Goal: Task Accomplishment & Management: Manage account settings

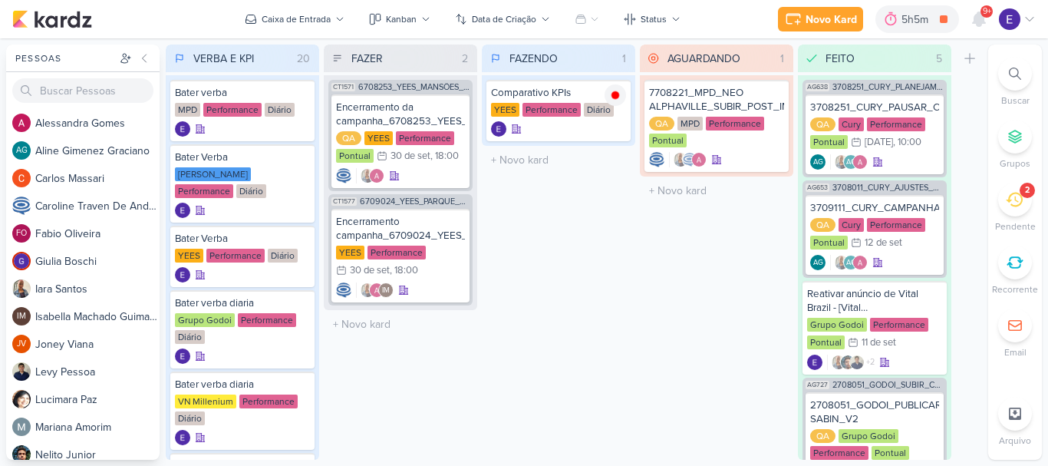
click at [994, 28] on div "Novo Kard Ctrl + k 5h5m Comparativo KPIs 0h0m Hoje 5h5m Semana 0h0m Mês 0h0m Ne…" at bounding box center [907, 19] width 258 height 28
click at [983, 15] on span "9+" at bounding box center [987, 11] width 8 height 12
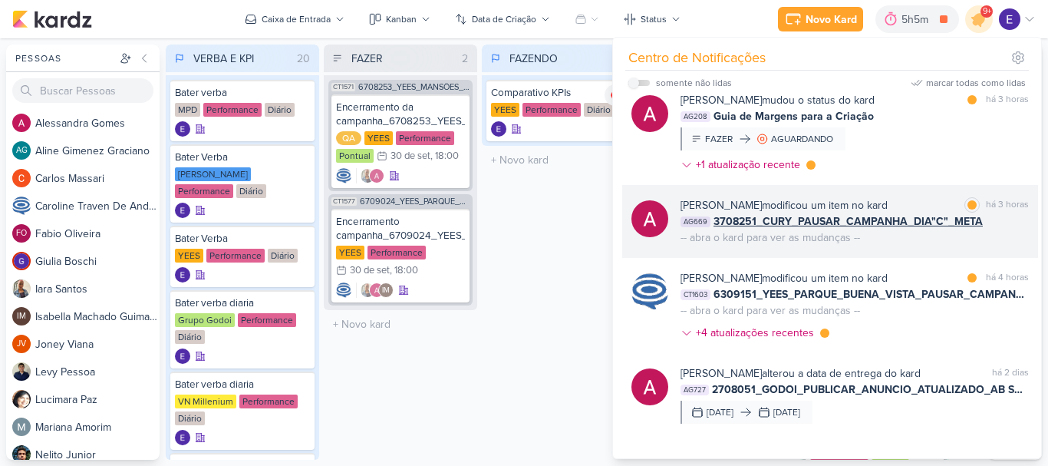
scroll to position [384, 0]
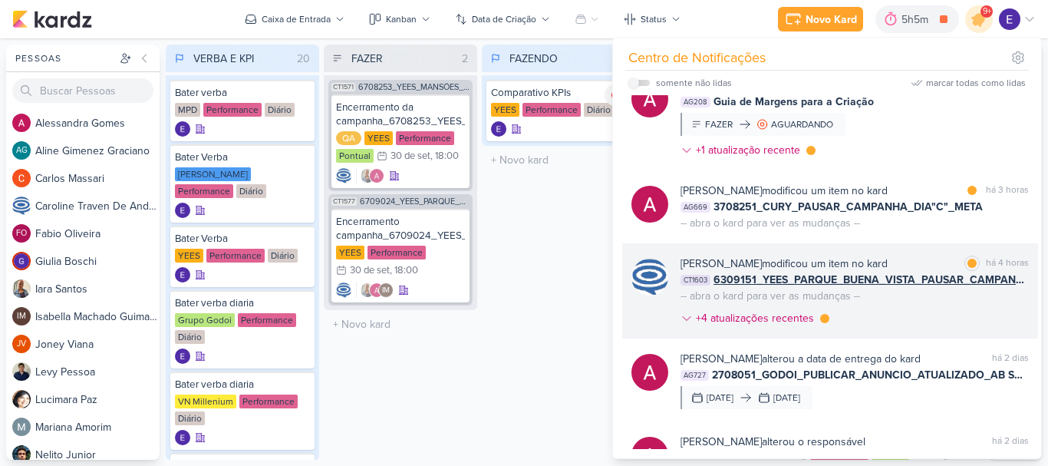
click at [988, 306] on div "[PERSON_NAME] modificou um item no kard marcar como lida há 4 horas CT1603 6309…" at bounding box center [854, 293] width 348 height 77
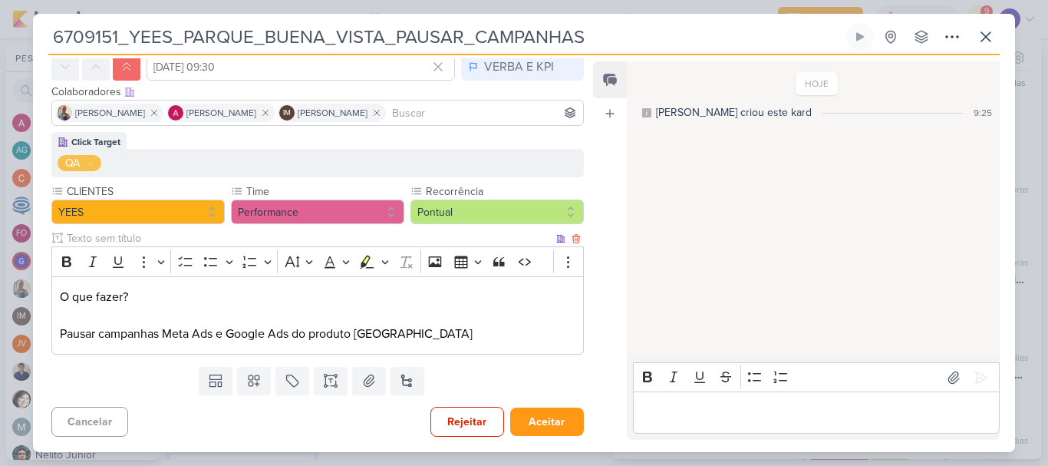
scroll to position [0, 0]
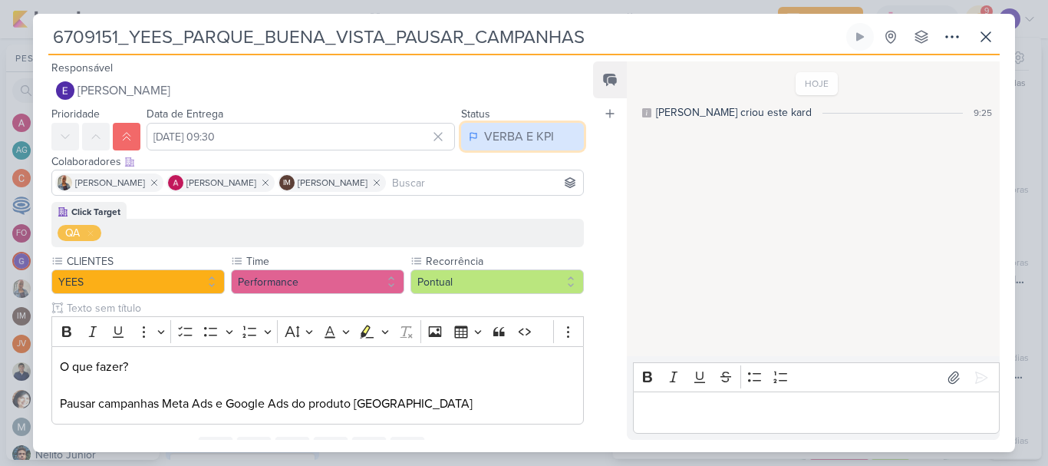
click at [507, 140] on div "VERBA E KPI" at bounding box center [519, 136] width 70 height 18
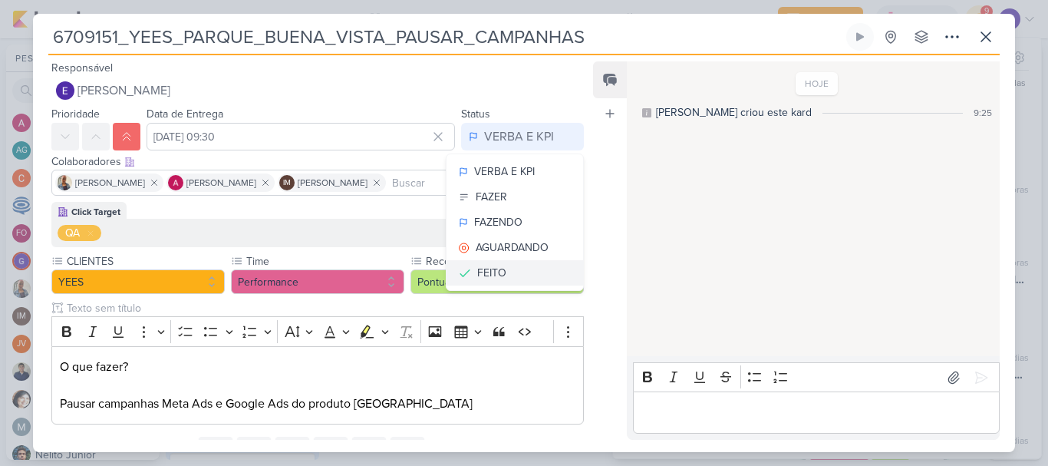
click at [492, 267] on div "FEITO" at bounding box center [491, 273] width 29 height 16
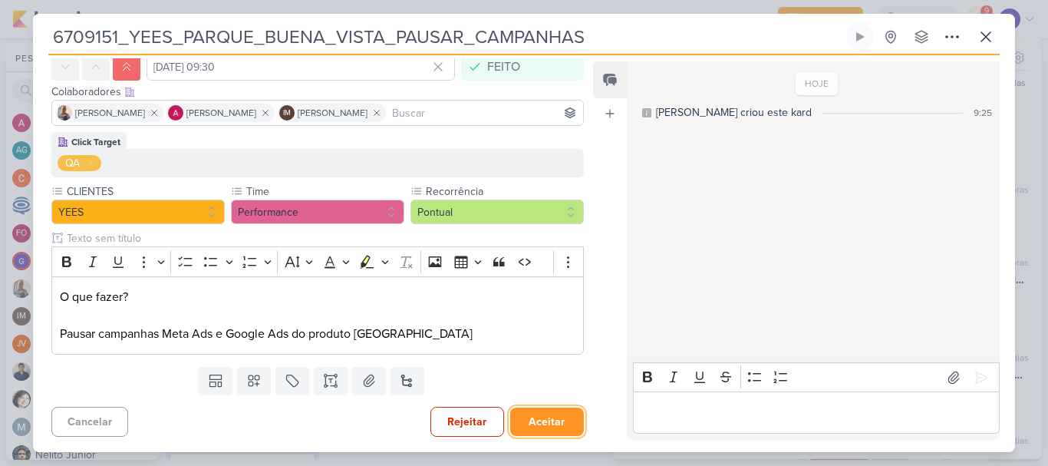
click at [558, 424] on button "Aceitar" at bounding box center [547, 421] width 74 height 28
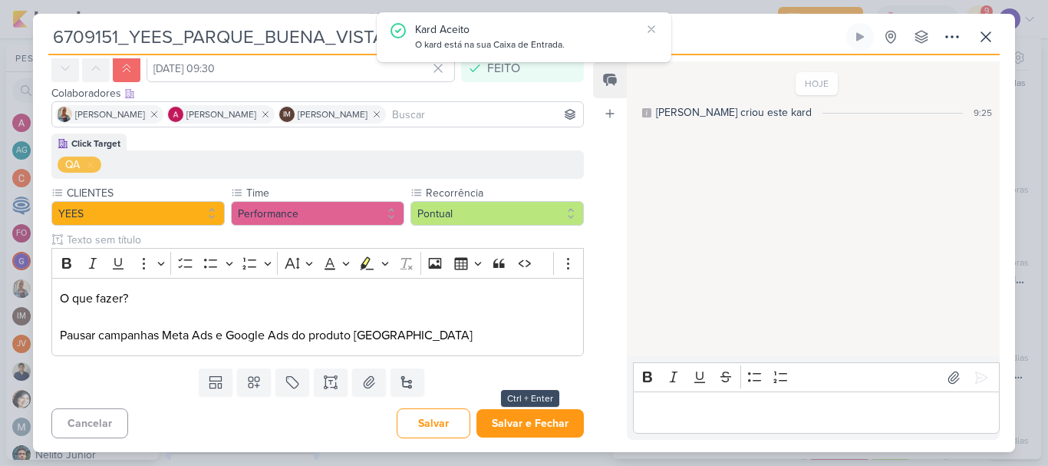
scroll to position [70, 0]
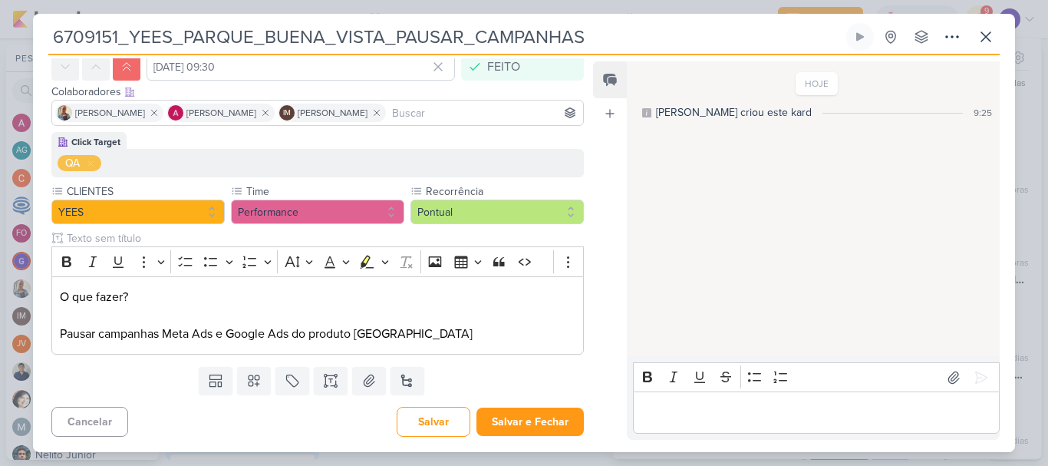
click at [1001, 38] on div "6709151_YEES_PARQUE_BUENA_VISTA_PAUSAR_CAMPANHAS Criado por [PERSON_NAME] nenhu…" at bounding box center [524, 237] width 982 height 429
click at [985, 44] on icon at bounding box center [985, 37] width 18 height 18
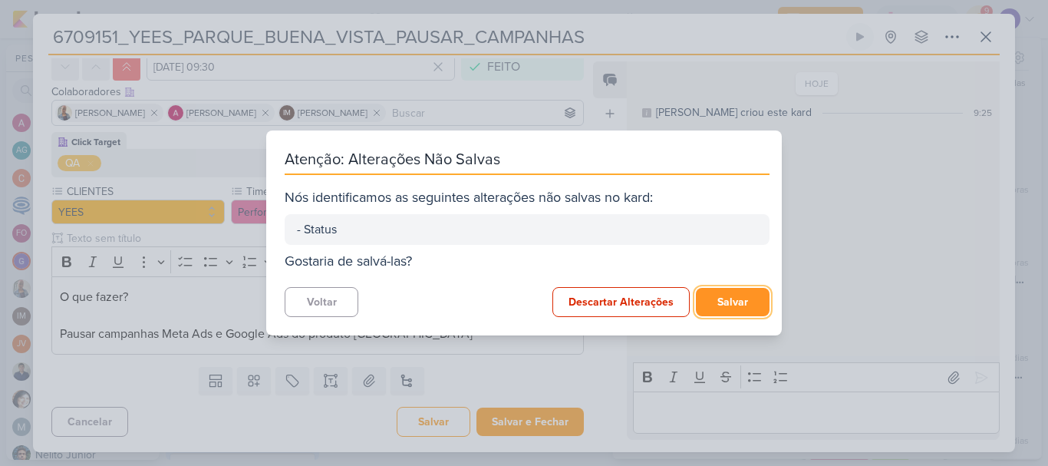
click at [733, 302] on button "Salvar" at bounding box center [733, 302] width 74 height 28
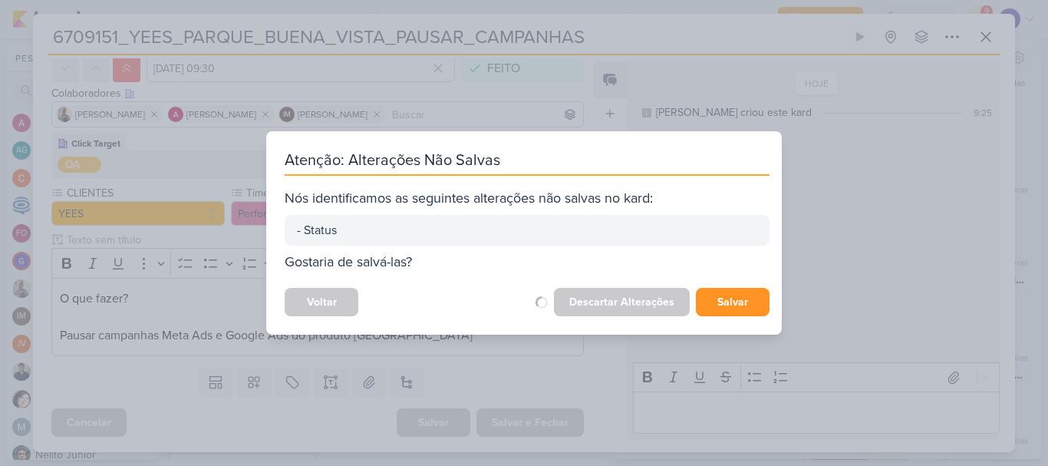
scroll to position [68, 0]
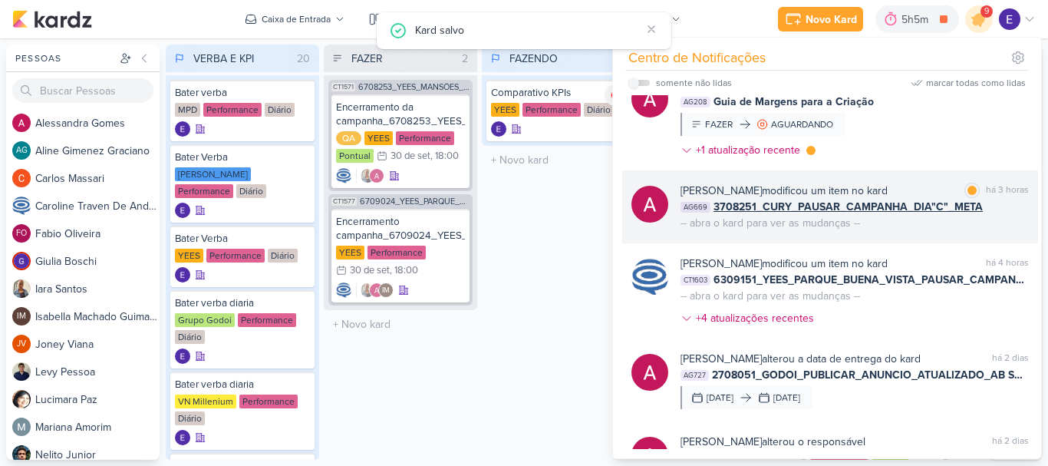
click at [995, 219] on div "[PERSON_NAME] modificou um item no kard marcar como lida há 3 horas AG669 37082…" at bounding box center [854, 207] width 348 height 48
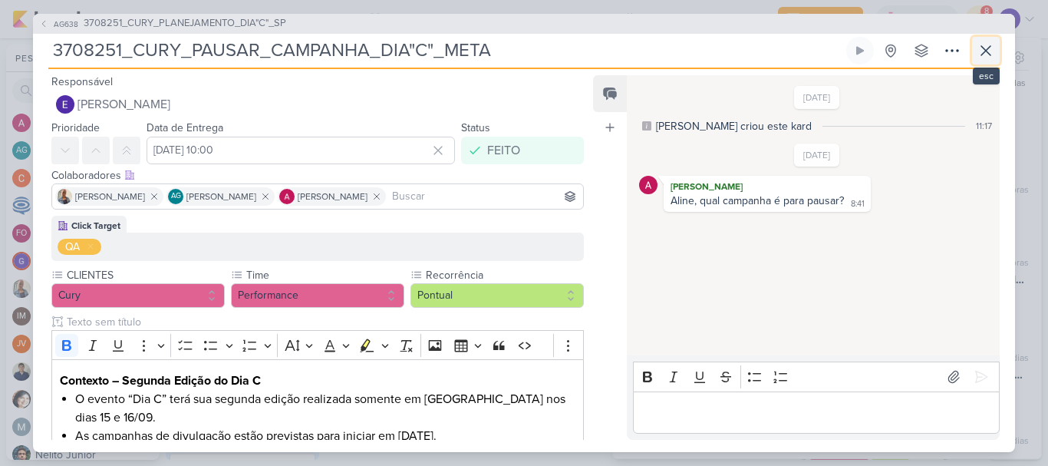
click at [988, 51] on icon at bounding box center [985, 50] width 18 height 18
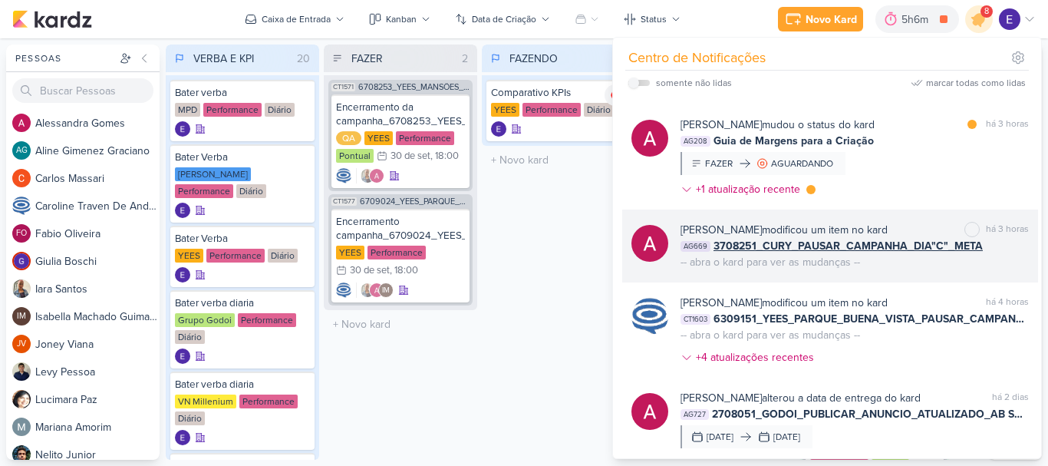
scroll to position [307, 0]
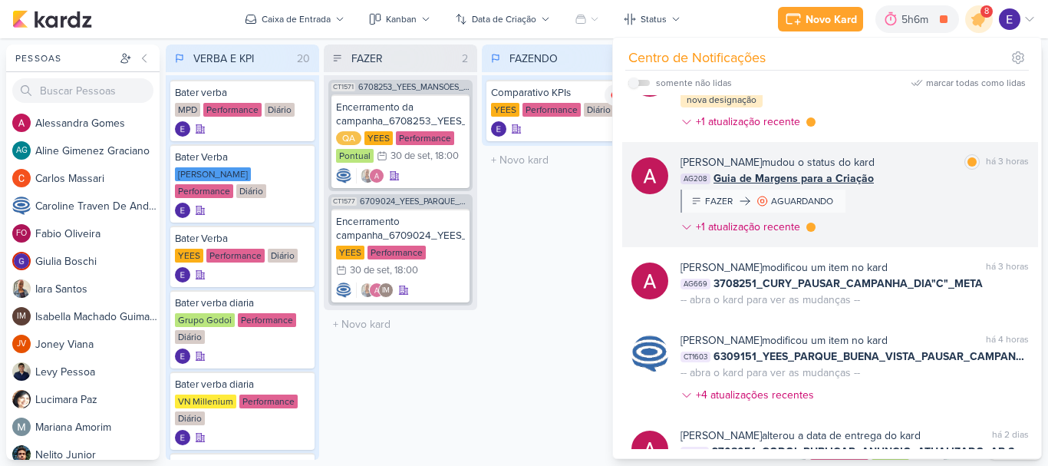
click at [943, 208] on div "[PERSON_NAME] mudou o status do kard marcar como lida há 3 horas AG208 Guia de …" at bounding box center [854, 197] width 348 height 87
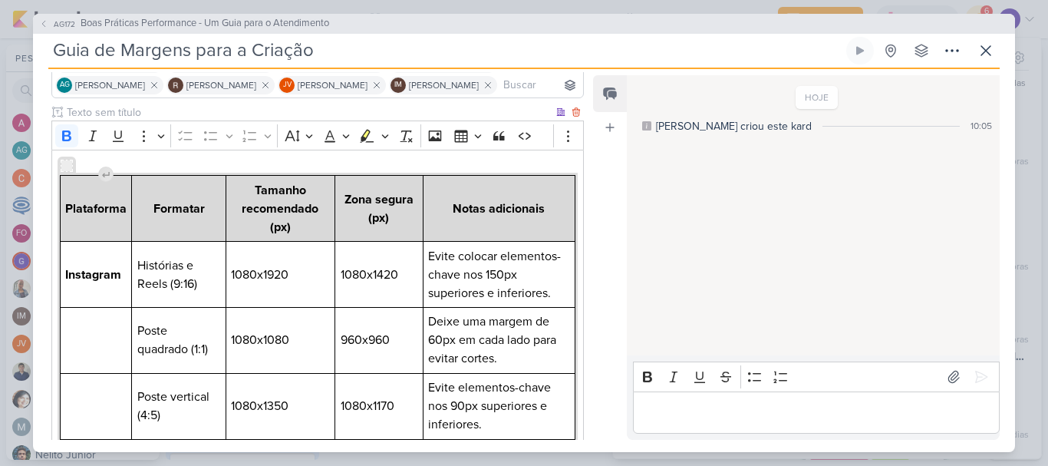
scroll to position [0, 0]
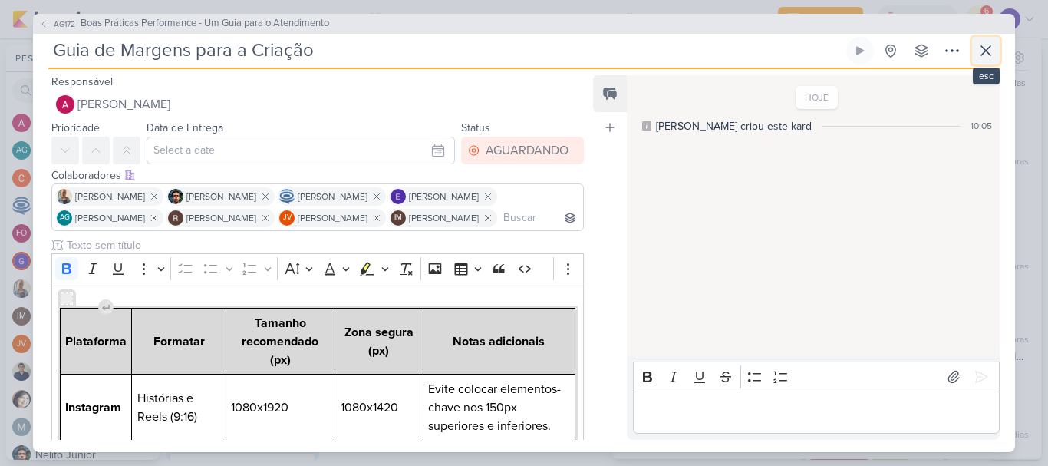
click at [980, 51] on icon at bounding box center [985, 50] width 18 height 18
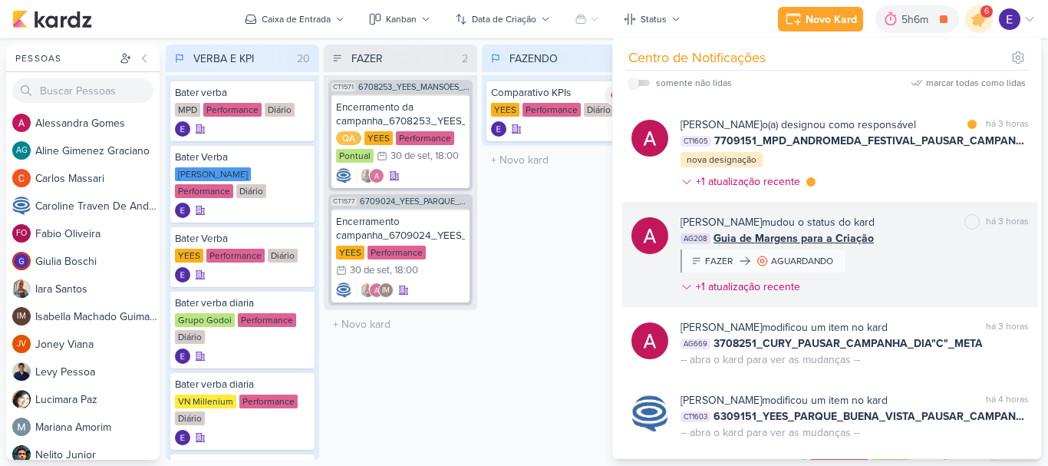
scroll to position [153, 0]
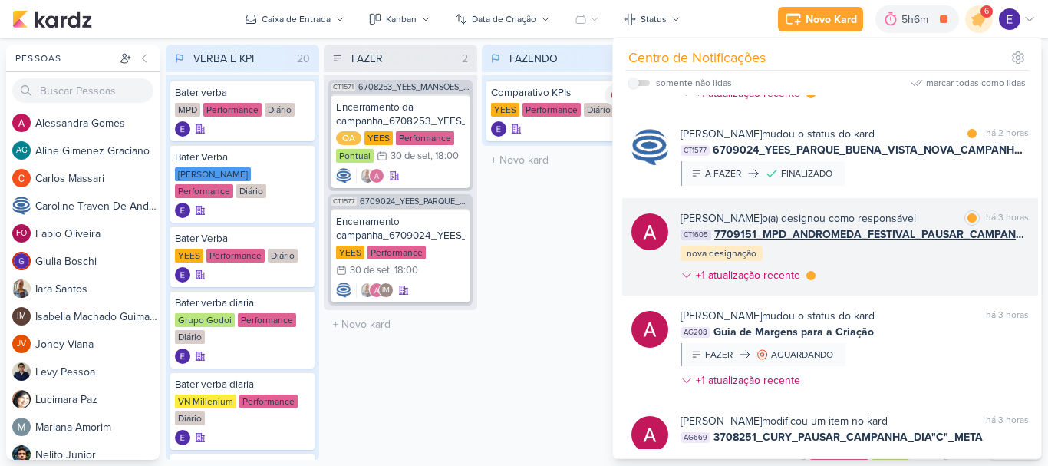
click at [983, 230] on span "7709151_MPD_ANDROMEDA_FESTIVAL_PAUSAR_CAMPANHA_PRINCIPAIS_MÉTRICAS" at bounding box center [871, 234] width 314 height 16
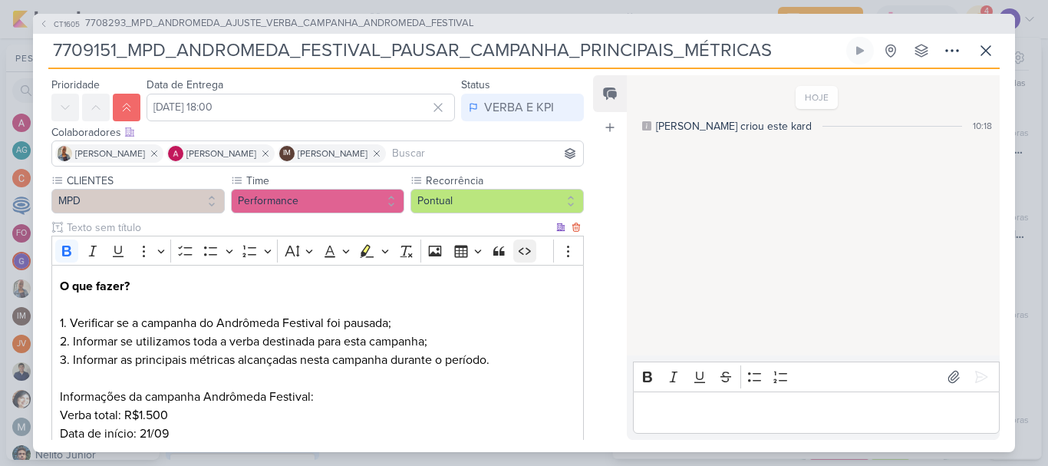
scroll to position [0, 0]
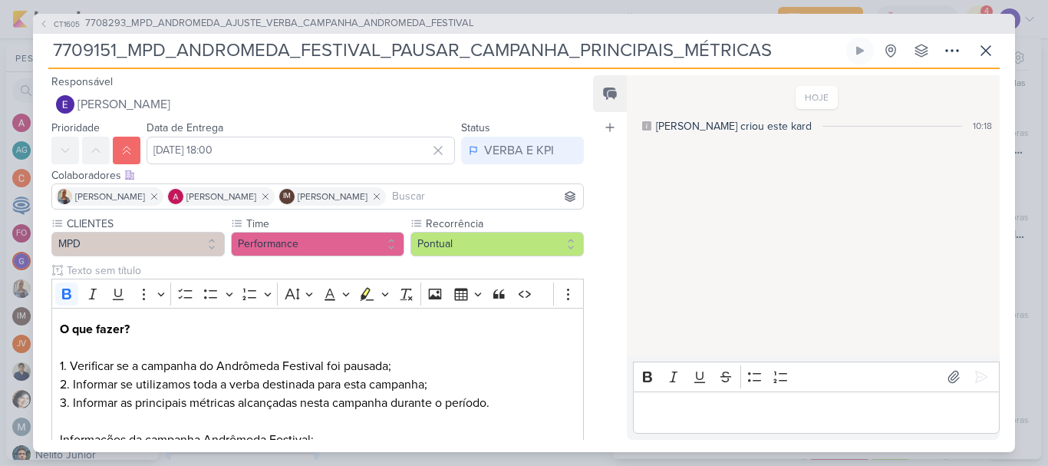
click at [525, 167] on div "Colaboradores Este kard pode ser visível a usuários da sua organização Este kar…" at bounding box center [317, 175] width 532 height 16
click at [525, 163] on button "VERBA E KPI" at bounding box center [522, 151] width 123 height 28
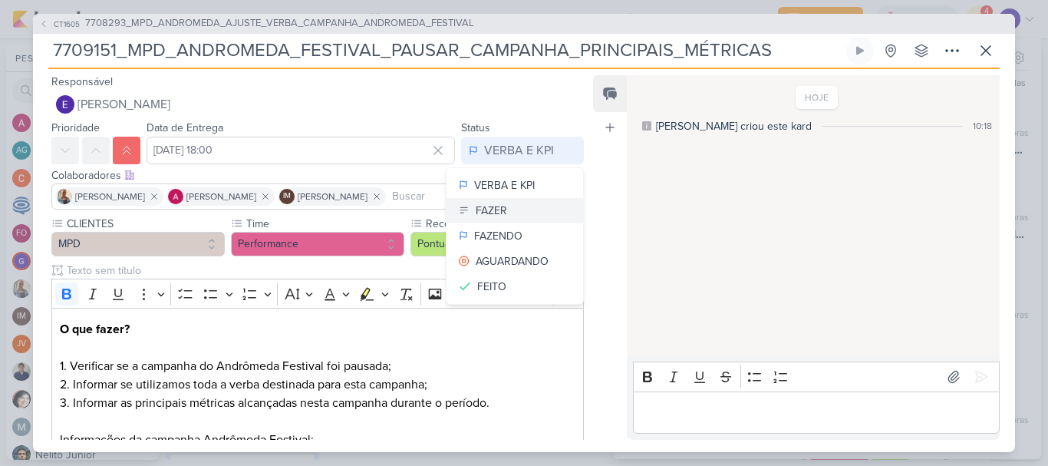
click at [511, 216] on button "FAZER" at bounding box center [514, 210] width 137 height 25
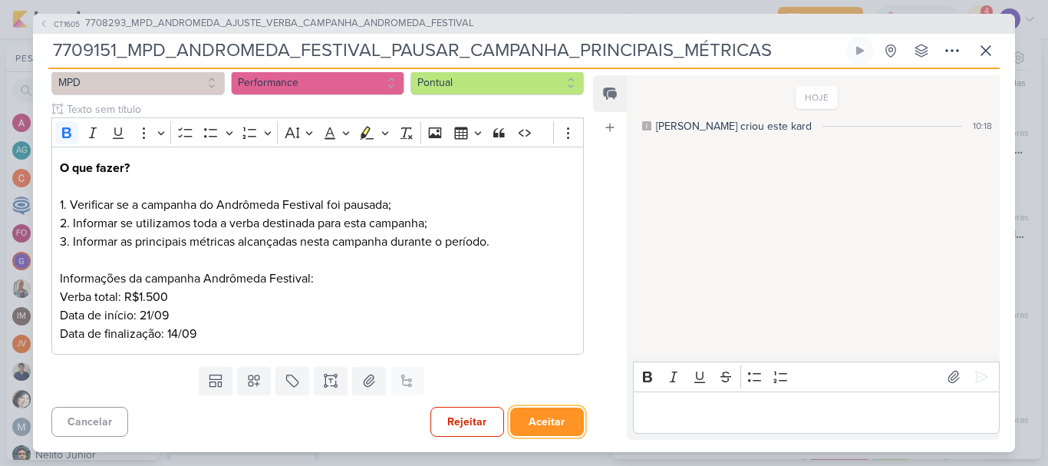
click at [553, 423] on button "Aceitar" at bounding box center [547, 421] width 74 height 28
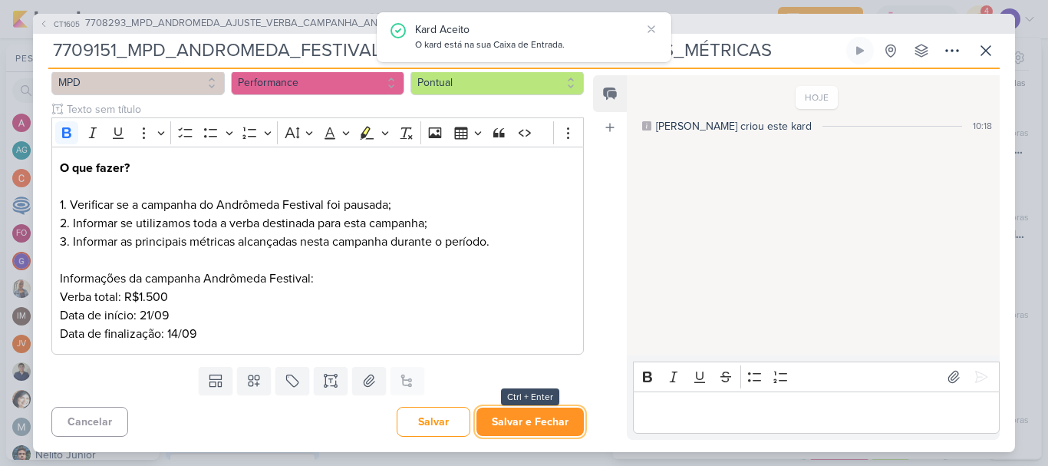
click at [560, 417] on button "Salvar e Fechar" at bounding box center [529, 421] width 107 height 28
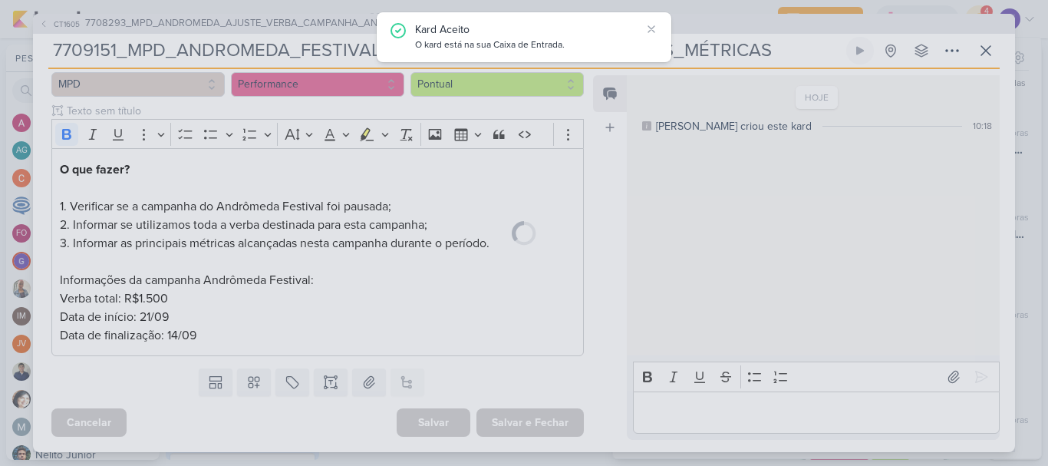
scroll to position [160, 0]
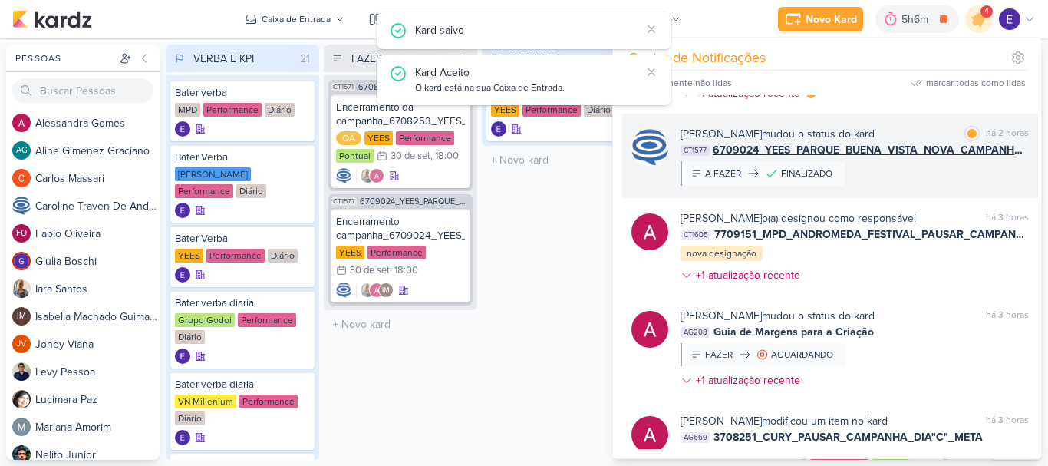
click at [979, 171] on div "[PERSON_NAME] mudou o status do kard marcar como lida há 2 horas CT1577 6709024…" at bounding box center [854, 156] width 348 height 60
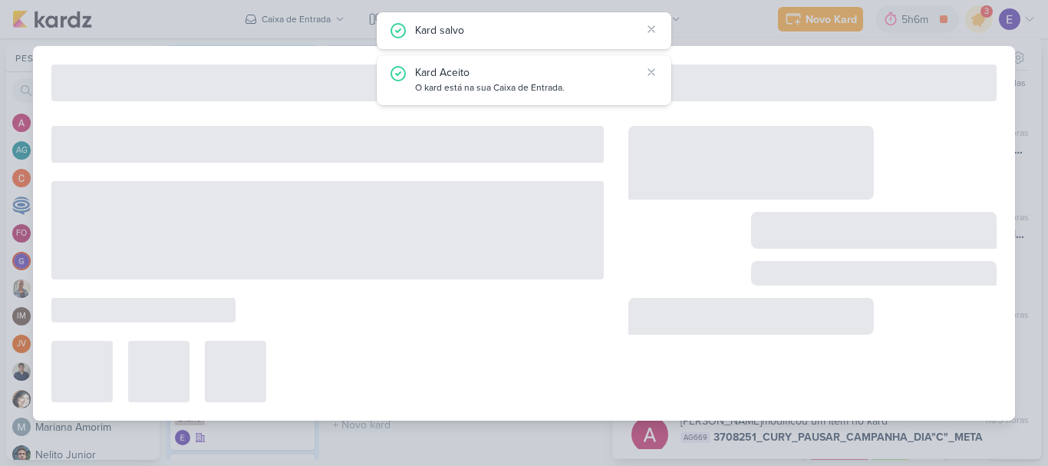
type input "6709024_YEES_PARQUE_BUENA_VISTA_NOVA_CAMPANHA_TEASER_META"
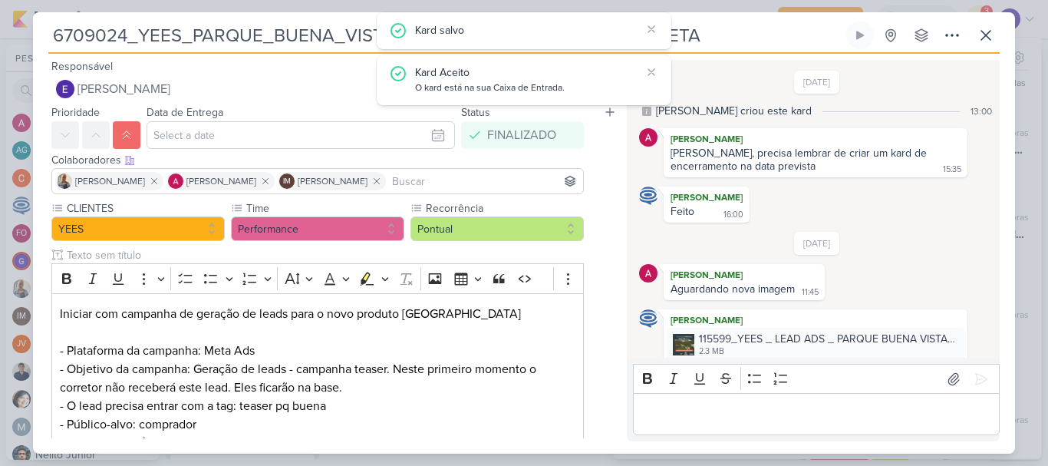
scroll to position [30, 0]
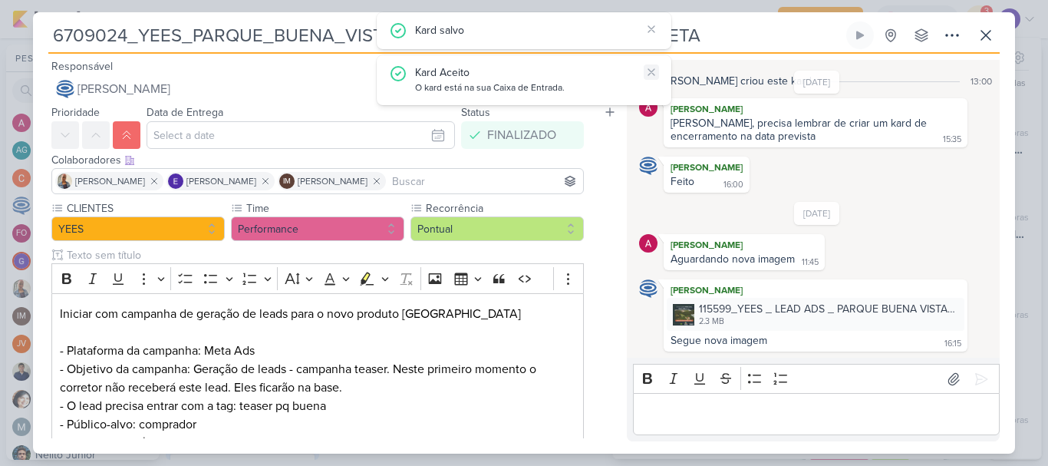
click at [654, 72] on icon at bounding box center [651, 72] width 12 height 12
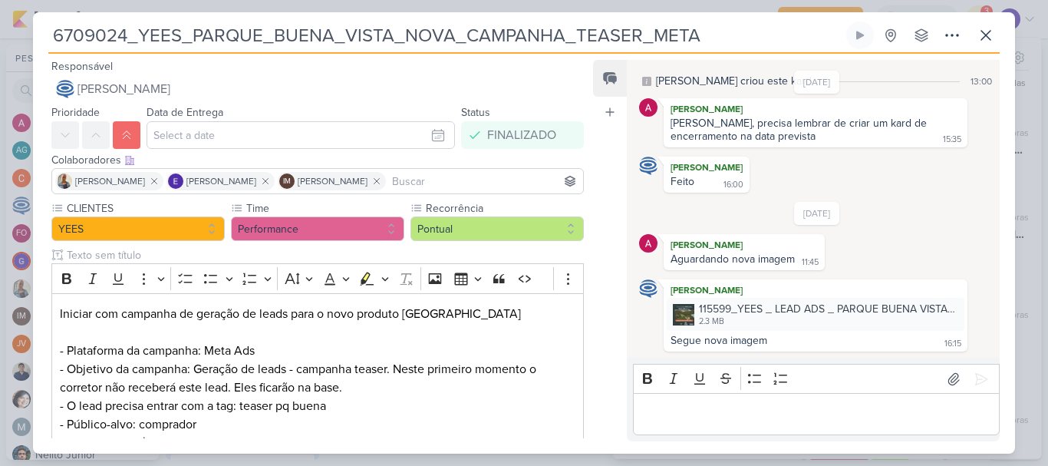
click at [650, 31] on input "6709024_YEES_PARQUE_BUENA_VISTA_NOVA_CAMPANHA_TEASER_META" at bounding box center [445, 35] width 795 height 28
click at [993, 35] on icon at bounding box center [985, 35] width 18 height 18
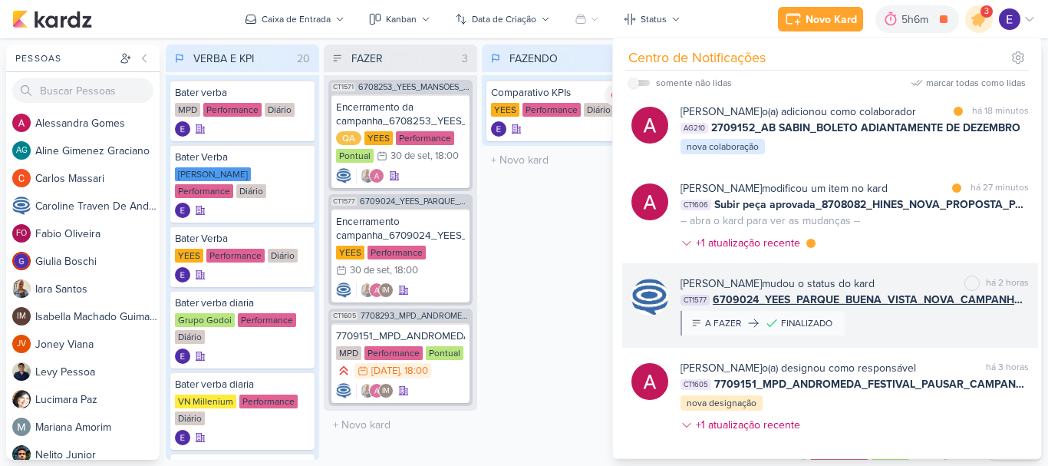
scroll to position [0, 0]
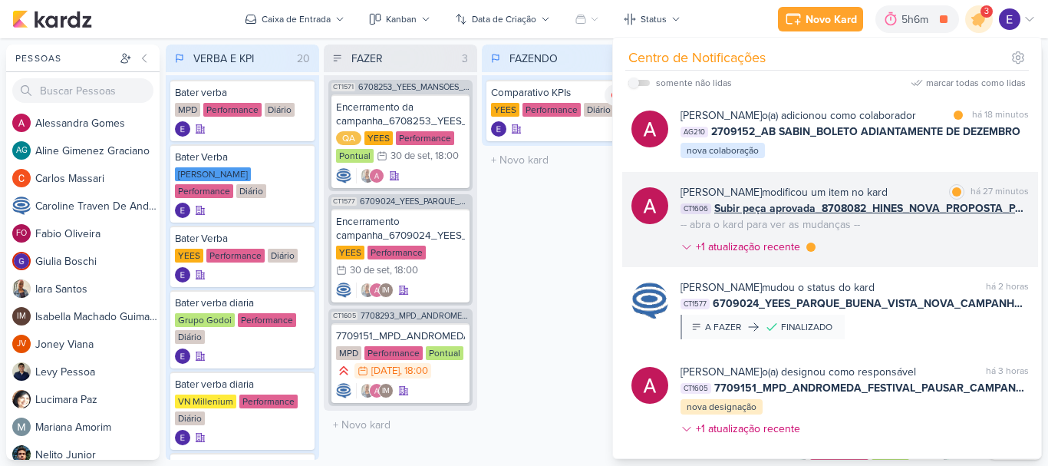
click at [980, 205] on span "Subir peça aprovada_8708082_HINES_NOVA_PROPOSTA_PARA_REUNIAO" at bounding box center [871, 208] width 314 height 16
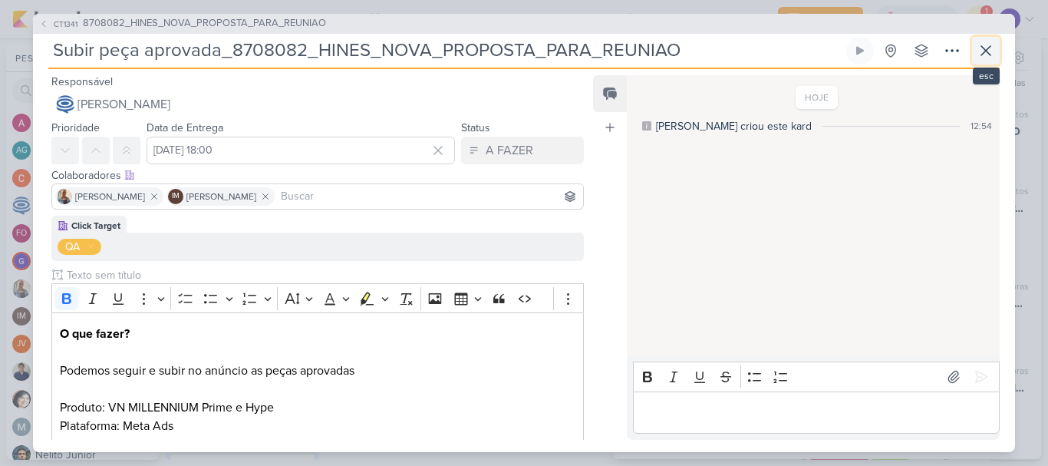
click at [983, 57] on icon at bounding box center [985, 50] width 18 height 18
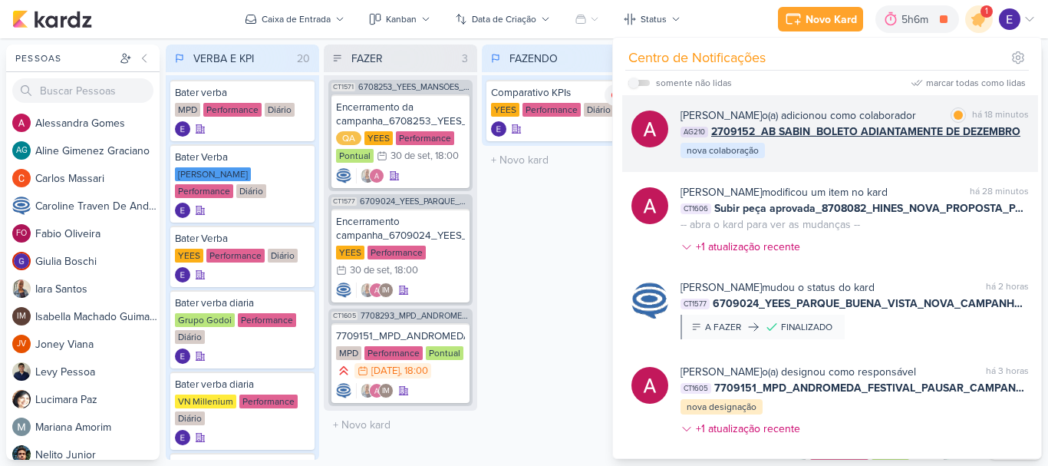
click at [961, 150] on div "[PERSON_NAME] o(a) adicionou como colaborador marcar como lida há 18 minutos AG…" at bounding box center [854, 133] width 348 height 52
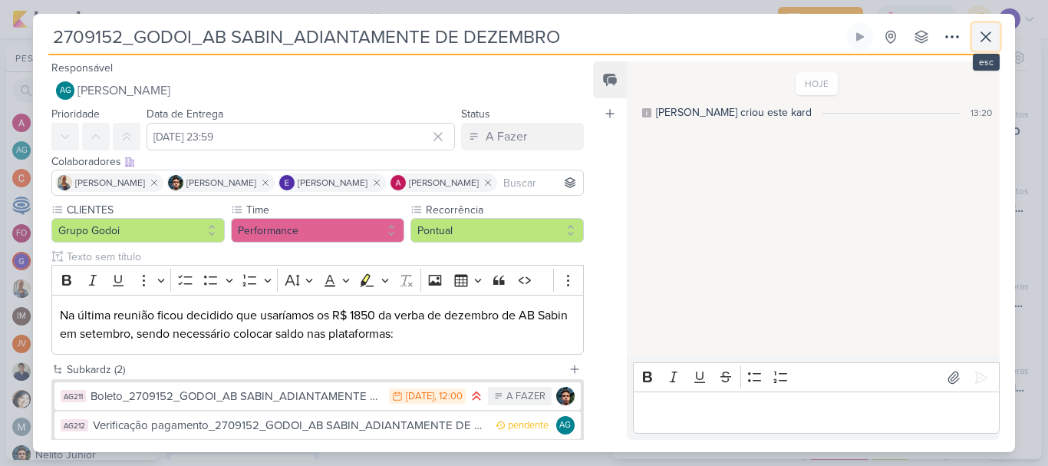
click at [998, 41] on button at bounding box center [986, 37] width 28 height 28
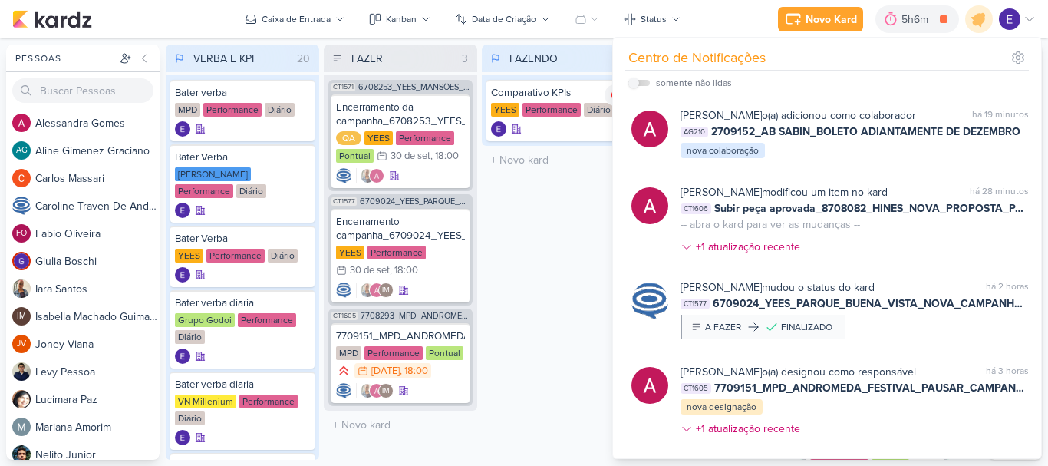
click at [561, 262] on div "FAZENDO 1 Mover Para Esquerda Mover Para Direita [GEOGRAPHIC_DATA] Comparativo …" at bounding box center [558, 251] width 153 height 415
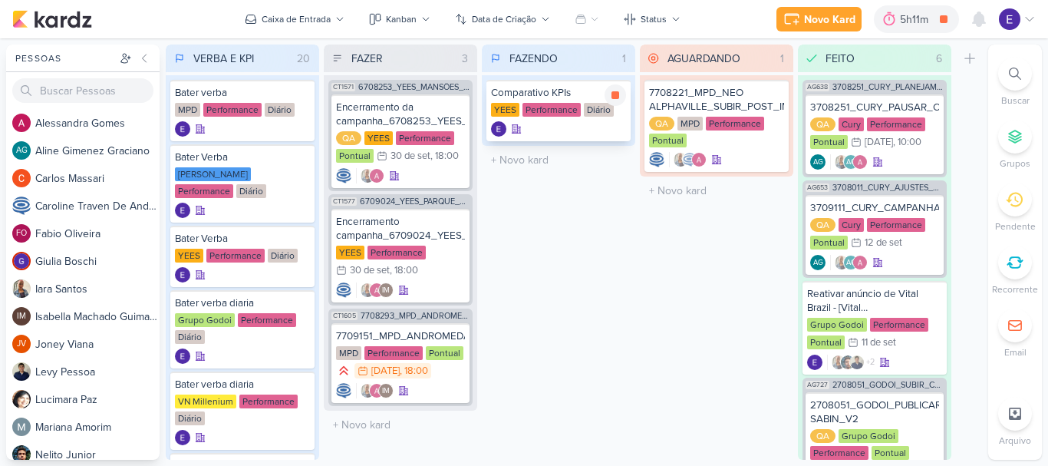
click at [540, 132] on div at bounding box center [558, 128] width 135 height 15
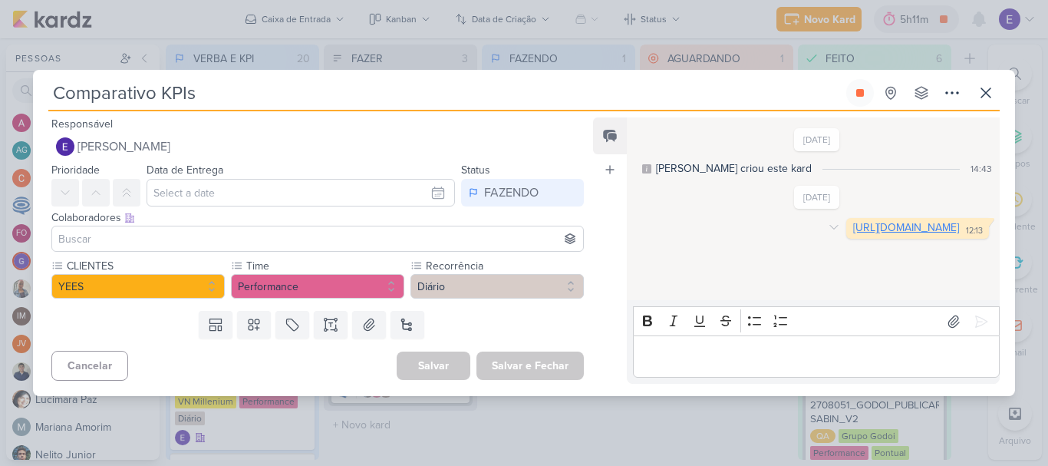
click at [853, 234] on link "[URL][DOMAIN_NAME]" at bounding box center [906, 227] width 106 height 13
click at [991, 81] on button at bounding box center [986, 93] width 28 height 28
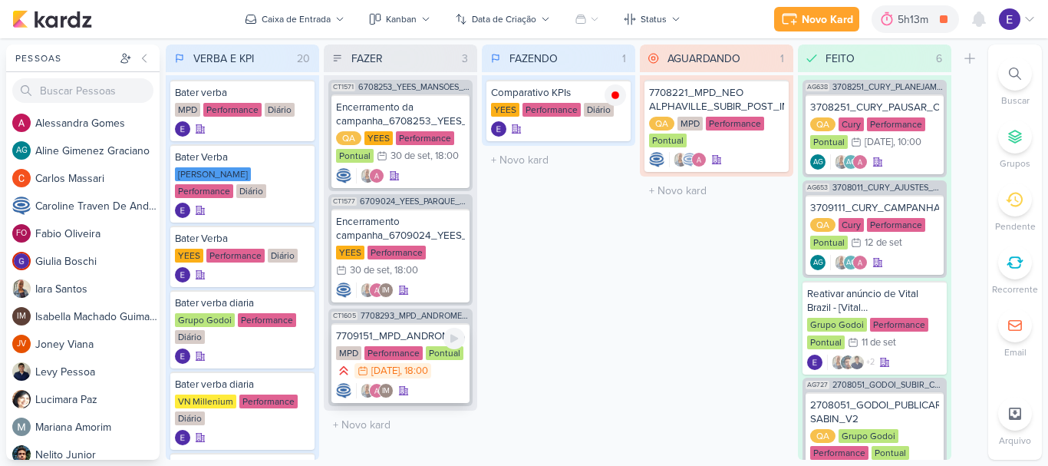
click at [448, 387] on div "IM" at bounding box center [400, 390] width 129 height 15
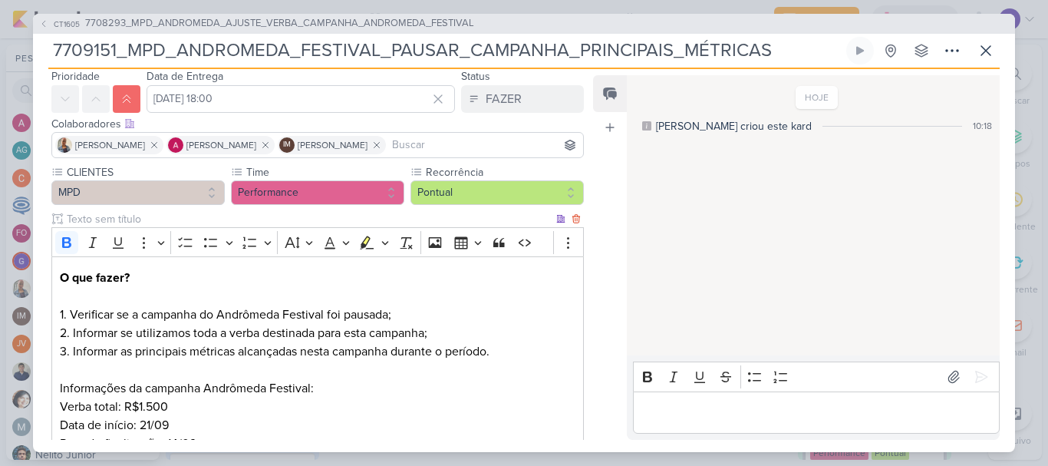
scroll to position [77, 0]
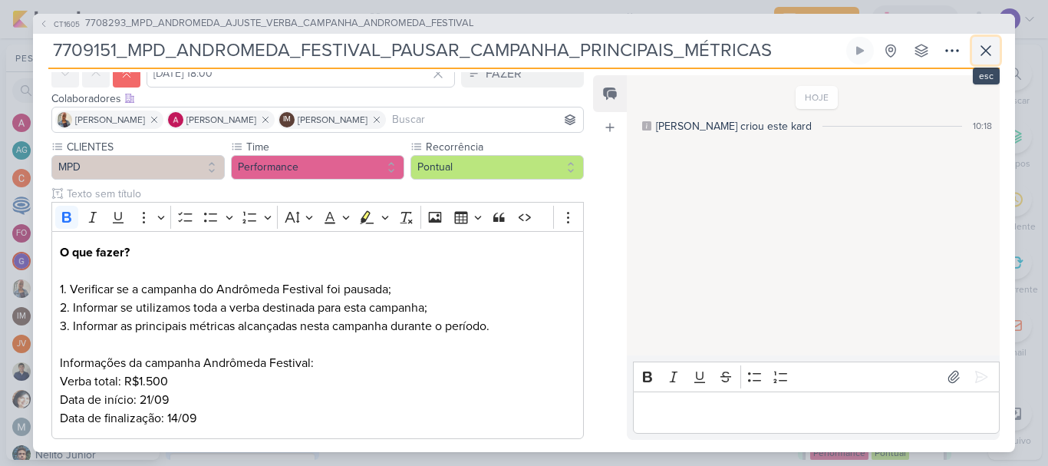
click at [989, 54] on icon at bounding box center [985, 50] width 9 height 9
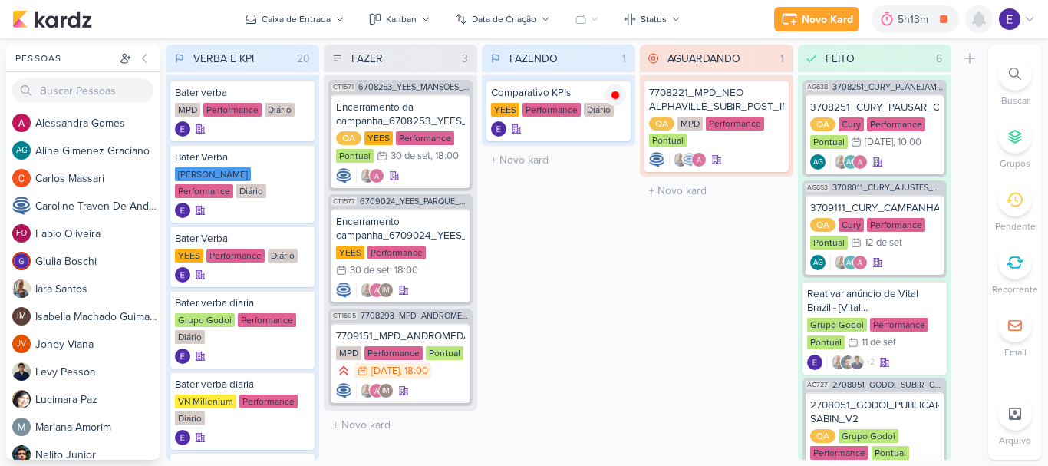
click at [970, 25] on icon at bounding box center [979, 19] width 18 height 18
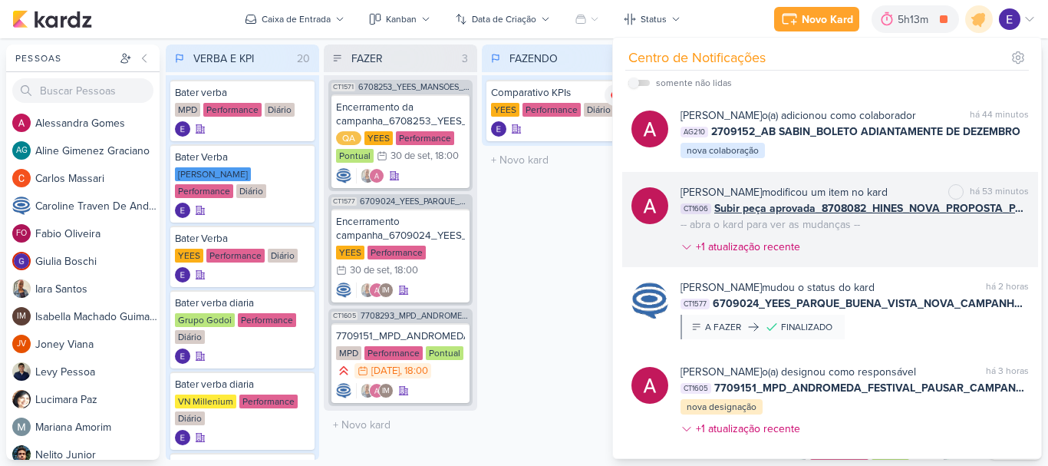
click at [982, 209] on span "Subir peça aprovada_8708082_HINES_NOVA_PROPOSTA_PARA_REUNIAO" at bounding box center [871, 208] width 314 height 16
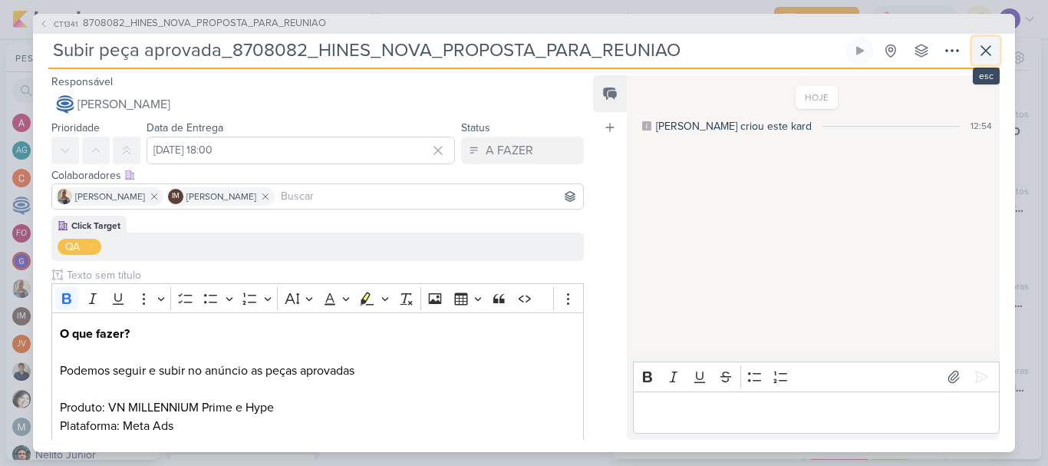
click at [988, 55] on icon at bounding box center [985, 50] width 18 height 18
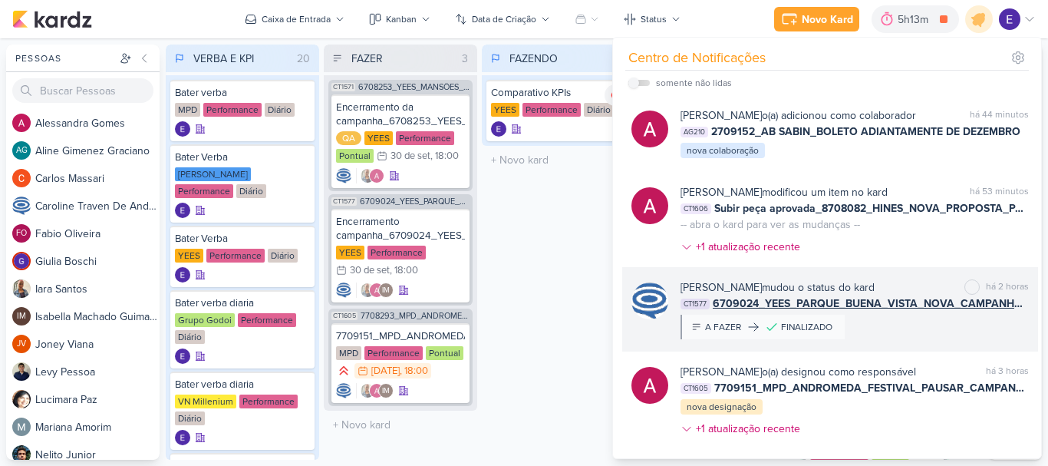
click at [966, 301] on span "6709024_YEES_PARQUE_BUENA_VISTA_NOVA_CAMPANHA_TEASER_META" at bounding box center [871, 303] width 316 height 16
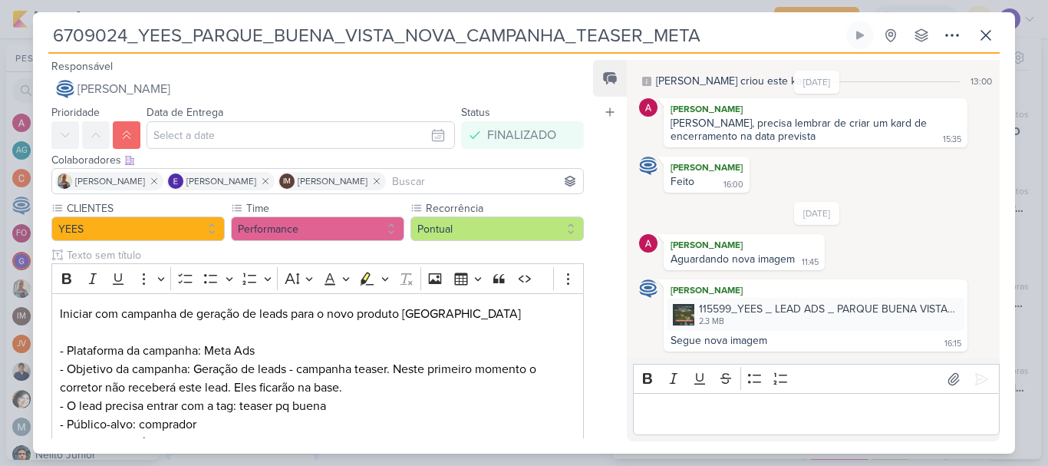
scroll to position [0, 0]
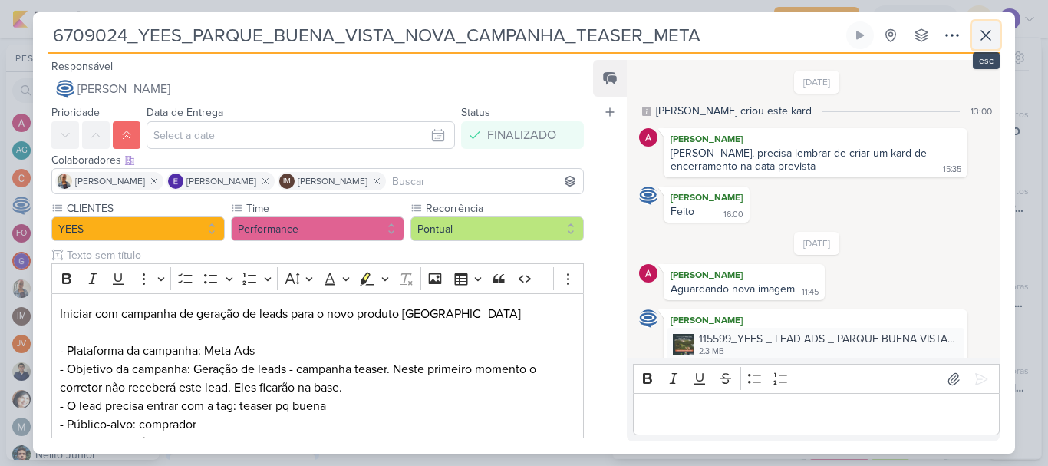
click at [999, 47] on button at bounding box center [986, 35] width 28 height 28
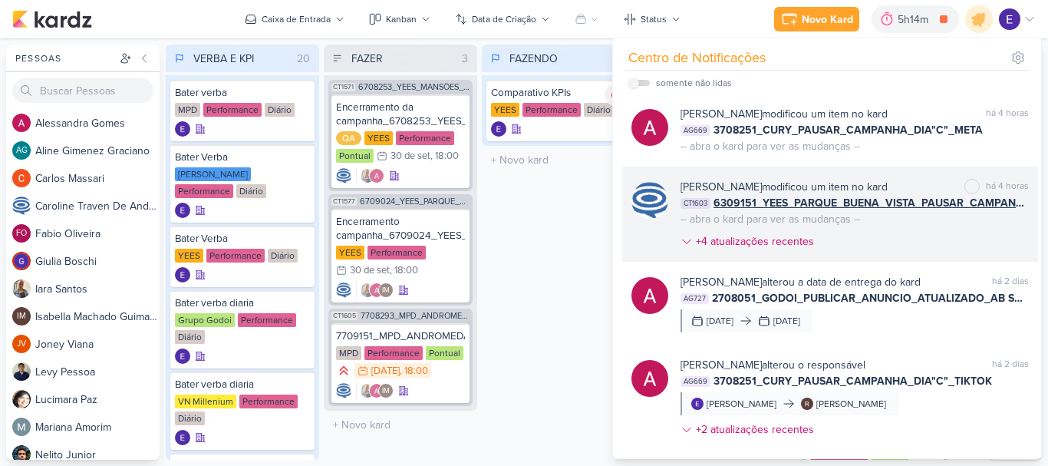
scroll to position [537, 0]
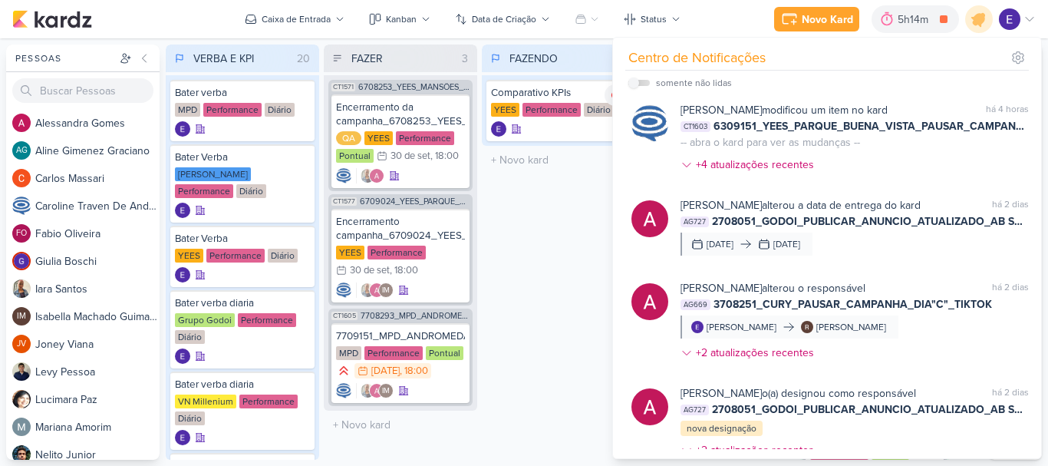
click at [524, 346] on div "FAZENDO 1 Mover Para Esquerda Mover Para Direita [GEOGRAPHIC_DATA] Comparativo …" at bounding box center [558, 251] width 153 height 415
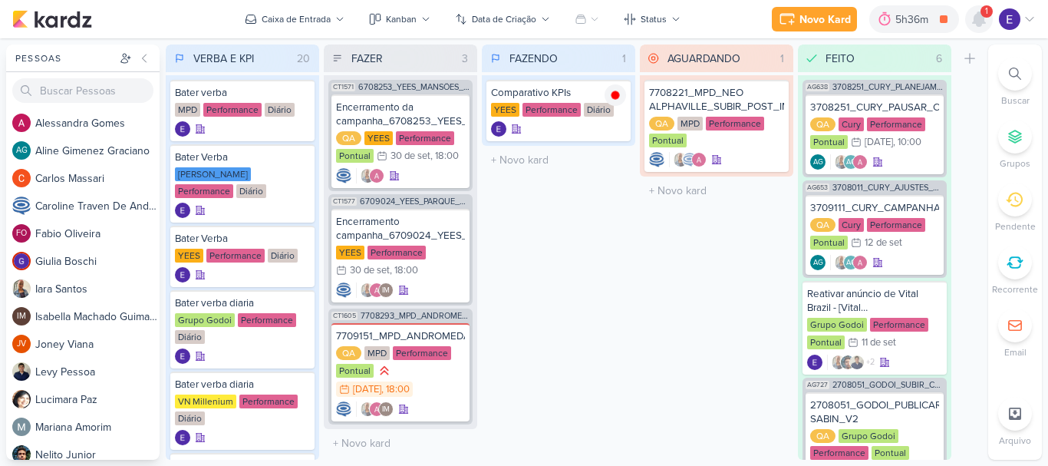
click at [982, 21] on icon at bounding box center [979, 19] width 12 height 14
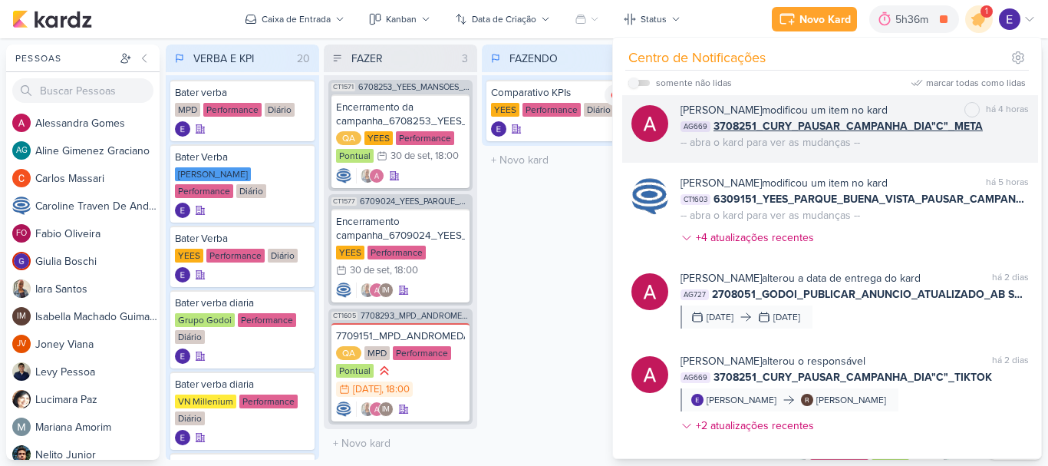
click at [950, 145] on div "[PERSON_NAME] modificou um item no kard marcar como não lida há 4 horas AG669 3…" at bounding box center [854, 126] width 348 height 48
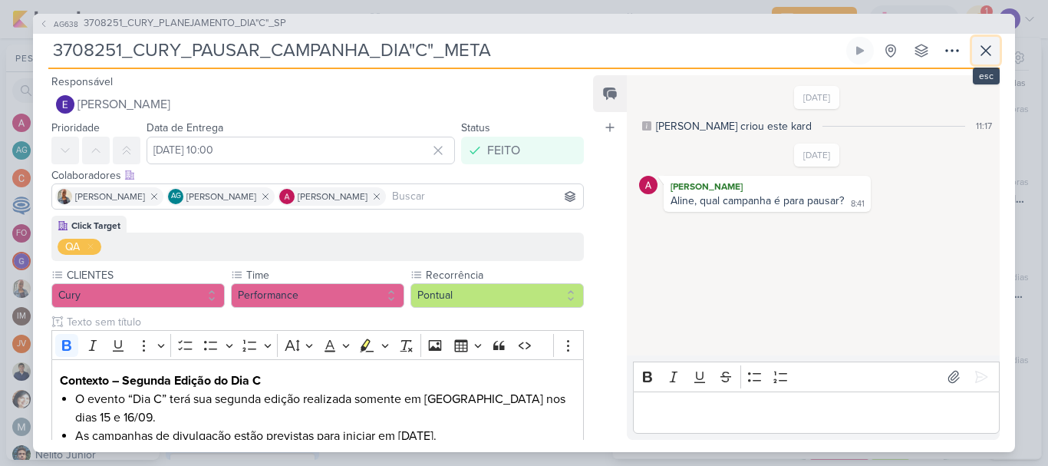
click at [980, 48] on icon at bounding box center [985, 50] width 18 height 18
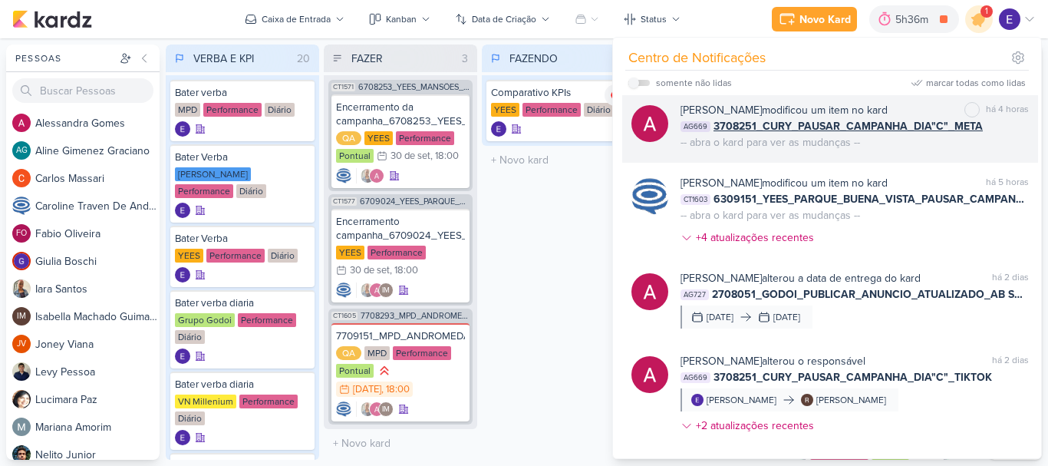
click at [1009, 114] on div "há 4 horas" at bounding box center [1007, 110] width 43 height 16
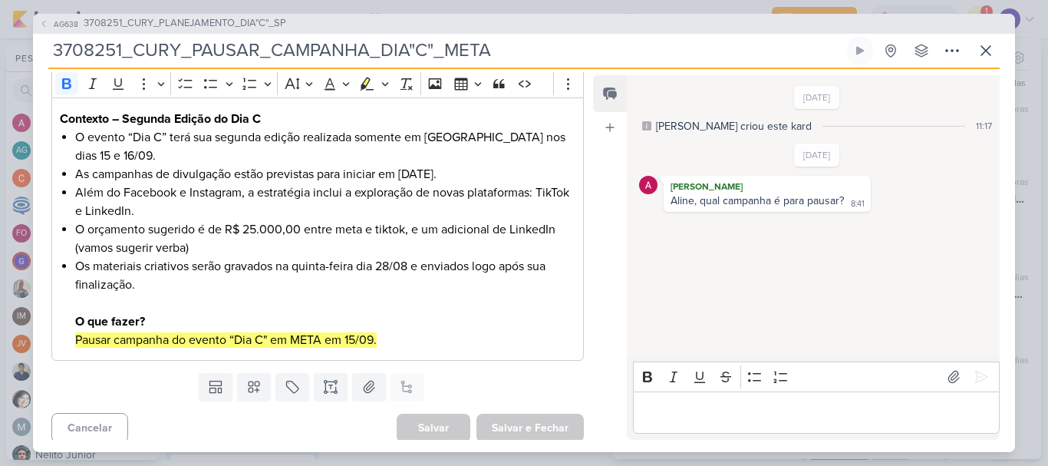
scroll to position [268, 0]
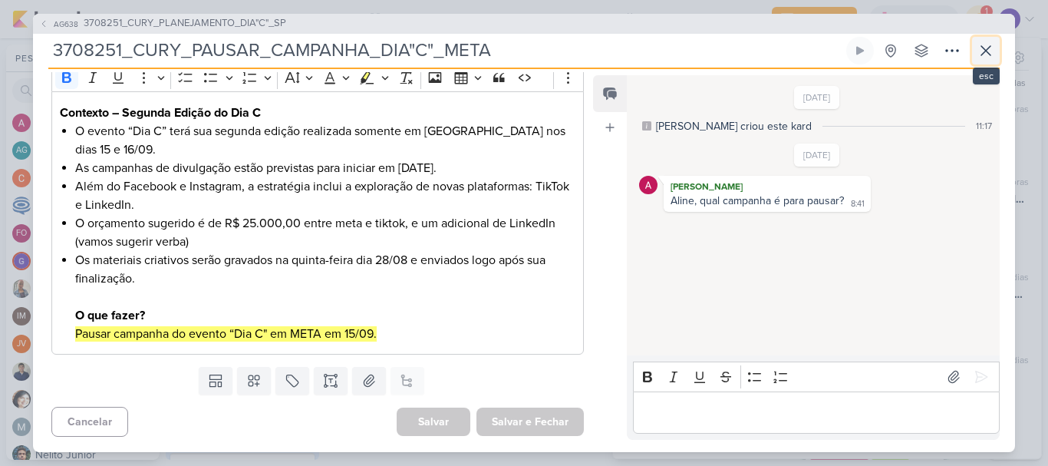
click at [990, 55] on icon at bounding box center [985, 50] width 9 height 9
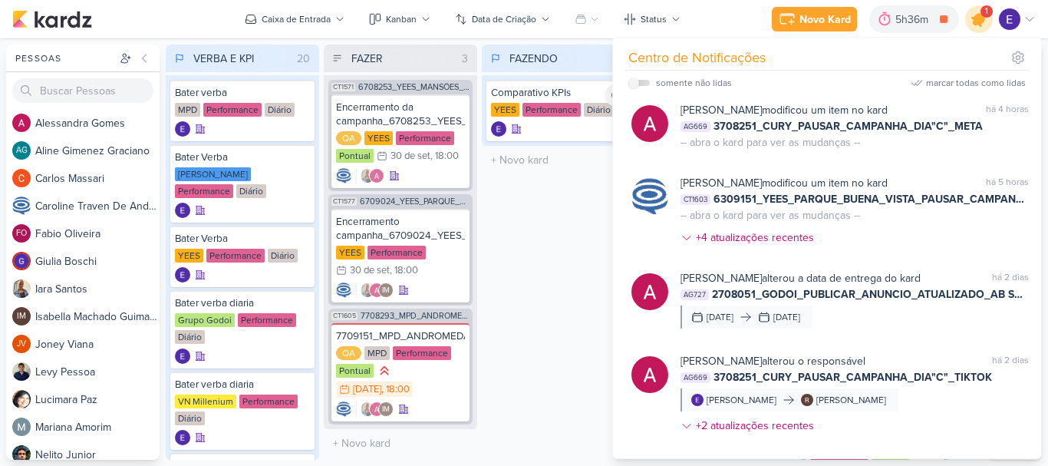
click at [979, 32] on div at bounding box center [979, 19] width 39 height 39
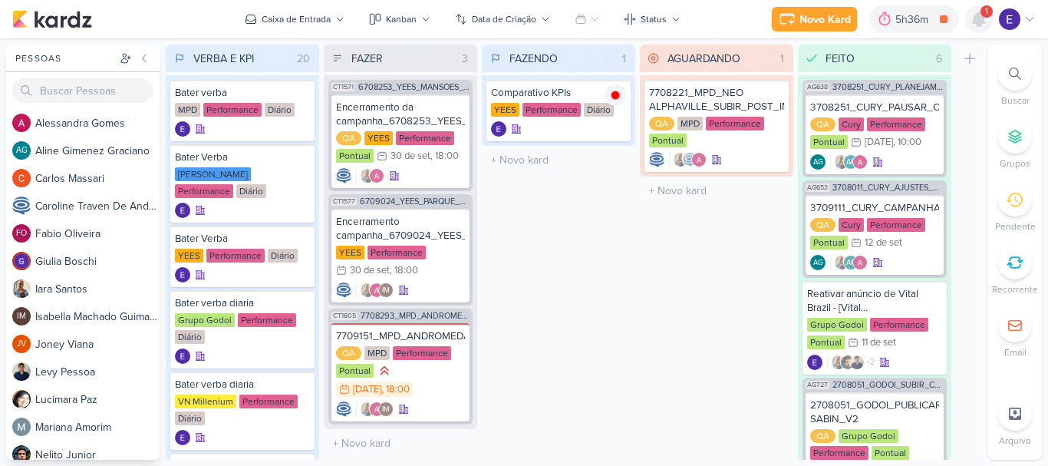
click at [975, 21] on icon at bounding box center [979, 19] width 12 height 14
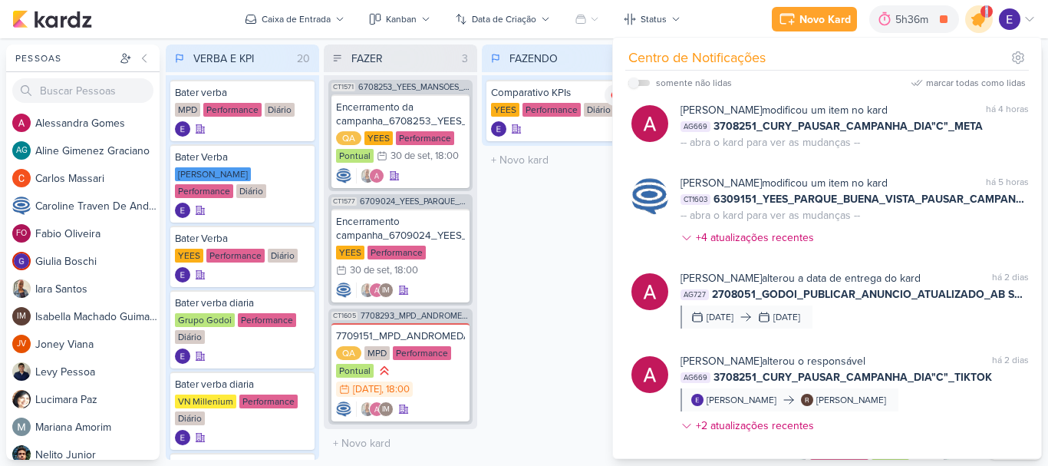
click at [975, 21] on icon at bounding box center [979, 19] width 18 height 18
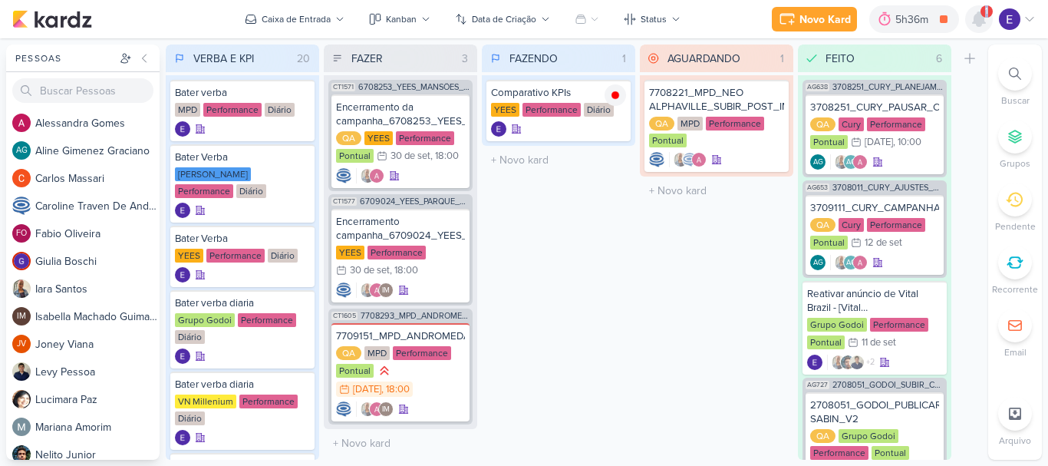
click at [975, 21] on icon at bounding box center [979, 19] width 12 height 14
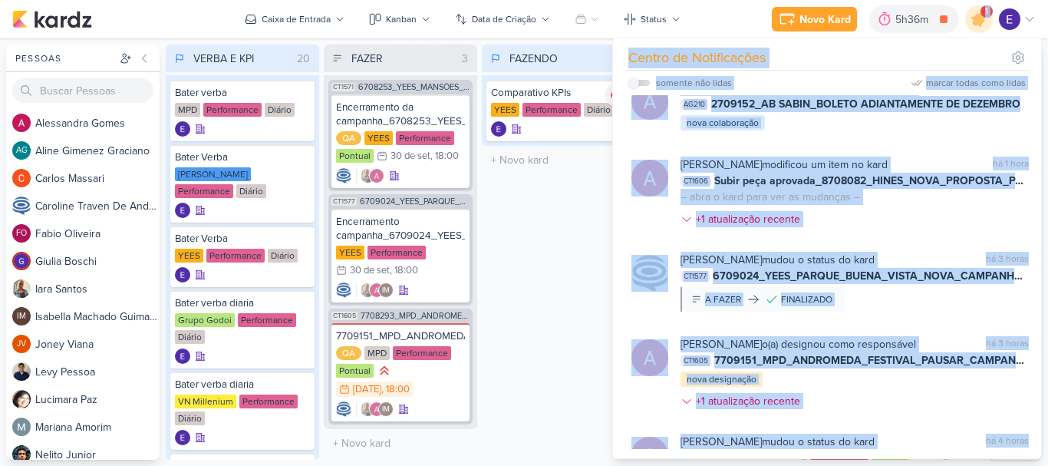
scroll to position [0, 0]
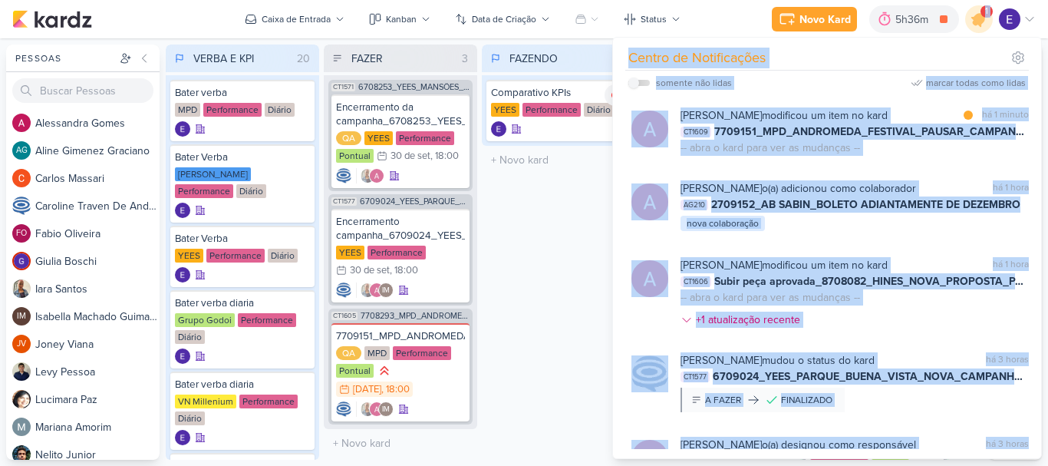
click at [564, 242] on div "FAZENDO 1 Mover Para Esquerda Mover Para Direita [GEOGRAPHIC_DATA] Comparativo …" at bounding box center [558, 251] width 153 height 415
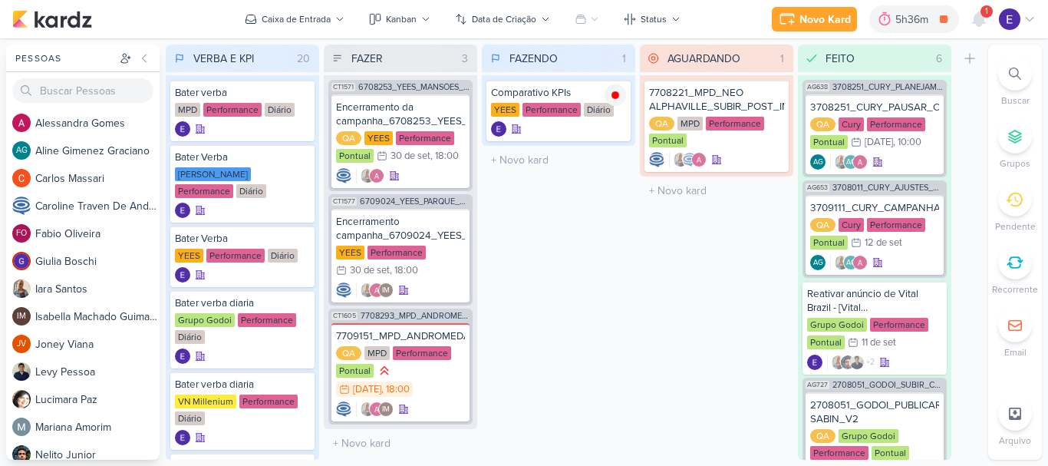
click at [994, 13] on div "Novo Kard Ctrl + k 5h36m Comparativo KPIs 0h30m Hoje 5h36m Semana 0h30m Mês 0h3…" at bounding box center [904, 19] width 264 height 28
click at [980, 18] on icon at bounding box center [979, 19] width 12 height 14
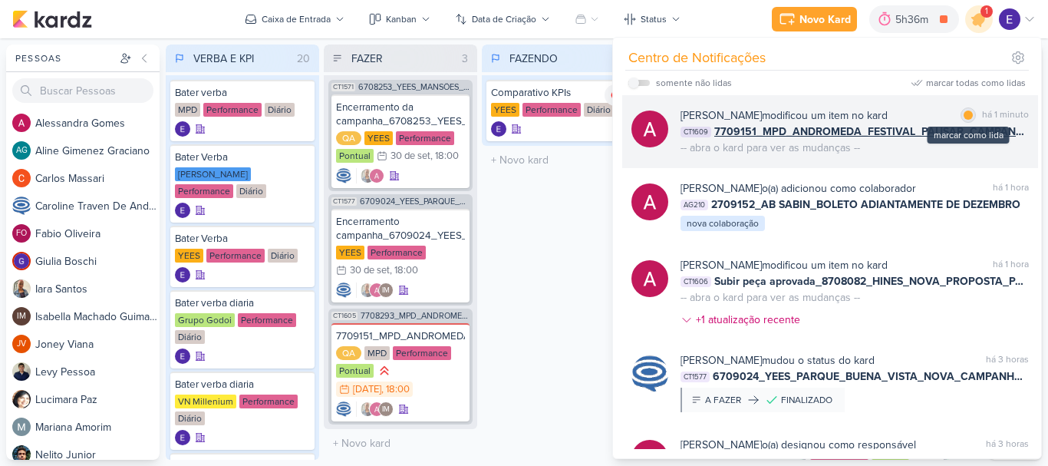
click at [962, 108] on div "marcar como lida" at bounding box center [967, 114] width 15 height 15
click at [976, 128] on span "7709151_MPD_ANDROMEDA_FESTIVAL_PAUSAR_CAMPANHA_PRINCIPAIS_MÉTRICAS" at bounding box center [871, 131] width 314 height 16
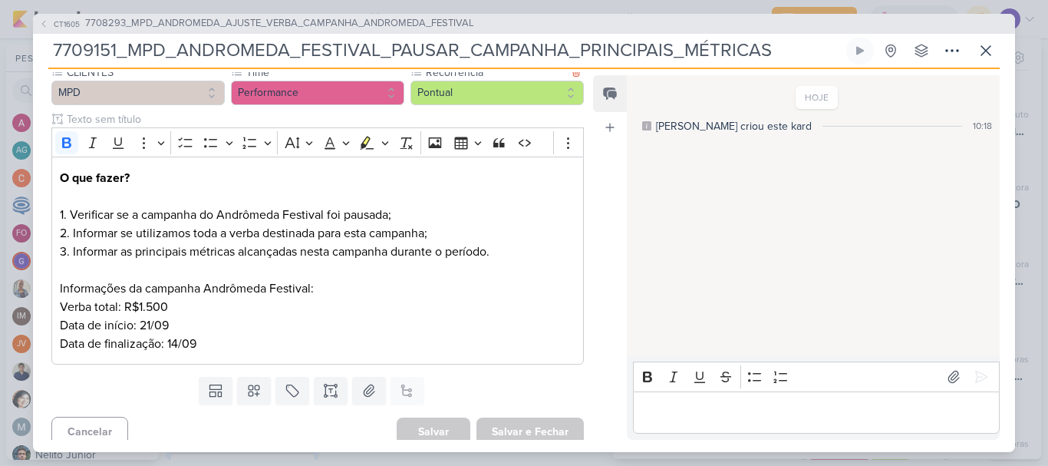
scroll to position [212, 0]
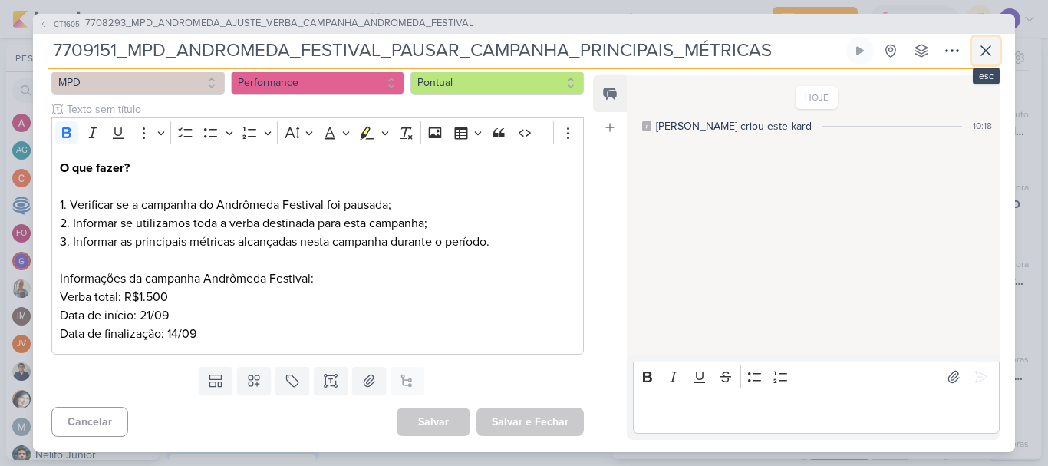
click at [976, 58] on button at bounding box center [986, 51] width 28 height 28
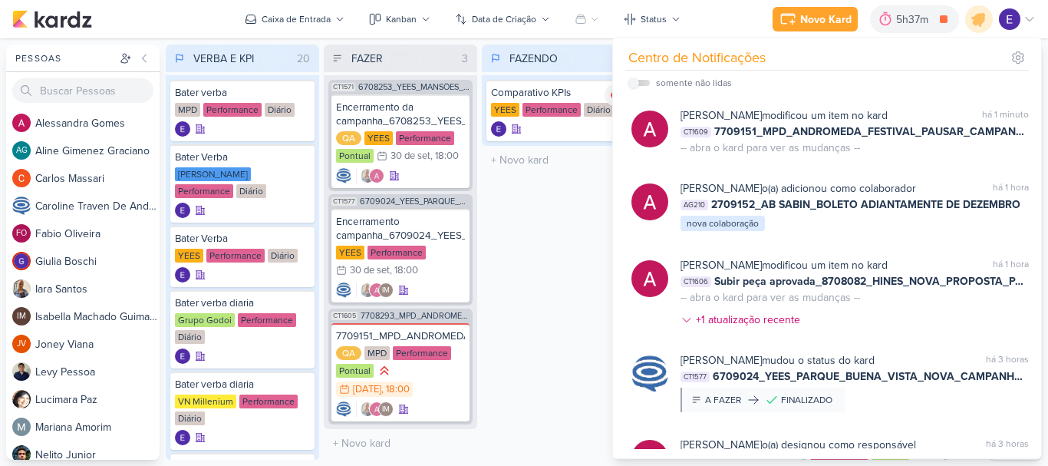
click at [587, 282] on div "FAZENDO 1 Mover Para Esquerda Mover Para Direita [GEOGRAPHIC_DATA] Comparativo …" at bounding box center [558, 251] width 153 height 415
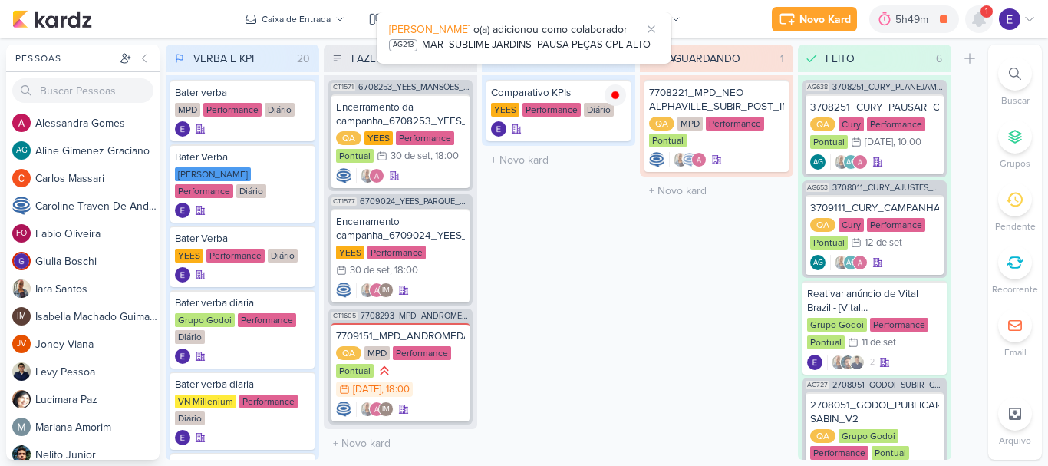
click at [977, 20] on icon at bounding box center [979, 19] width 12 height 14
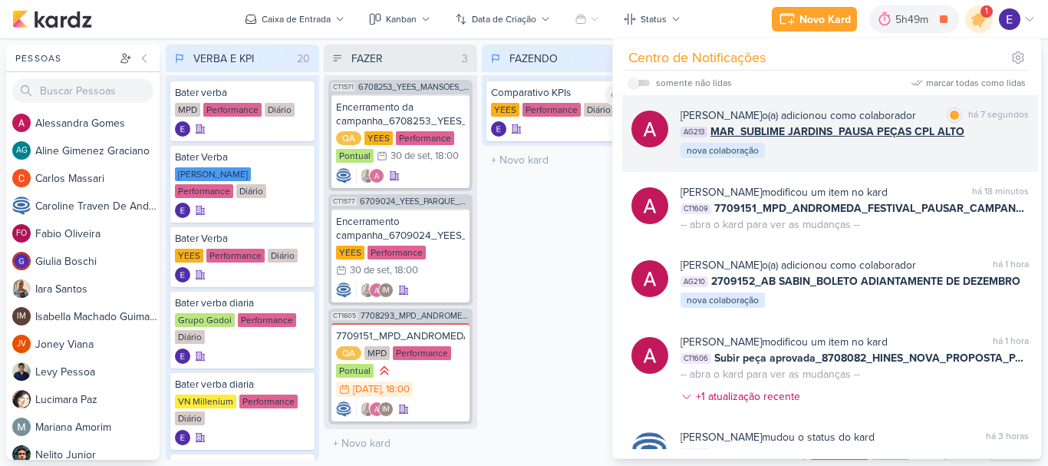
click at [999, 141] on div "[PERSON_NAME] o(a) adicionou como colaborador marcar como lida há 7 segundos AG…" at bounding box center [854, 133] width 348 height 52
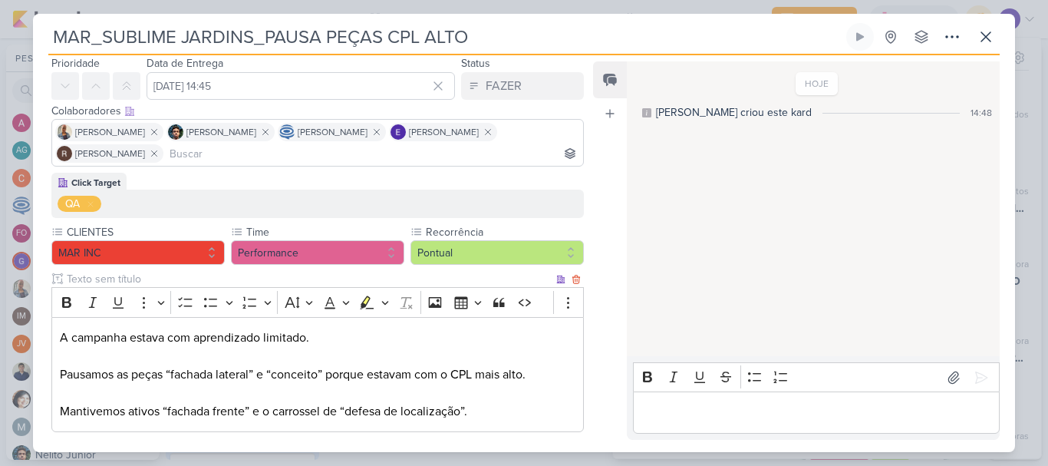
scroll to position [128, 0]
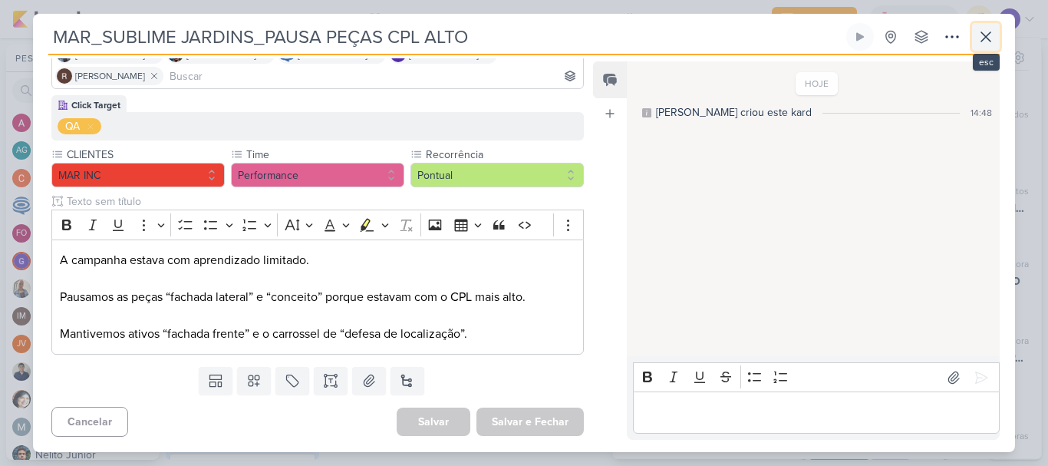
click at [980, 48] on button at bounding box center [986, 37] width 28 height 28
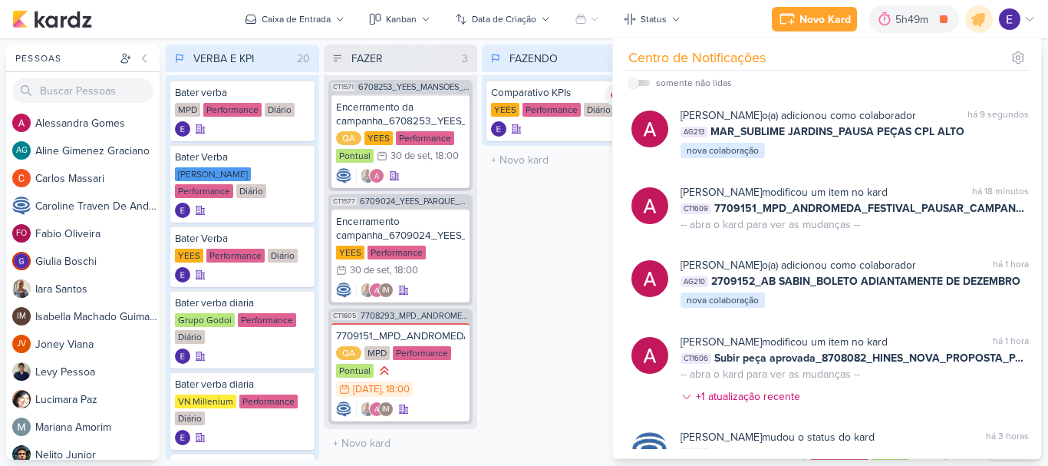
click at [522, 255] on div "FAZENDO 1 Mover Para Esquerda Mover Para Direita [GEOGRAPHIC_DATA] Comparativo …" at bounding box center [558, 251] width 153 height 415
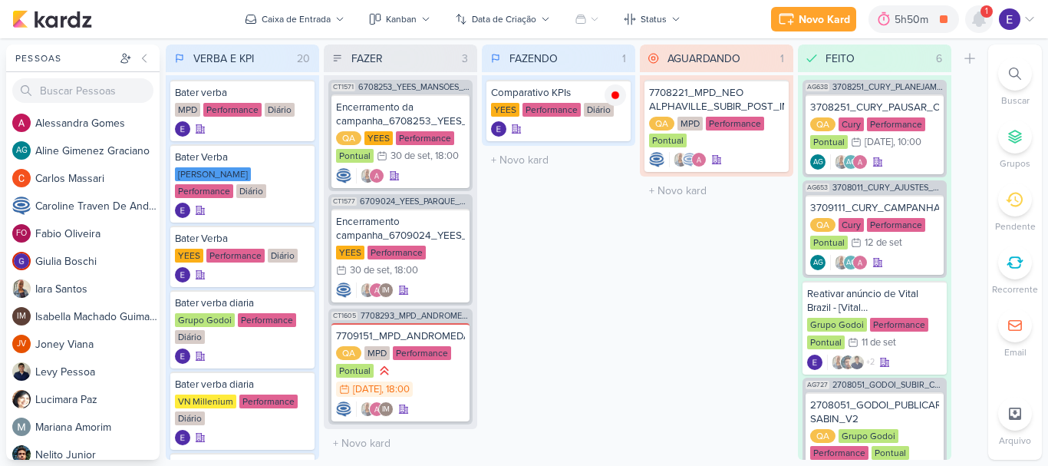
click at [976, 21] on icon at bounding box center [979, 19] width 12 height 14
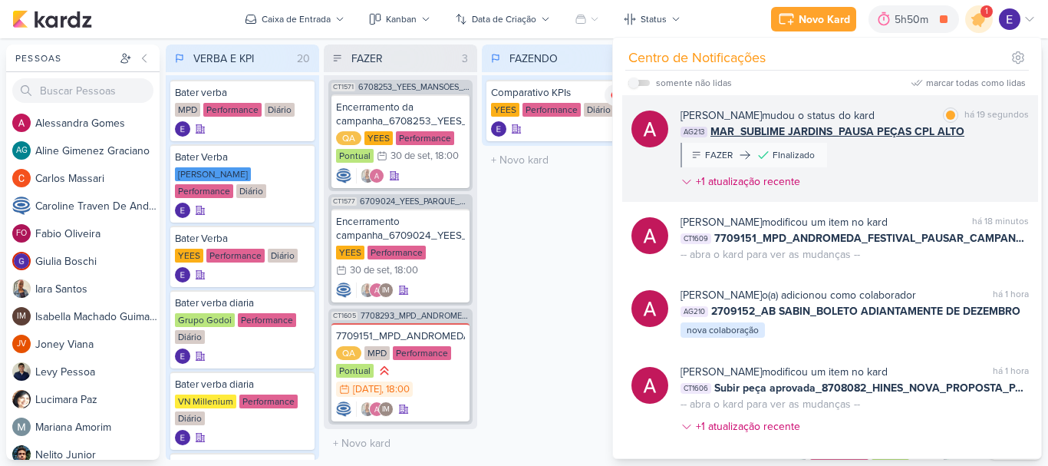
click at [958, 154] on div "[PERSON_NAME] mudou o status do kard marcar como lida há 19 segundos AG213 MAR_…" at bounding box center [854, 151] width 348 height 88
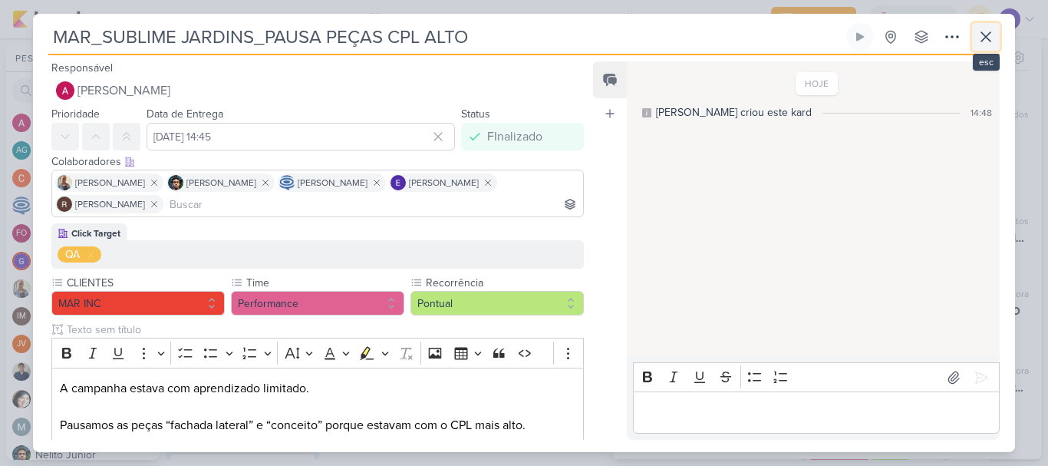
click at [986, 35] on icon at bounding box center [985, 37] width 18 height 18
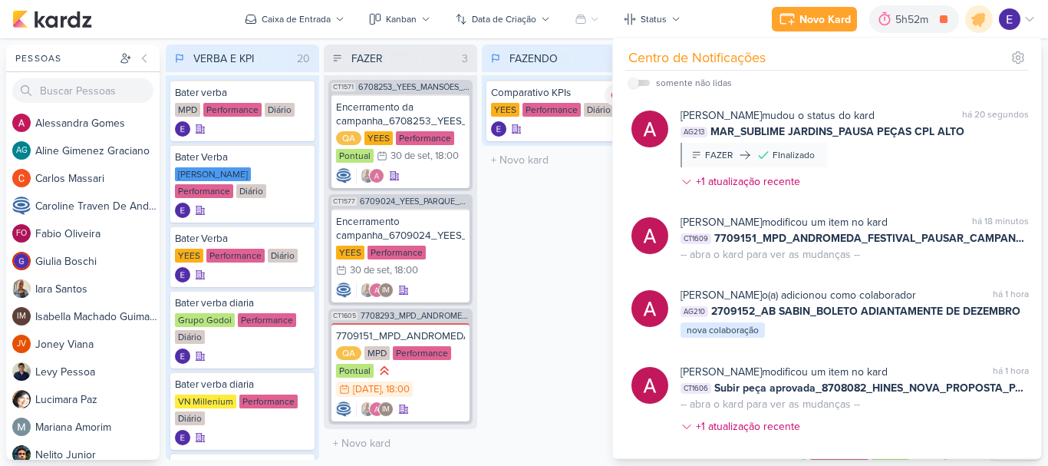
click at [531, 233] on div "FAZENDO 1 Mover Para Esquerda Mover Para Direita [GEOGRAPHIC_DATA] Comparativo …" at bounding box center [558, 251] width 153 height 415
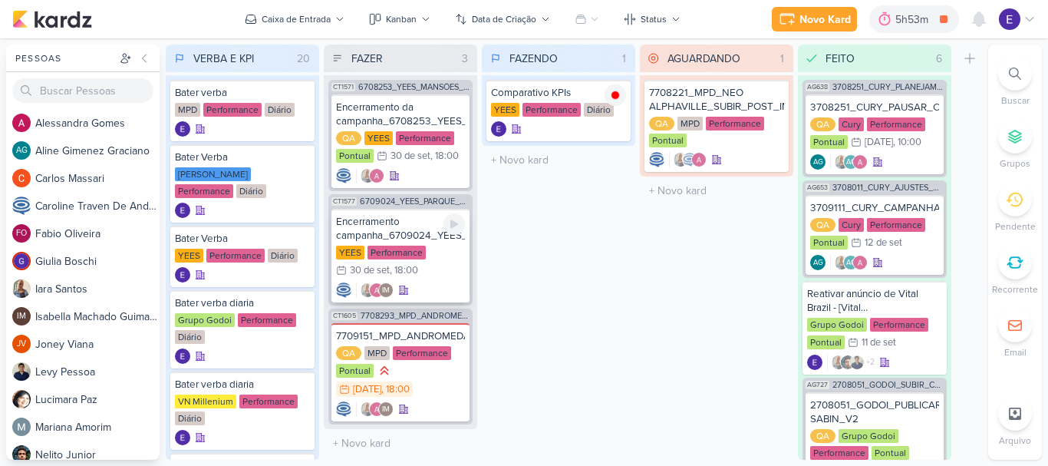
scroll to position [4, 0]
click at [986, 15] on icon at bounding box center [979, 19] width 18 height 18
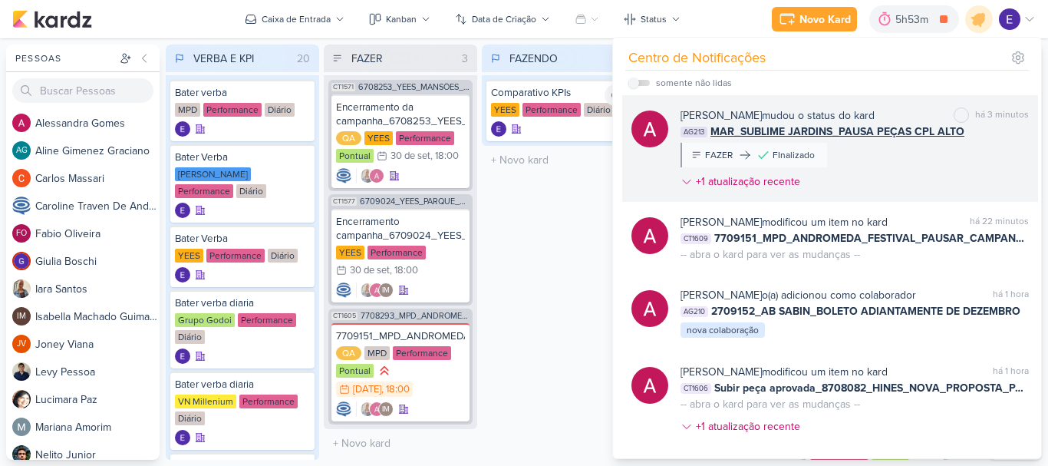
click at [960, 156] on div "[PERSON_NAME] mudou o status do kard marcar como não lida há 3 minutos AG213 MA…" at bounding box center [854, 151] width 348 height 88
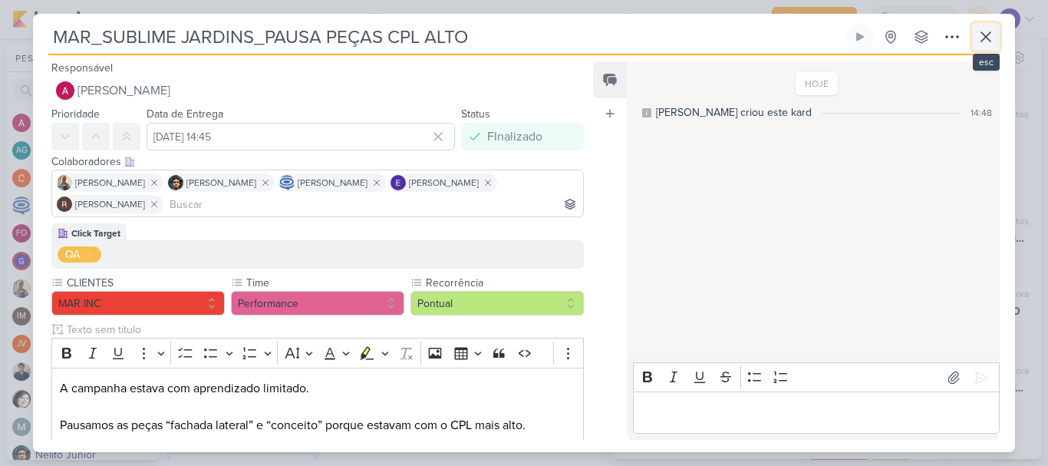
click at [984, 38] on icon at bounding box center [985, 36] width 9 height 9
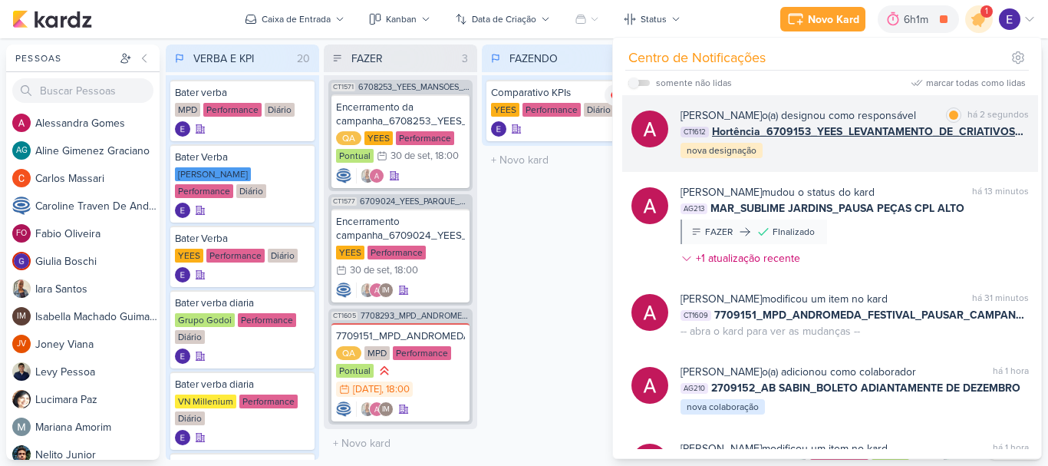
click at [994, 140] on div "[PERSON_NAME] o(a) designou como responsável marcar como lida há 2 segundos CT1…" at bounding box center [854, 133] width 348 height 52
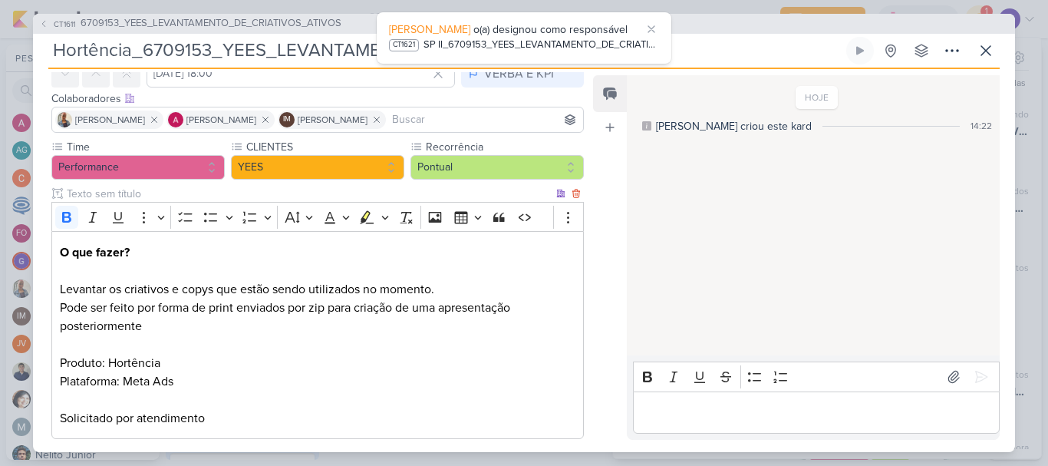
scroll to position [0, 0]
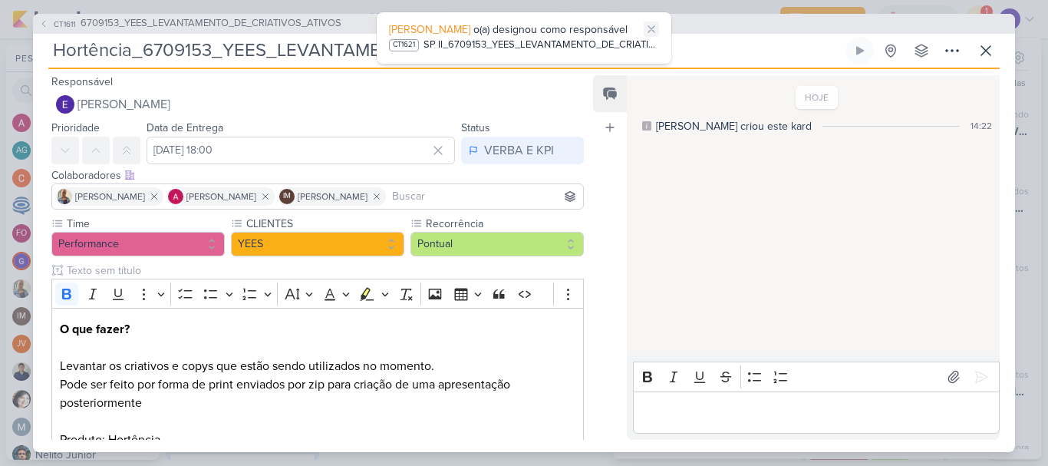
click at [647, 28] on icon at bounding box center [651, 29] width 12 height 12
click at [517, 156] on div "VERBA E KPI" at bounding box center [519, 150] width 70 height 18
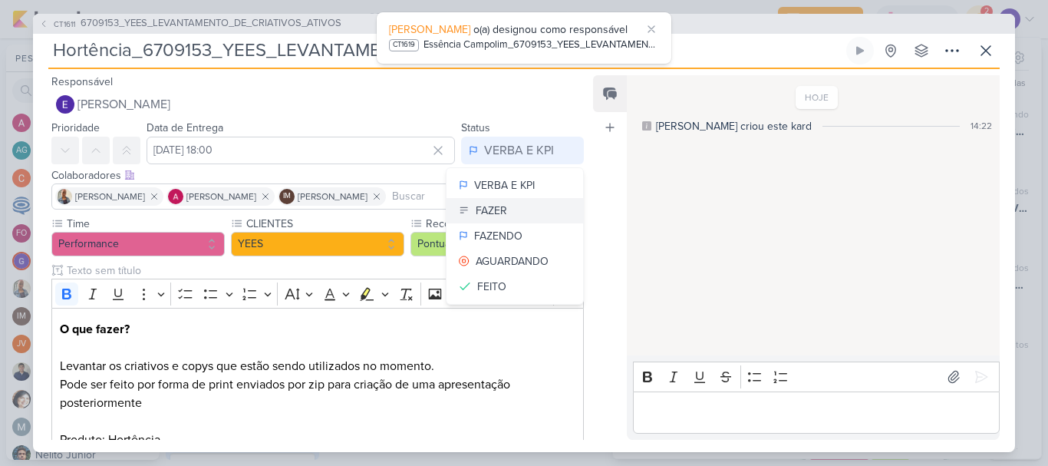
click at [505, 205] on button "FAZER" at bounding box center [514, 210] width 137 height 25
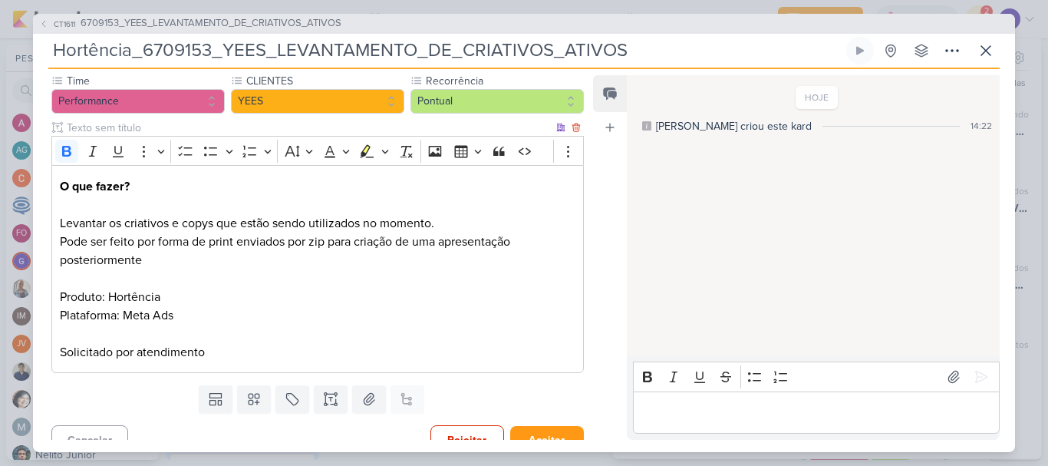
scroll to position [161, 0]
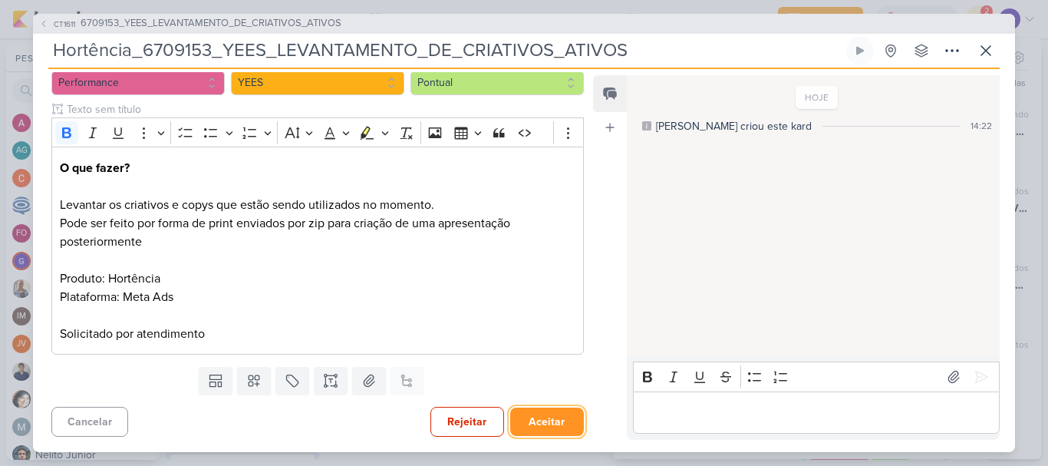
click at [529, 410] on button "Aceitar" at bounding box center [547, 421] width 74 height 28
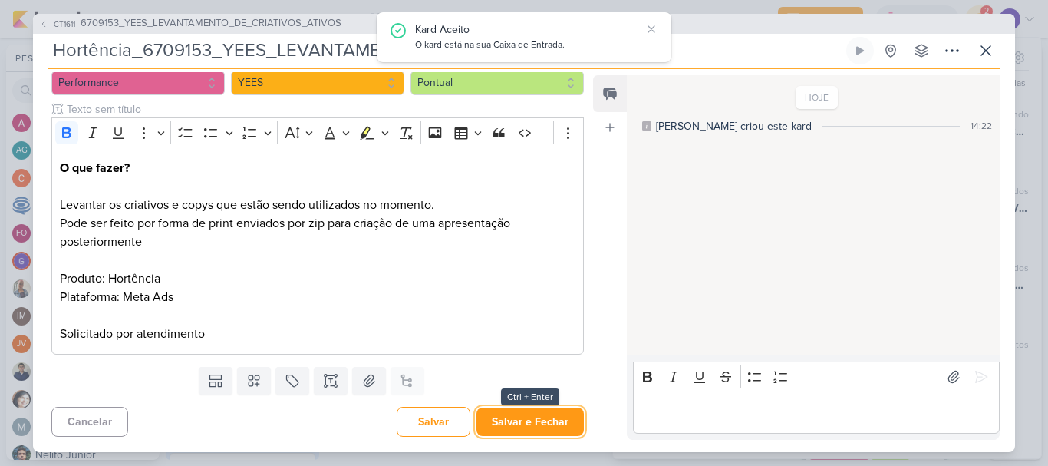
click at [529, 410] on button "Salvar e Fechar" at bounding box center [529, 421] width 107 height 28
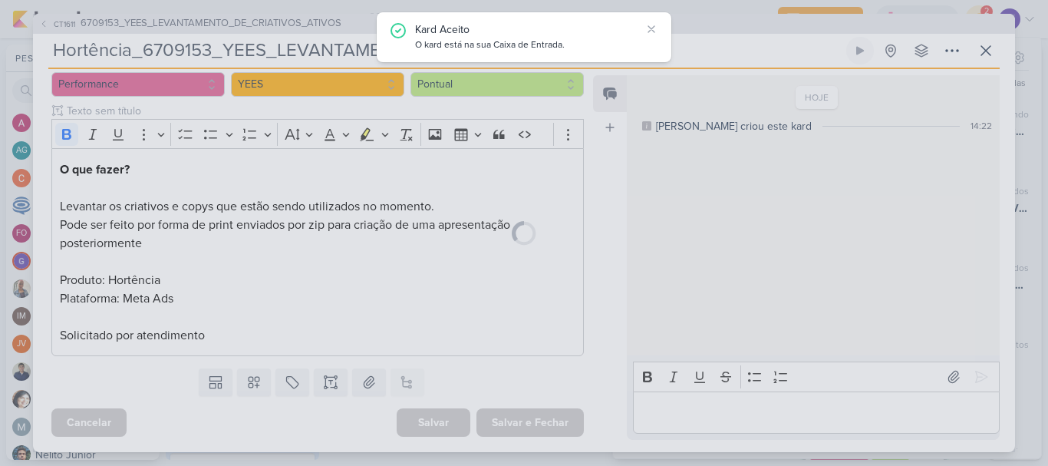
scroll to position [160, 0]
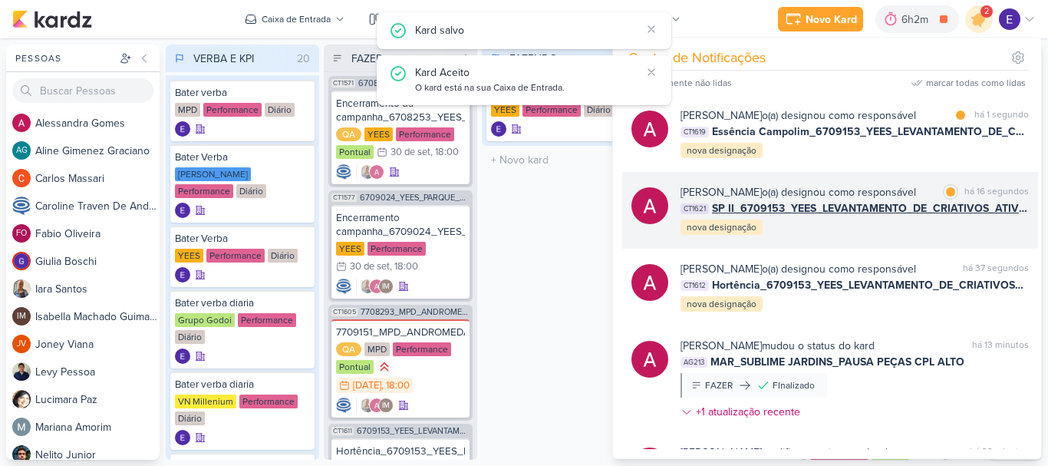
click at [970, 226] on div "[PERSON_NAME] o(a) designou como responsável marcar como lida há 16 segundos CT…" at bounding box center [854, 210] width 348 height 52
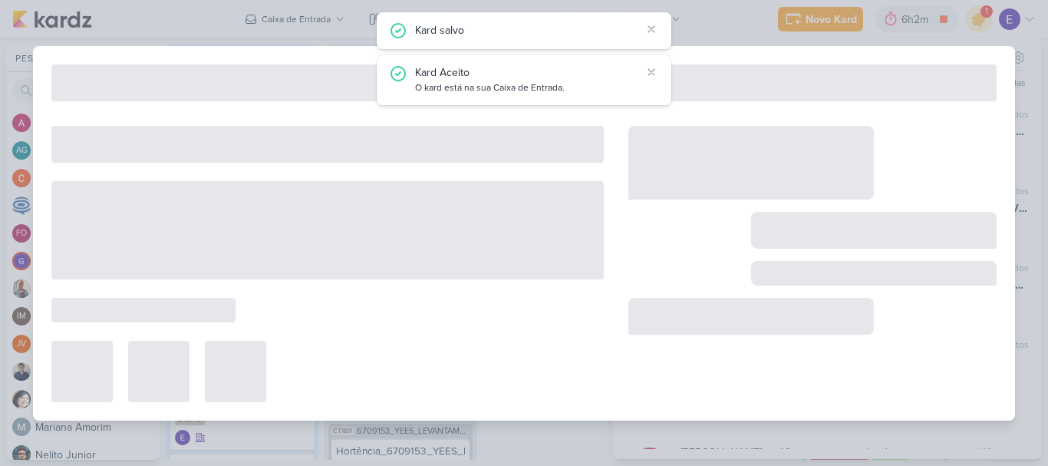
type input "SP II_6709153_YEES_LEVANTAMENTO_DE_CRIATIVOS_ATIVOS"
type input "[DATE] 18:00"
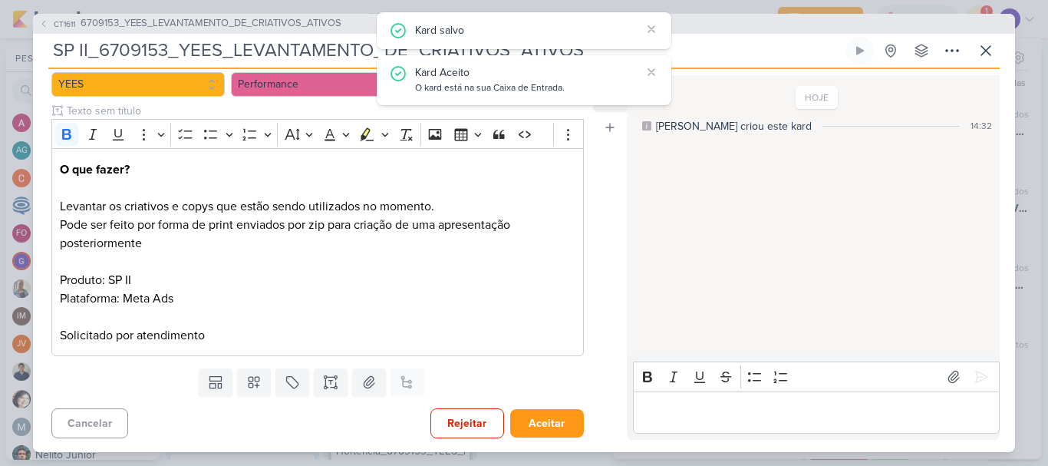
scroll to position [0, 0]
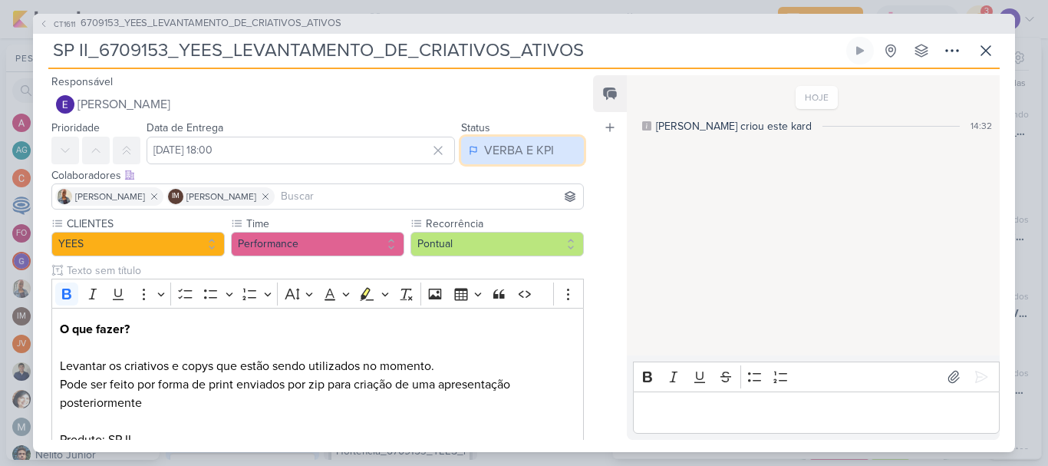
click at [497, 156] on div "VERBA E KPI" at bounding box center [519, 150] width 70 height 18
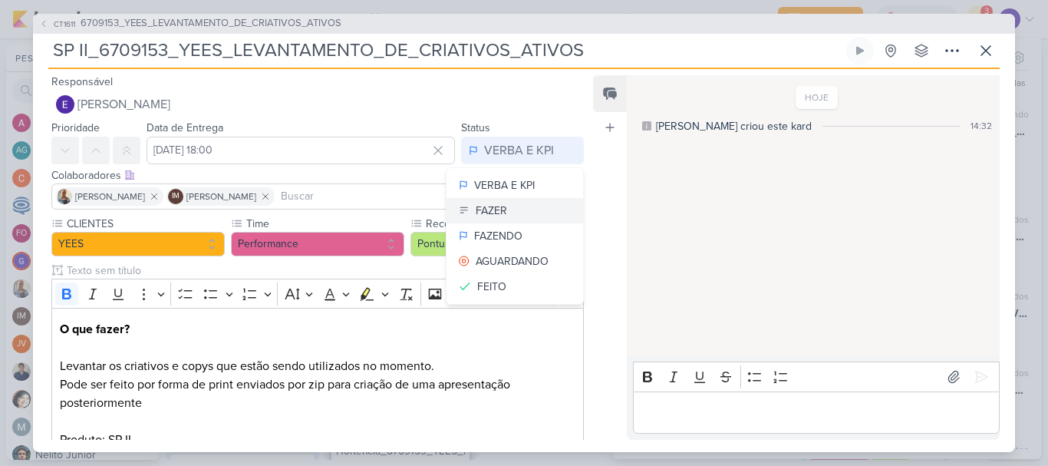
click at [509, 217] on button "FAZER" at bounding box center [514, 210] width 137 height 25
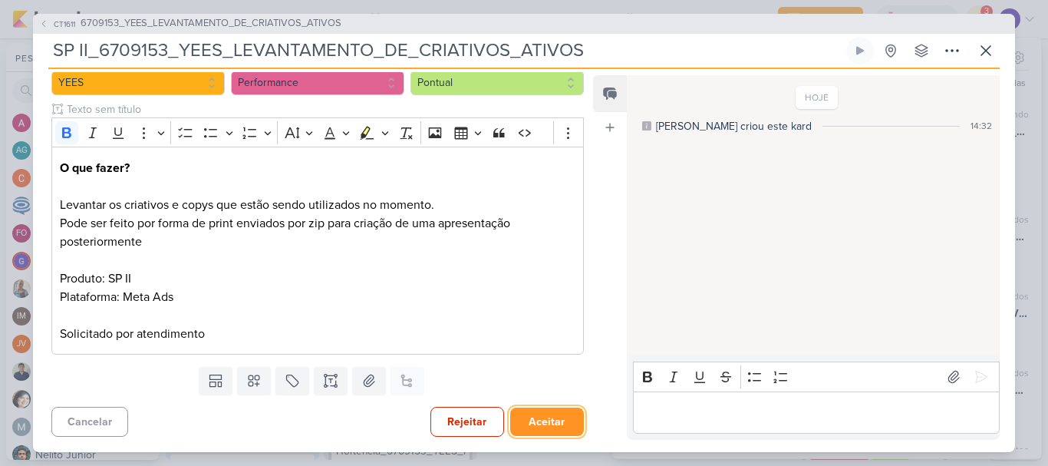
click at [545, 413] on button "Aceitar" at bounding box center [547, 421] width 74 height 28
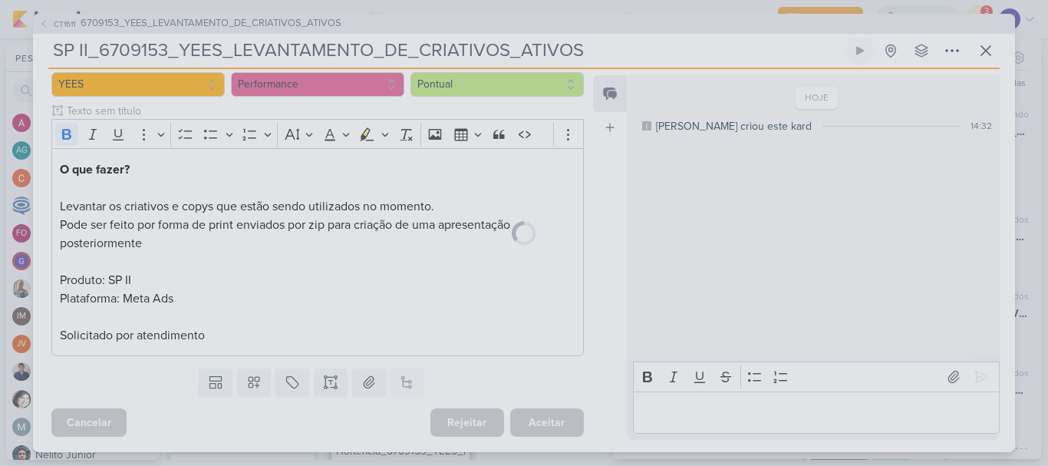
scroll to position [160, 0]
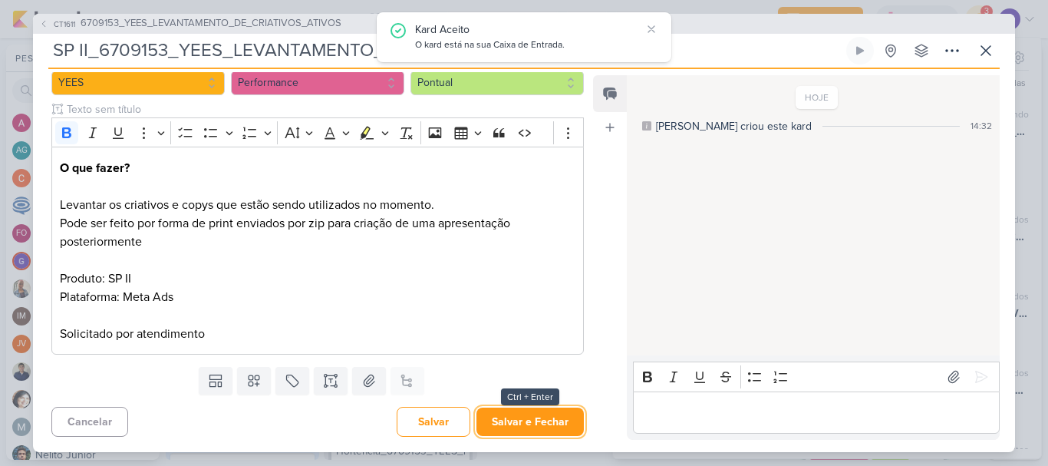
click at [544, 414] on button "Salvar e Fechar" at bounding box center [529, 421] width 107 height 28
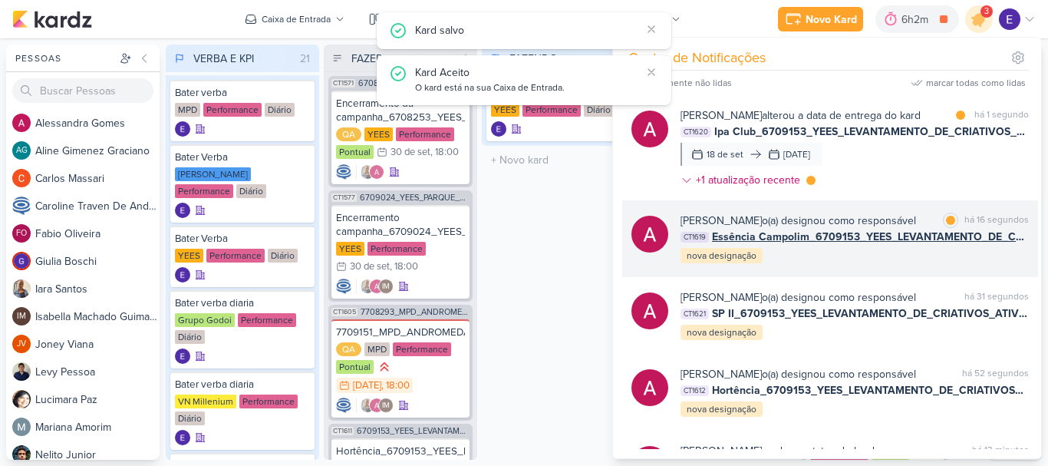
click at [984, 242] on span "Essência Campolim_6709153_YEES_LEVANTAMENTO_DE_CRIATIVOS_ATIVOS" at bounding box center [870, 237] width 317 height 16
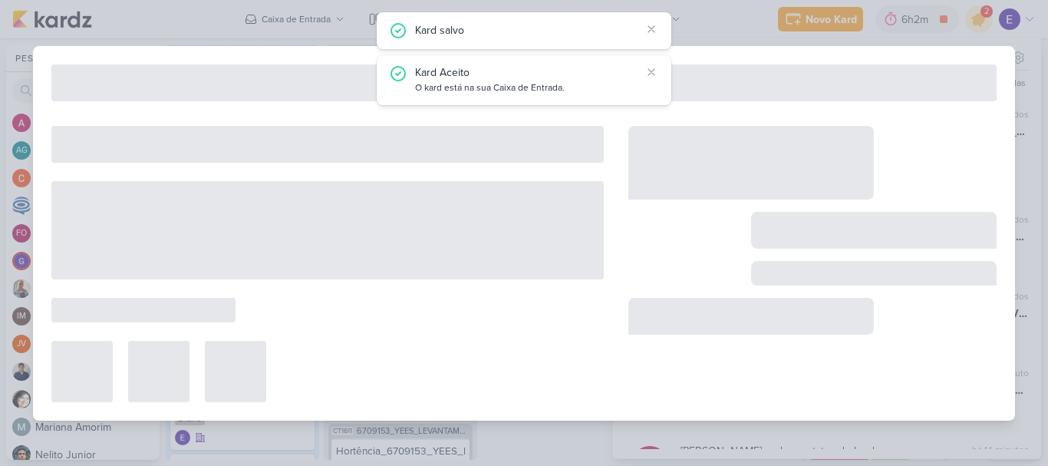
type input "Essência Campolim_6709153_YEES_LEVANTAMENTO_DE_CRIATIVOS_ATIVOS"
type input "[DATE] 18:00"
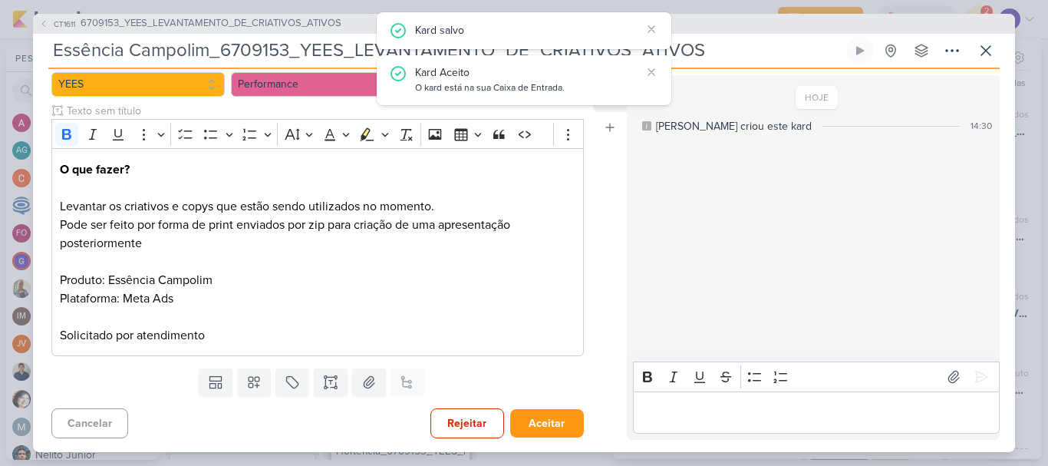
scroll to position [0, 0]
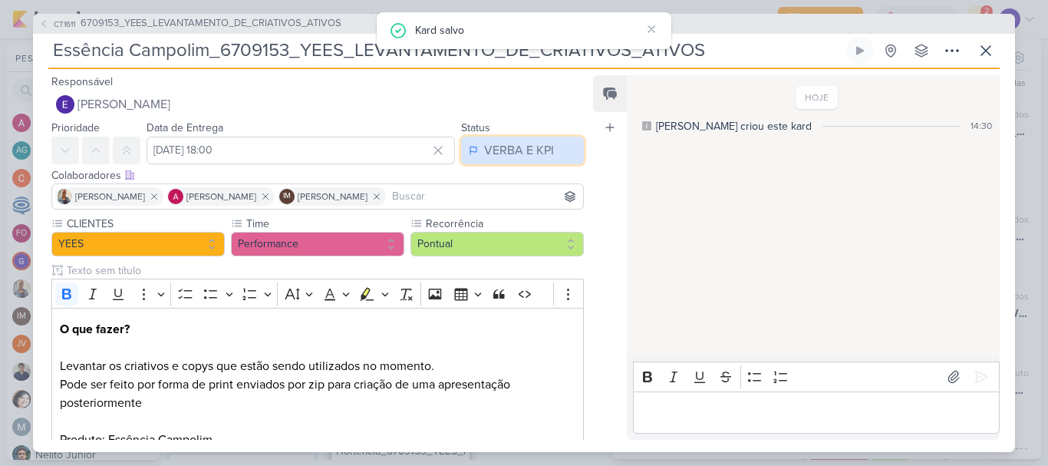
click at [502, 150] on div "VERBA E KPI" at bounding box center [519, 150] width 70 height 18
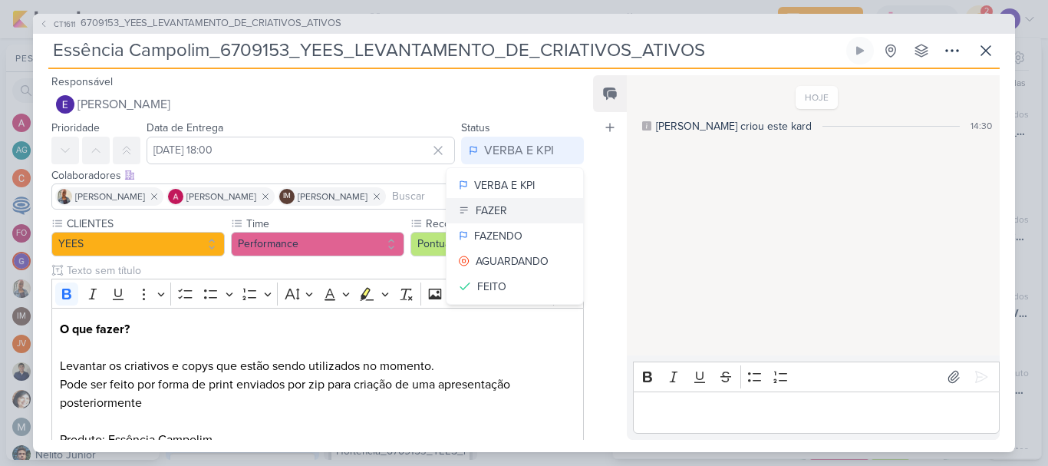
click at [512, 209] on button "FAZER" at bounding box center [514, 210] width 137 height 25
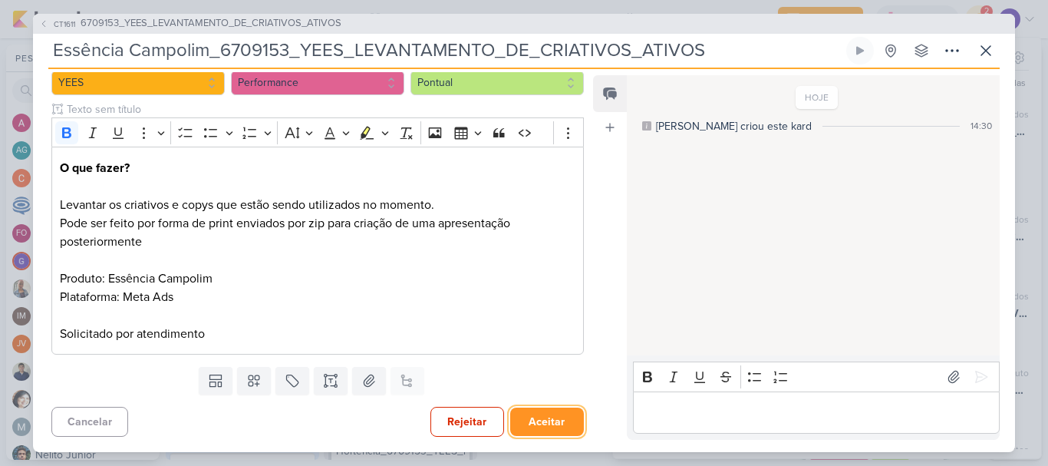
click at [542, 415] on button "Aceitar" at bounding box center [547, 421] width 74 height 28
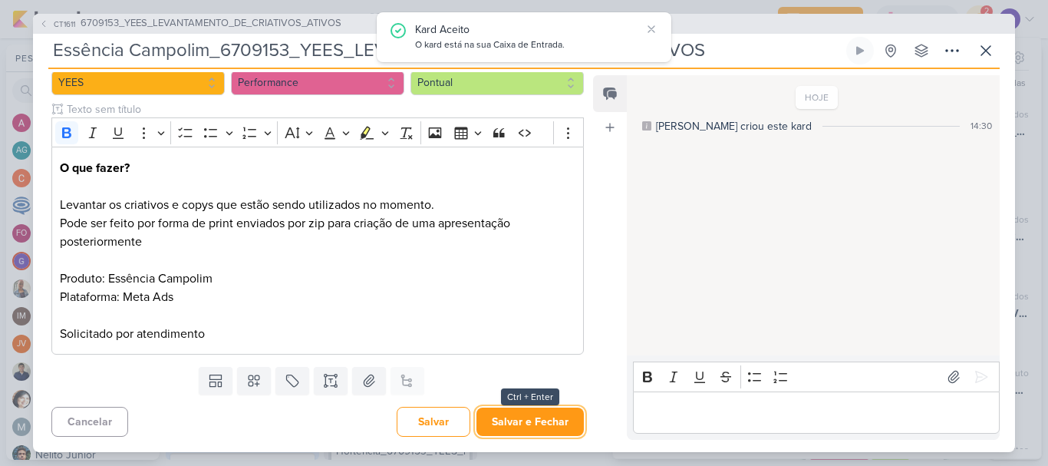
click at [542, 415] on button "Salvar e Fechar" at bounding box center [529, 421] width 107 height 28
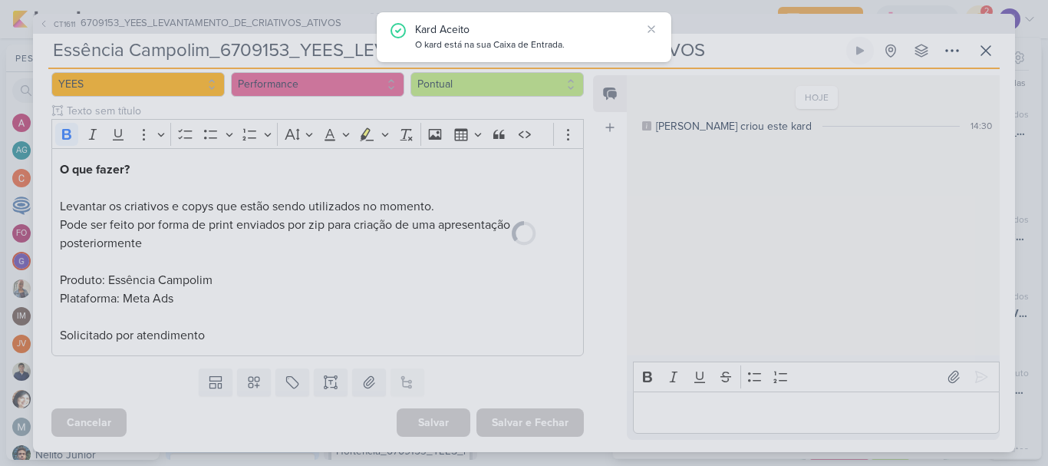
scroll to position [160, 0]
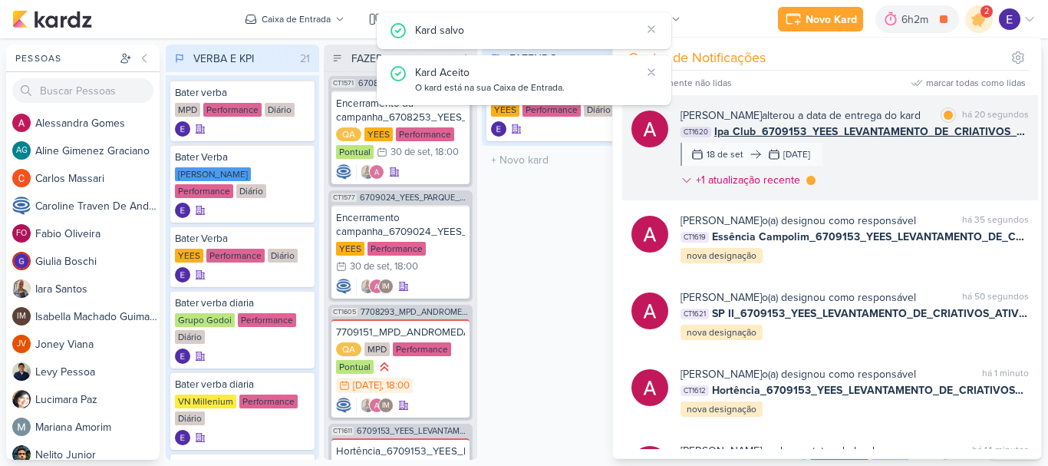
click at [1001, 167] on div "[PERSON_NAME] alterou a data de entrega do kard marcar como lida há 20 segundos…" at bounding box center [854, 150] width 348 height 87
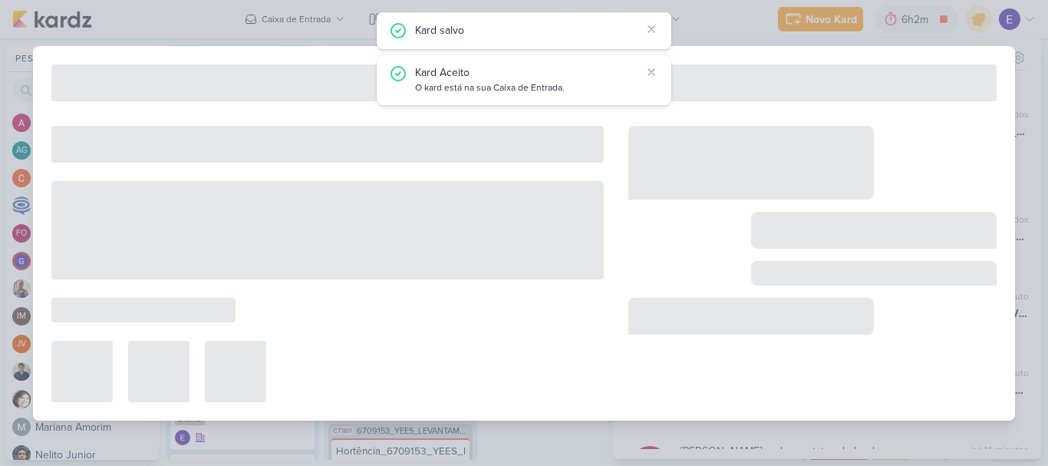
type input "Ipa Club_6709153_YEES_LEVANTAMENTO_DE_CRIATIVOS_ATIVOS"
type input "[DATE] 18:00"
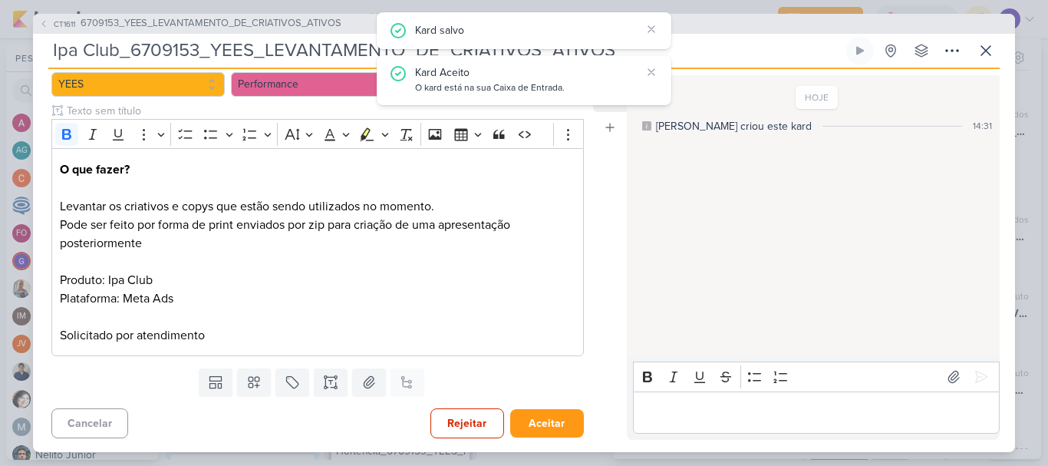
scroll to position [0, 0]
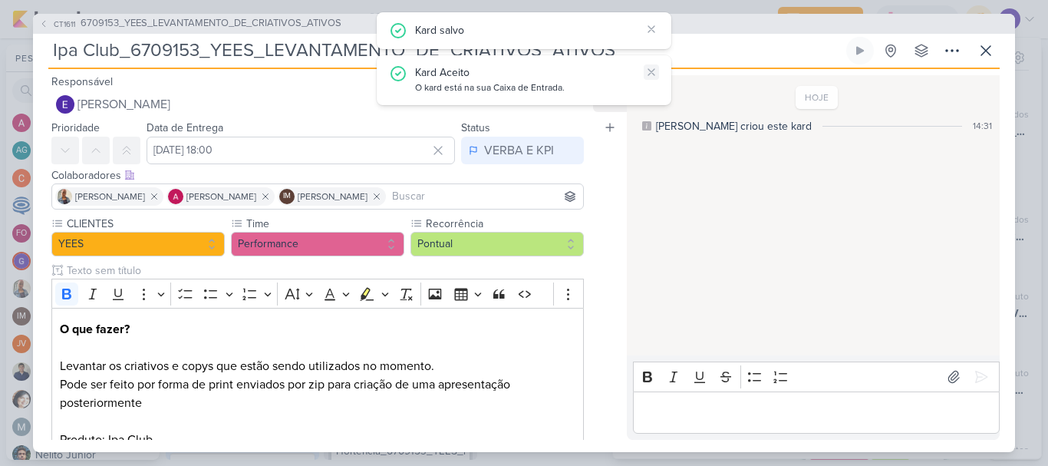
click at [649, 70] on icon at bounding box center [651, 72] width 6 height 6
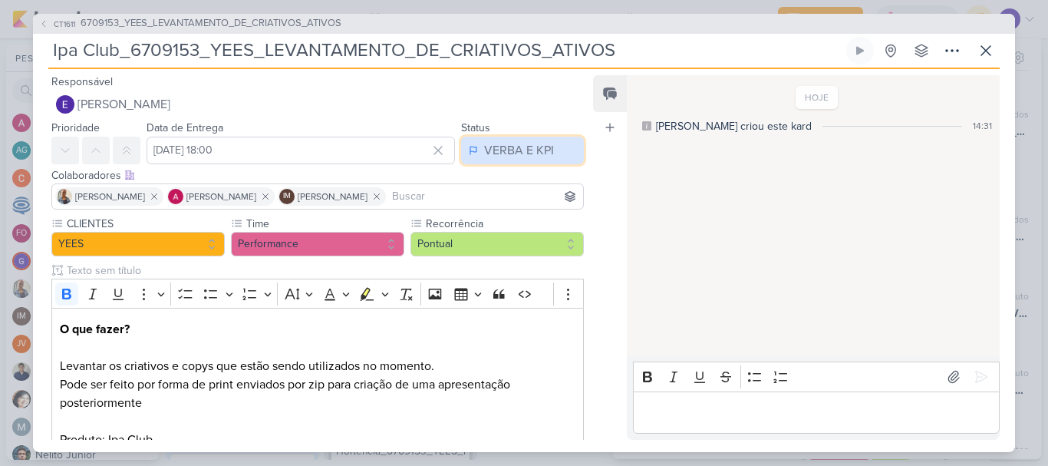
click at [530, 151] on div "VERBA E KPI" at bounding box center [519, 150] width 70 height 18
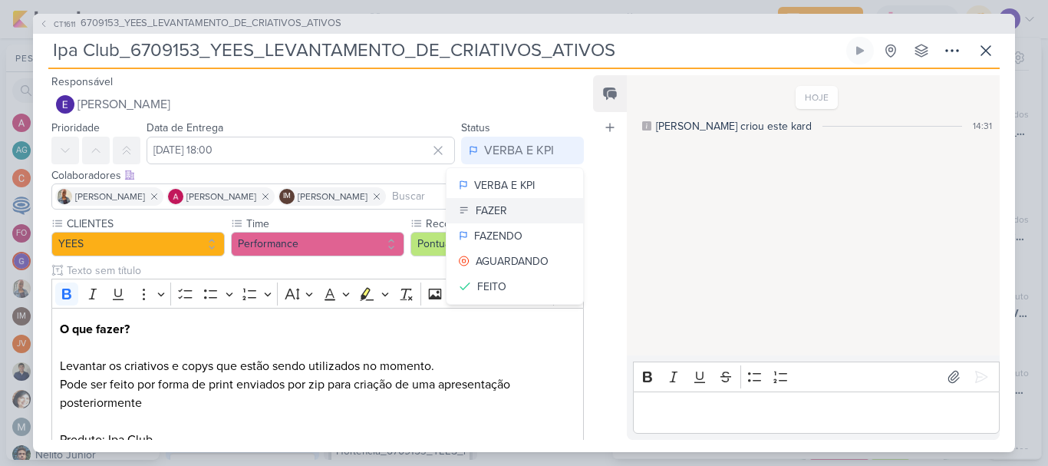
click at [526, 213] on button "FAZER" at bounding box center [514, 210] width 137 height 25
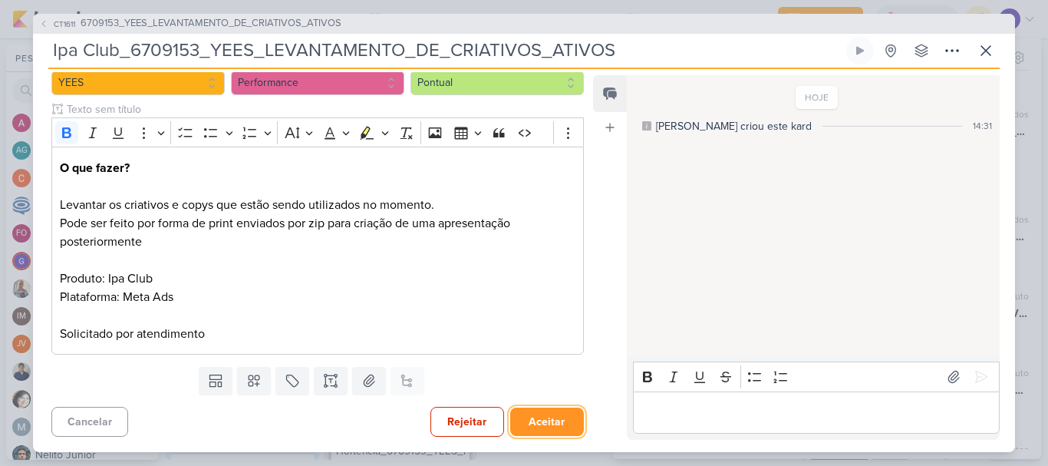
click at [544, 426] on button "Aceitar" at bounding box center [547, 421] width 74 height 28
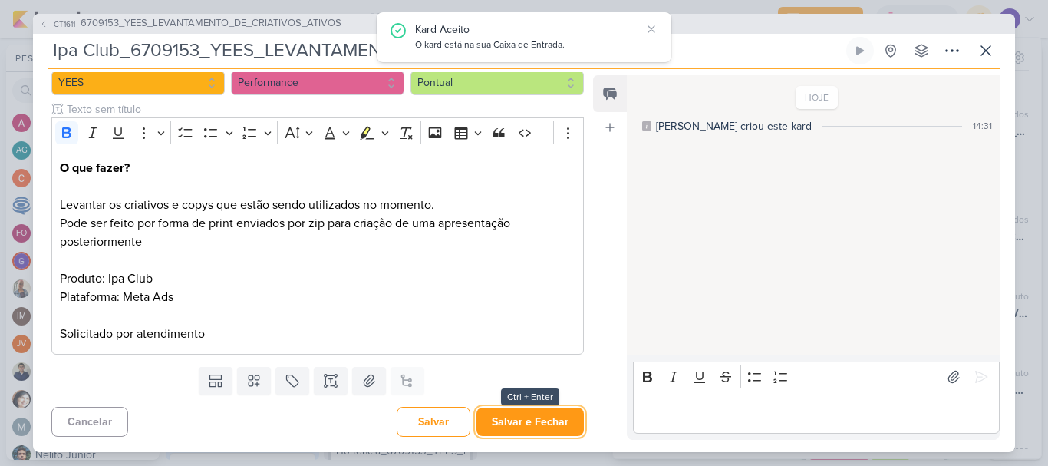
click at [544, 426] on button "Salvar e Fechar" at bounding box center [529, 421] width 107 height 28
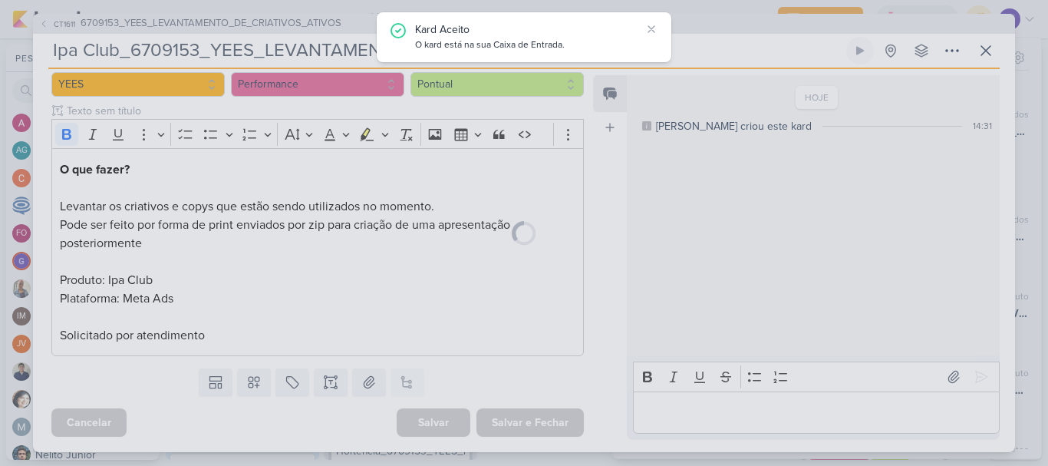
scroll to position [160, 0]
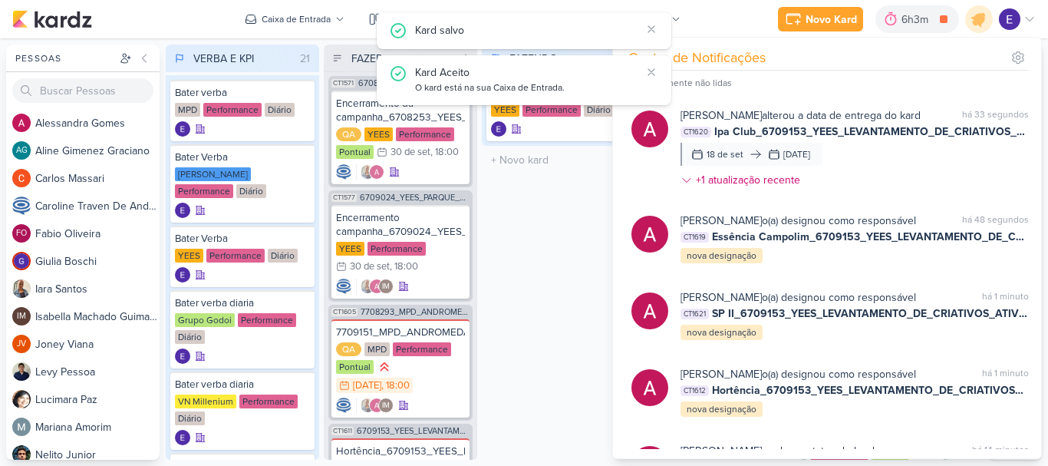
click at [548, 380] on div "FAZENDO 1 Mover Para Esquerda Mover Para Direita [GEOGRAPHIC_DATA] Comparativo …" at bounding box center [558, 251] width 153 height 415
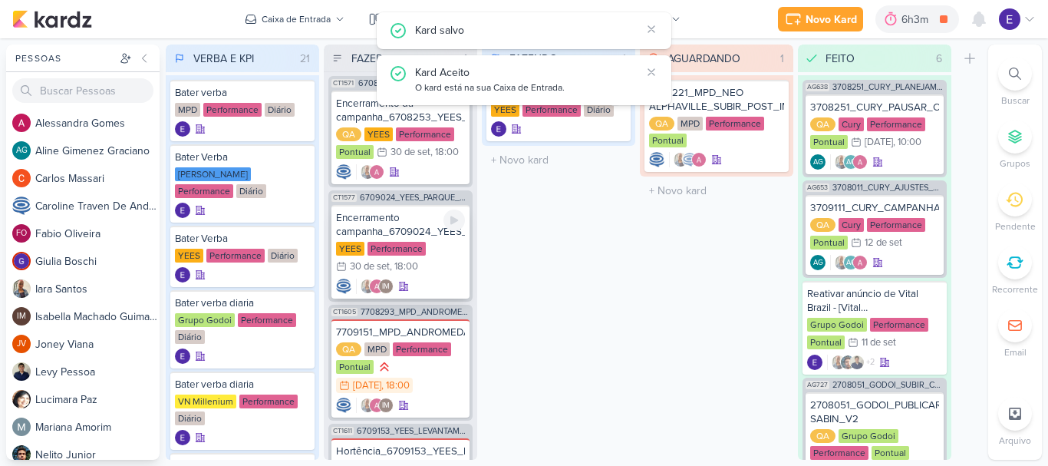
scroll to position [298, 0]
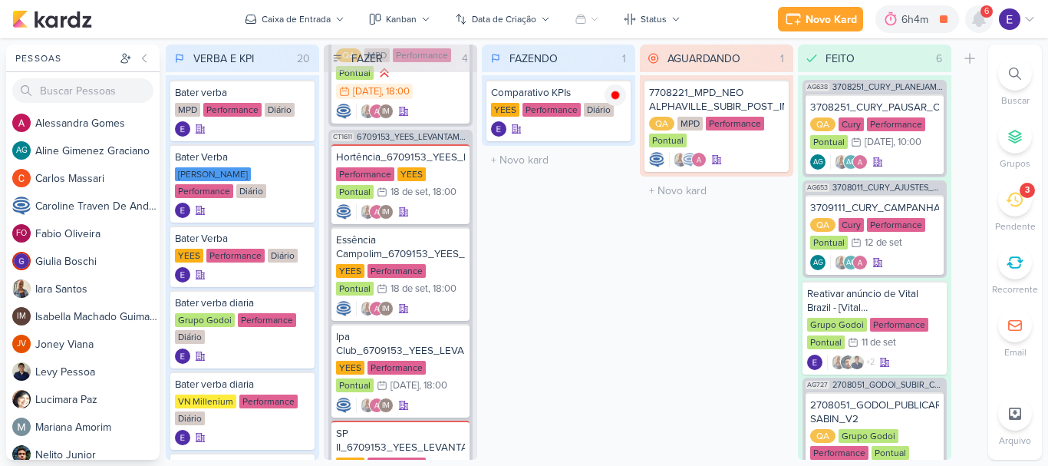
click at [986, 25] on icon at bounding box center [979, 19] width 18 height 18
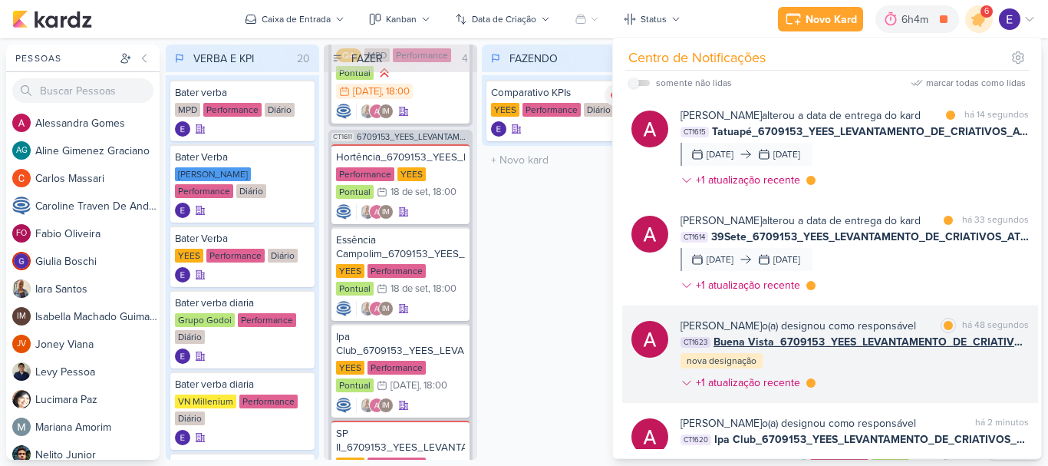
scroll to position [77, 0]
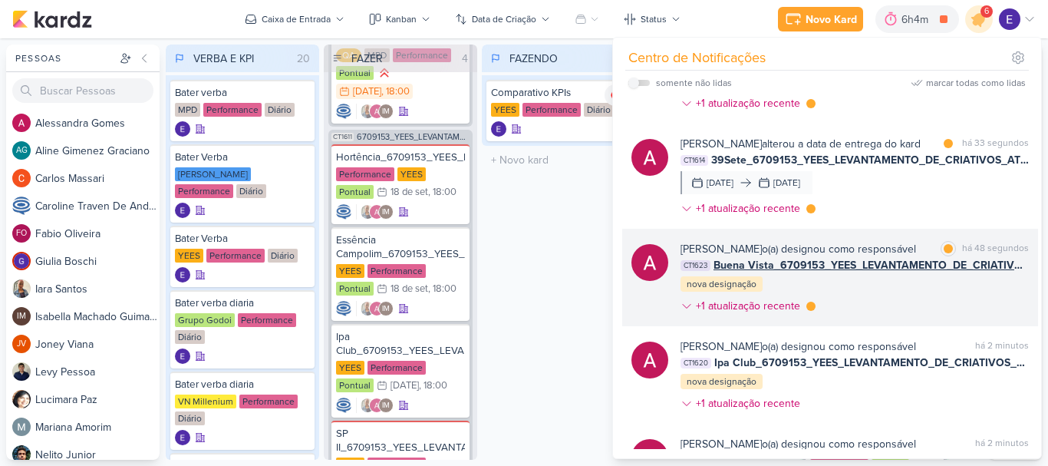
click at [971, 295] on div "[PERSON_NAME] o(a) designou como responsável marcar como lida há 48 segundos CT…" at bounding box center [854, 280] width 348 height 79
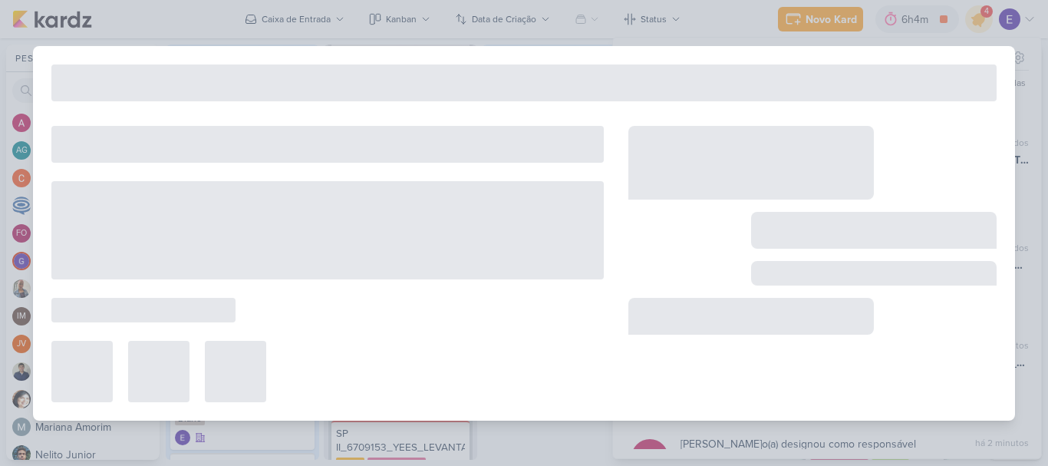
type input "Buena Vista_6709153_YEES_LEVANTAMENTO_DE_CRIATIVOS_ATIVOS"
type input "[DATE] 18:00"
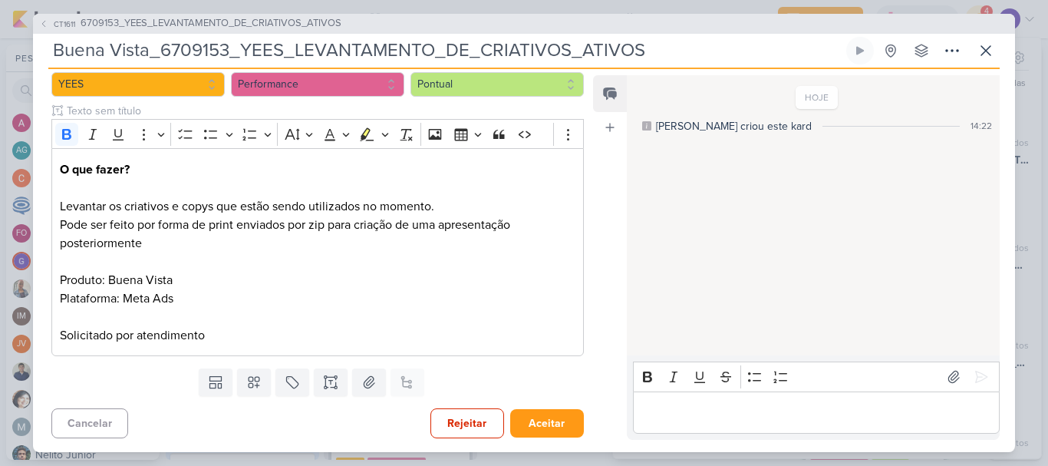
scroll to position [0, 0]
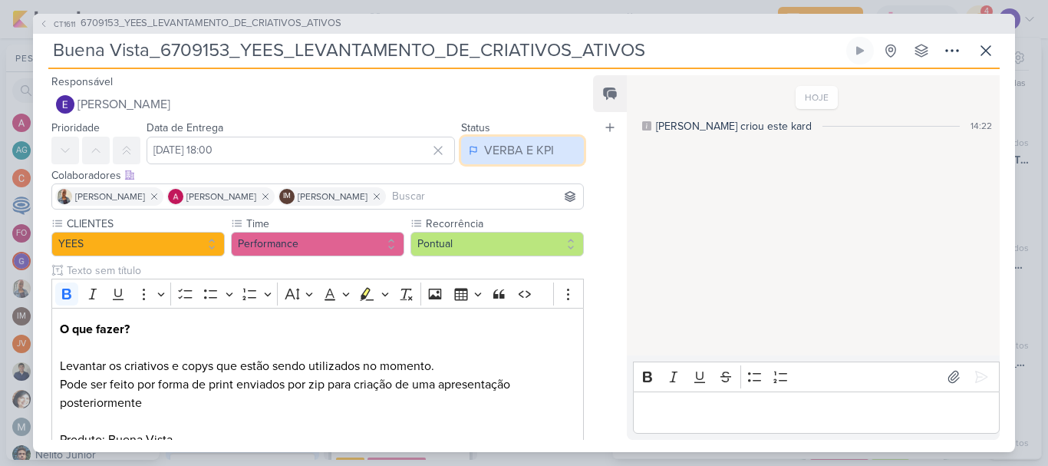
click at [518, 147] on div "VERBA E KPI" at bounding box center [519, 150] width 70 height 18
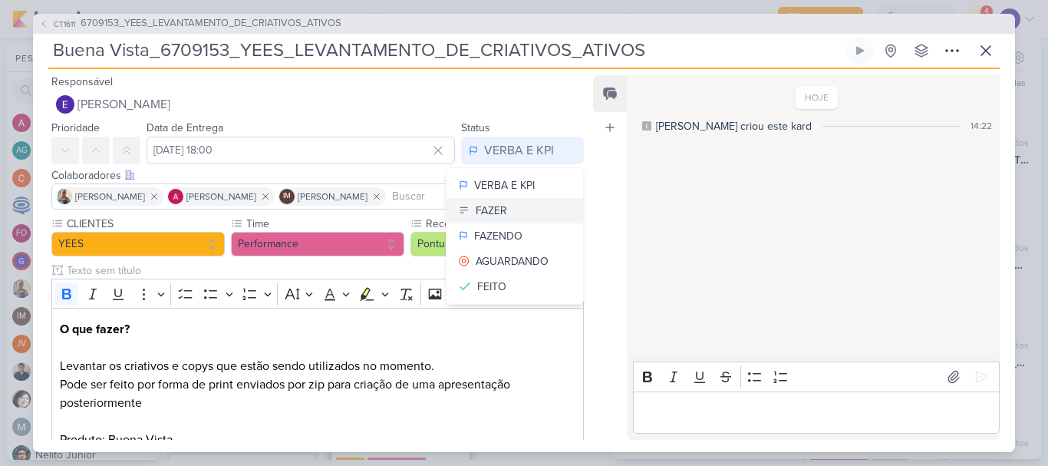
click at [524, 221] on button "FAZER" at bounding box center [514, 210] width 137 height 25
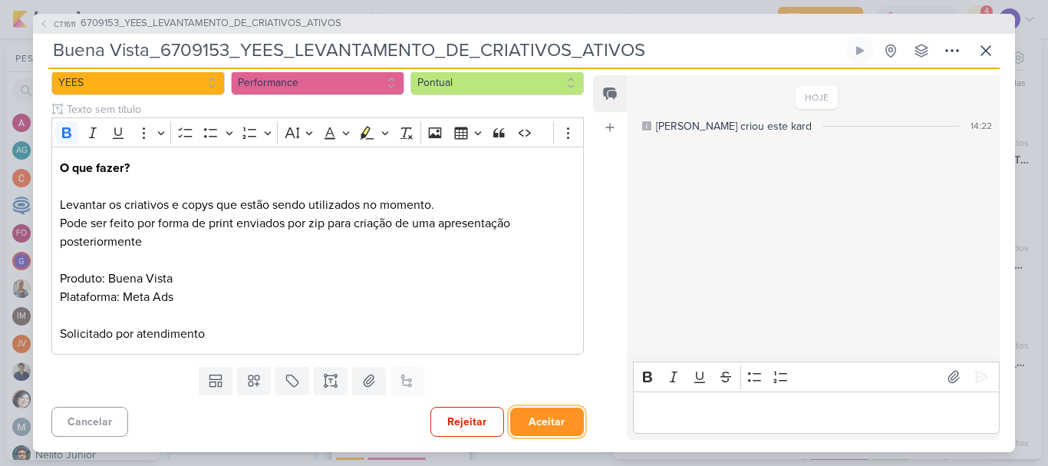
click at [532, 421] on button "Aceitar" at bounding box center [547, 421] width 74 height 28
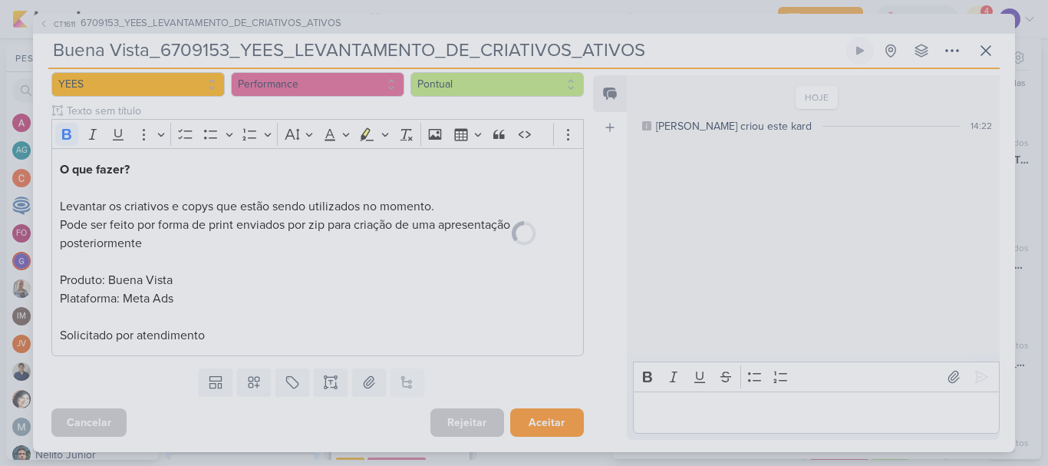
scroll to position [161, 0]
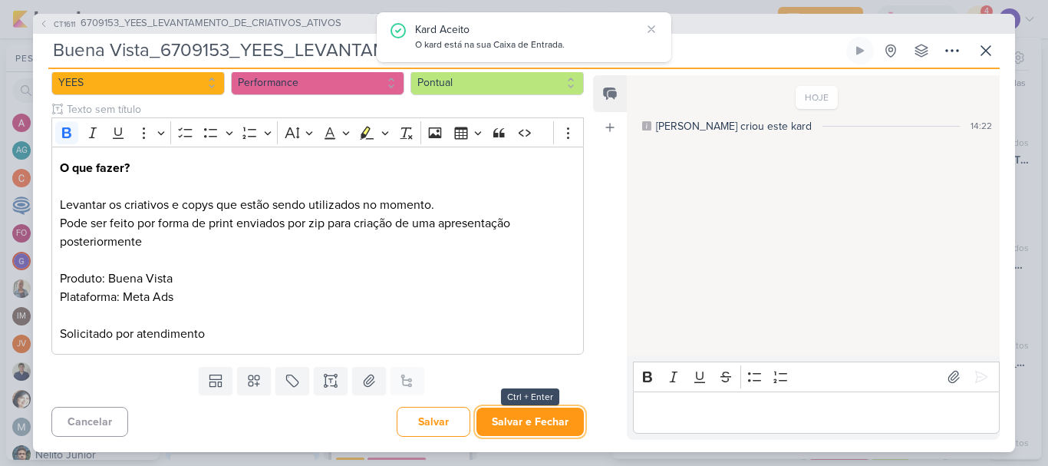
click at [532, 421] on button "Salvar e Fechar" at bounding box center [529, 421] width 107 height 28
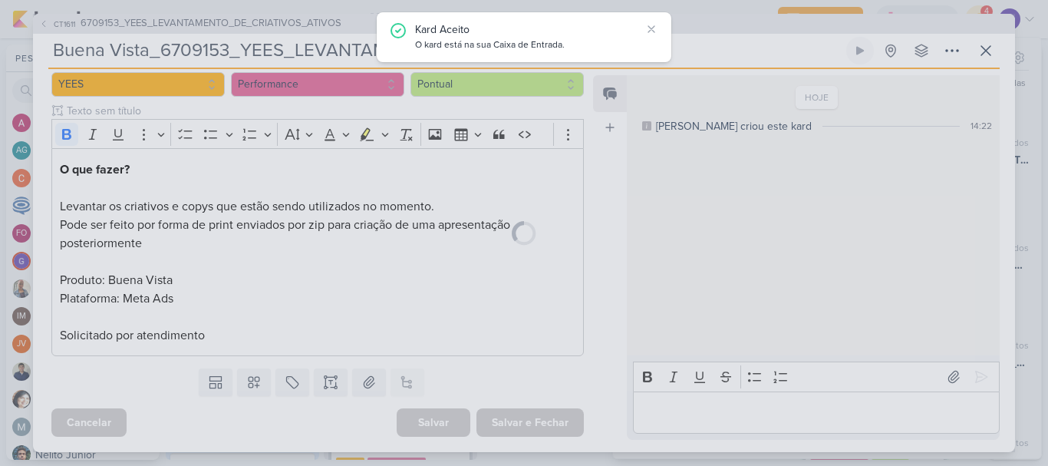
scroll to position [160, 0]
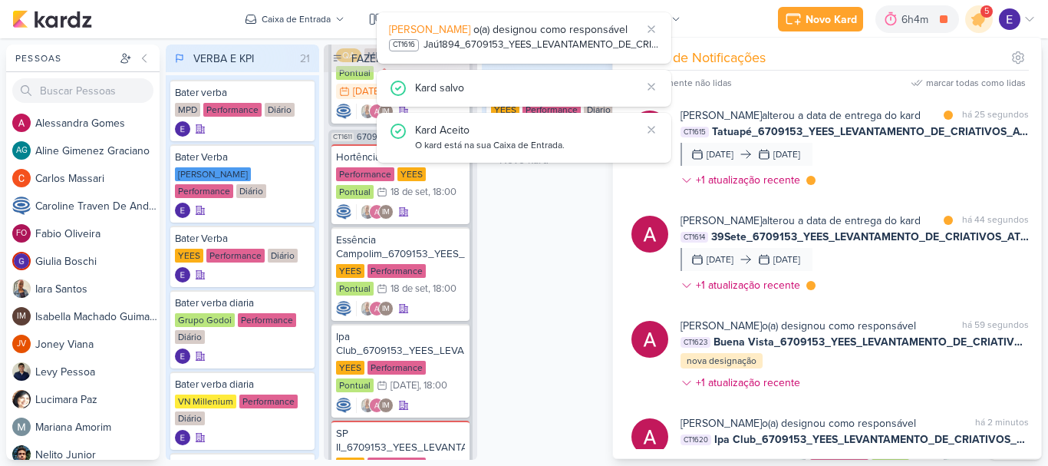
click at [974, 186] on div "[PERSON_NAME] alterou a data de entrega do kard marcar como lida há 25 segundos…" at bounding box center [854, 150] width 348 height 87
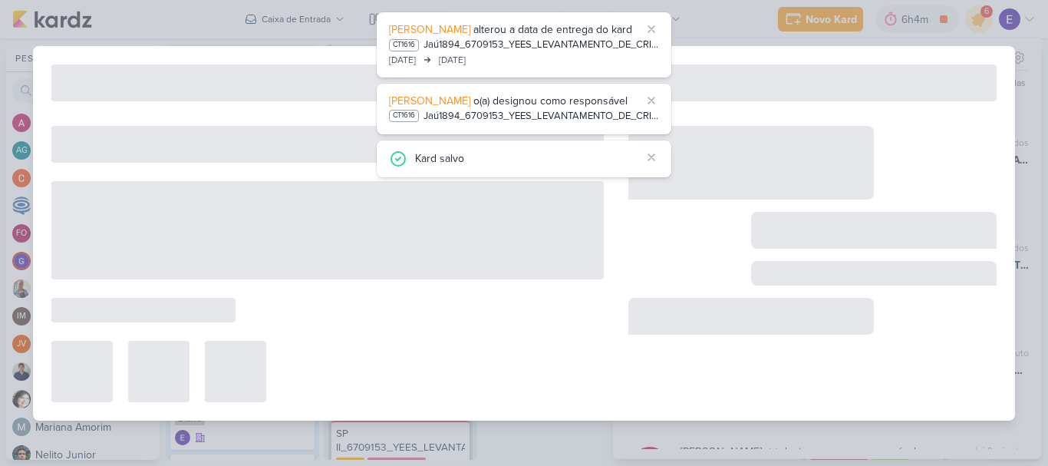
click at [1030, 79] on div "CT1611 6709153_YEES_LEVANTAMENTO_DE_CRIATIVOS_ATIVOS Buena Vista_6709153_YEES_L…" at bounding box center [524, 233] width 1048 height 466
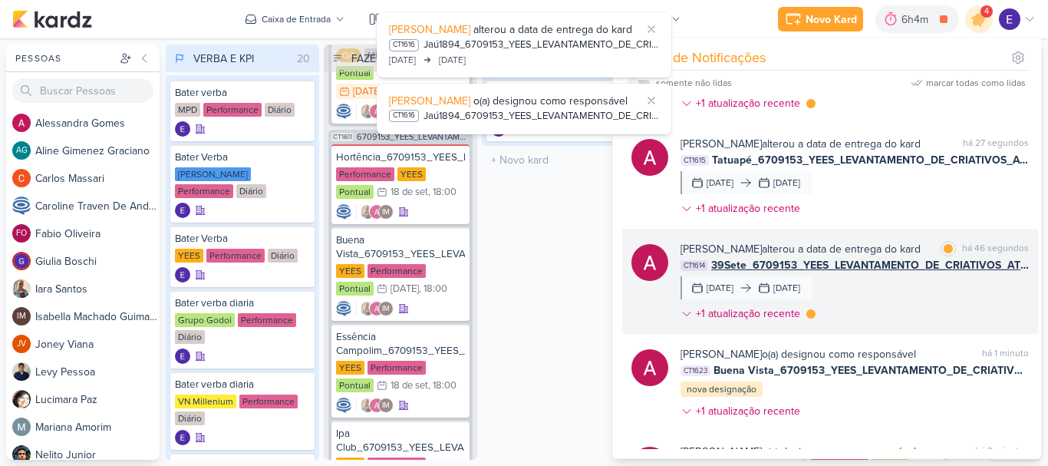
click at [977, 283] on div "[PERSON_NAME] alterou a data de entrega do kard marcar como lida há 46 segundos…" at bounding box center [854, 284] width 348 height 87
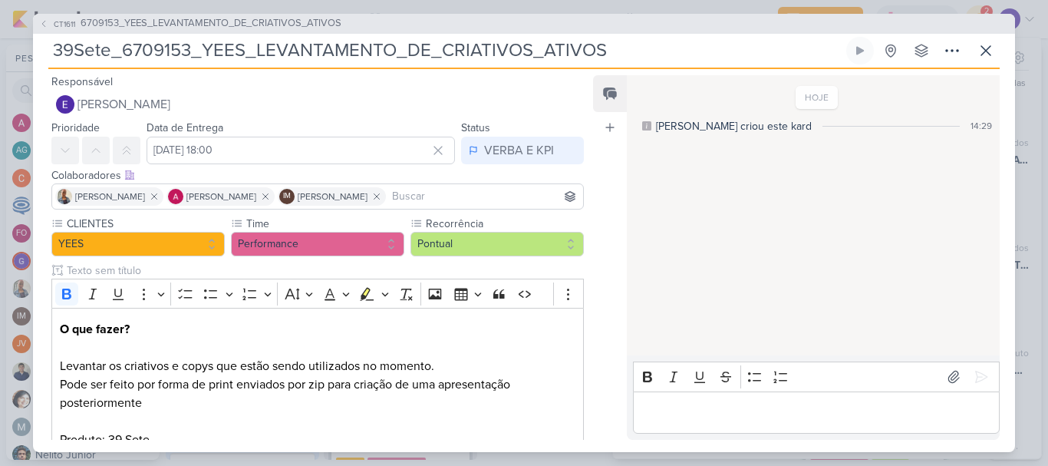
click at [658, 28] on div "CT1611 6709153_YEES_LEVANTAMENTO_DE_CRIATIVOS_ATIVOS" at bounding box center [524, 24] width 982 height 20
click at [508, 149] on div "VERBA E KPI" at bounding box center [519, 150] width 70 height 18
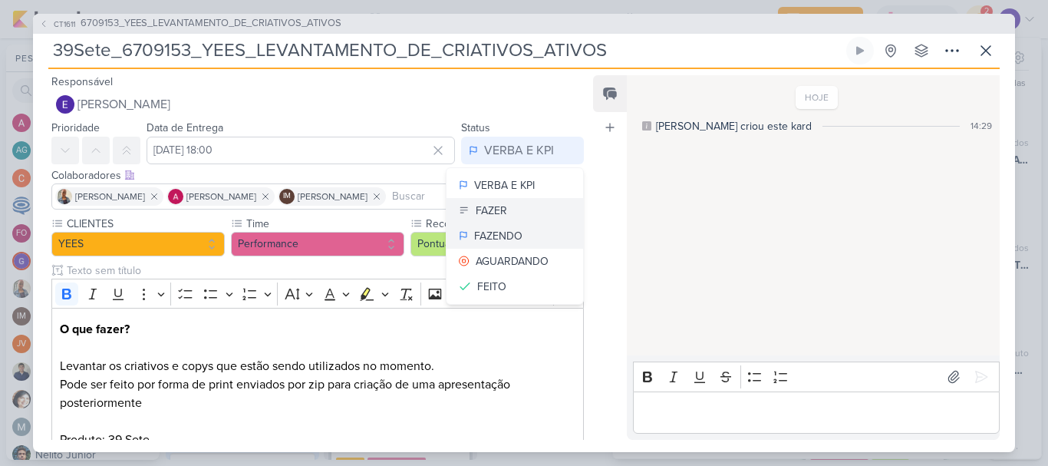
drag, startPoint x: 510, startPoint y: 223, endPoint x: 519, endPoint y: 211, distance: 14.9
click at [519, 211] on div "VERBA E KPI FAZER FAZENDO [GEOGRAPHIC_DATA] FEITO" at bounding box center [515, 235] width 138 height 137
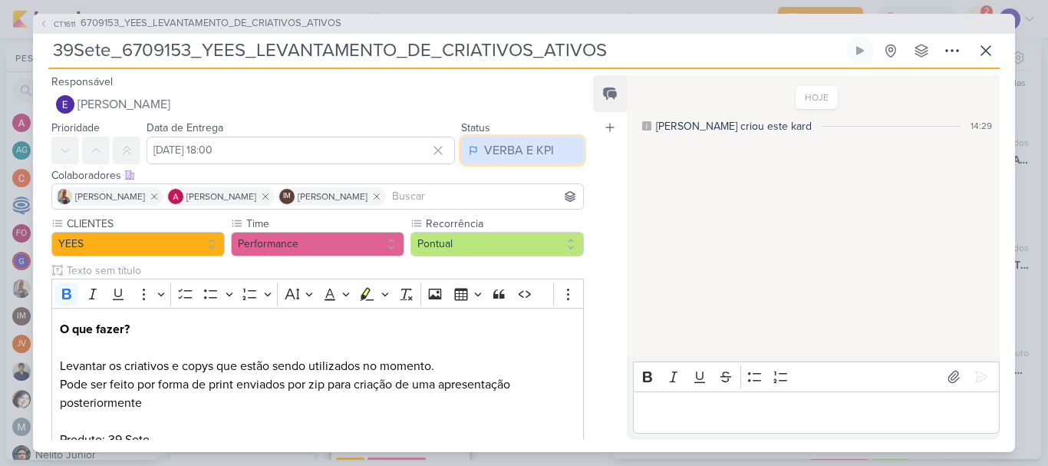
click at [517, 162] on button "VERBA E KPI" at bounding box center [522, 151] width 123 height 28
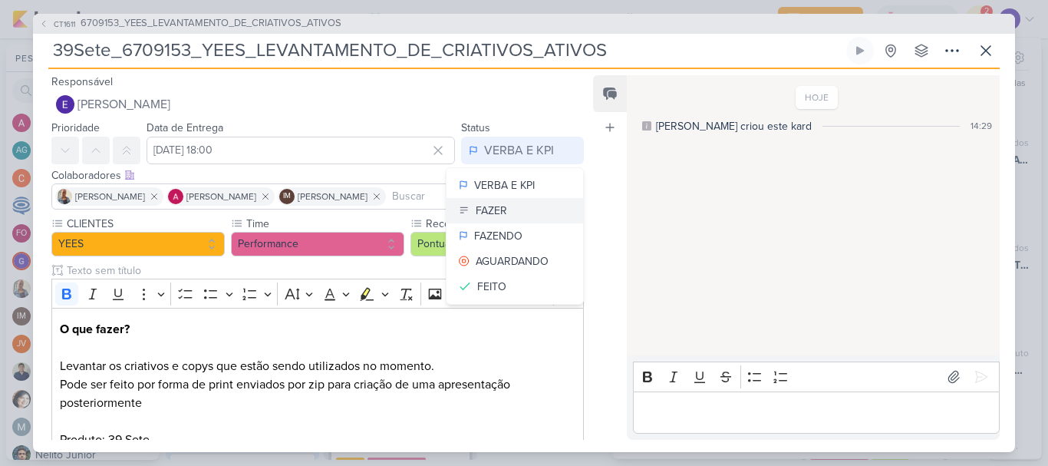
click at [518, 200] on button "FAZER" at bounding box center [514, 210] width 137 height 25
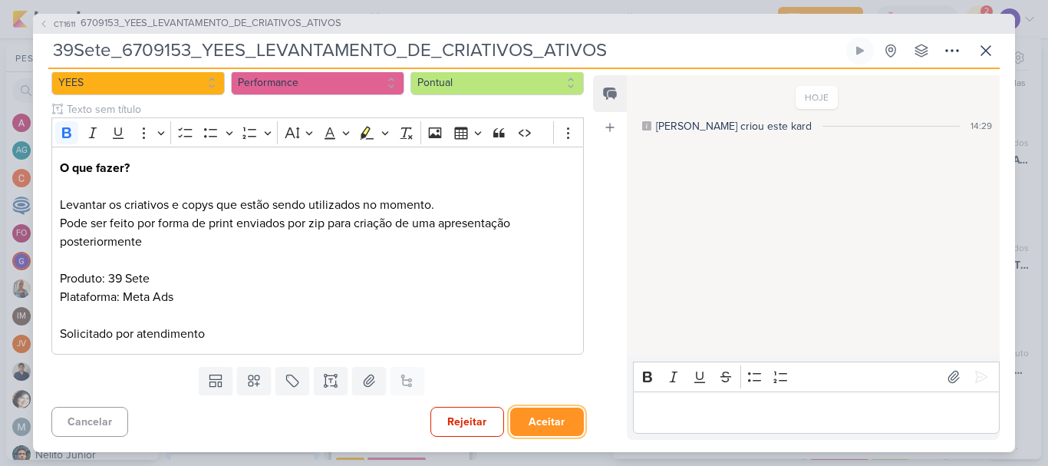
click at [525, 423] on button "Aceitar" at bounding box center [547, 421] width 74 height 28
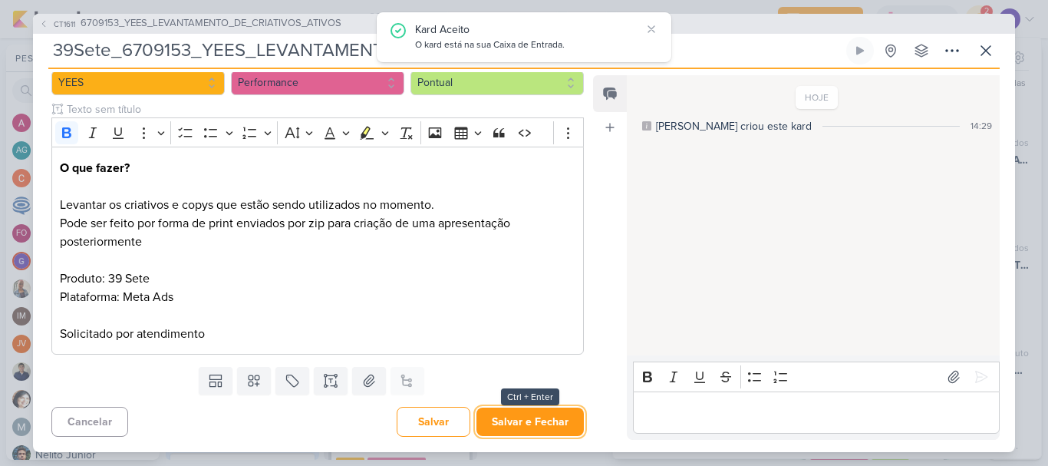
click at [525, 423] on button "Salvar e Fechar" at bounding box center [529, 421] width 107 height 28
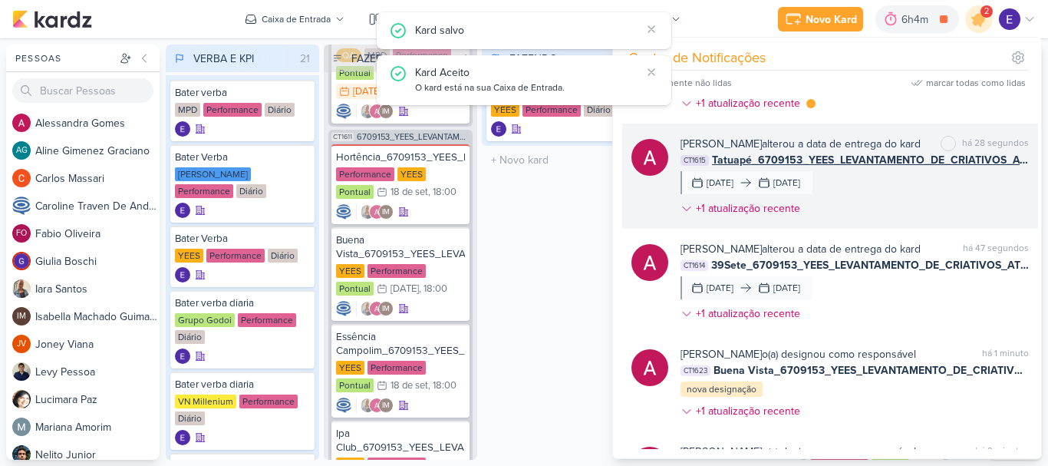
click at [978, 199] on div "[PERSON_NAME] alterou a data de entrega do kard marcar como não lida há 28 segu…" at bounding box center [854, 179] width 348 height 87
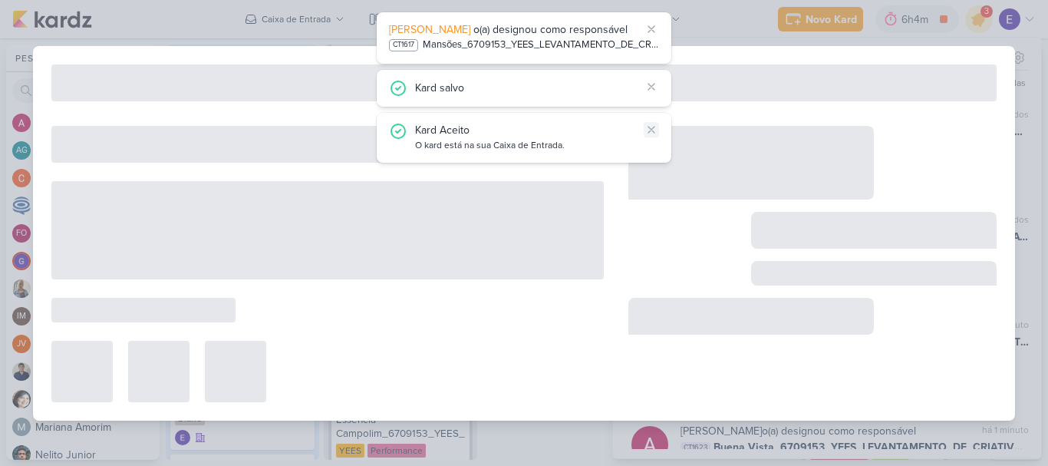
click at [654, 125] on icon at bounding box center [651, 129] width 12 height 12
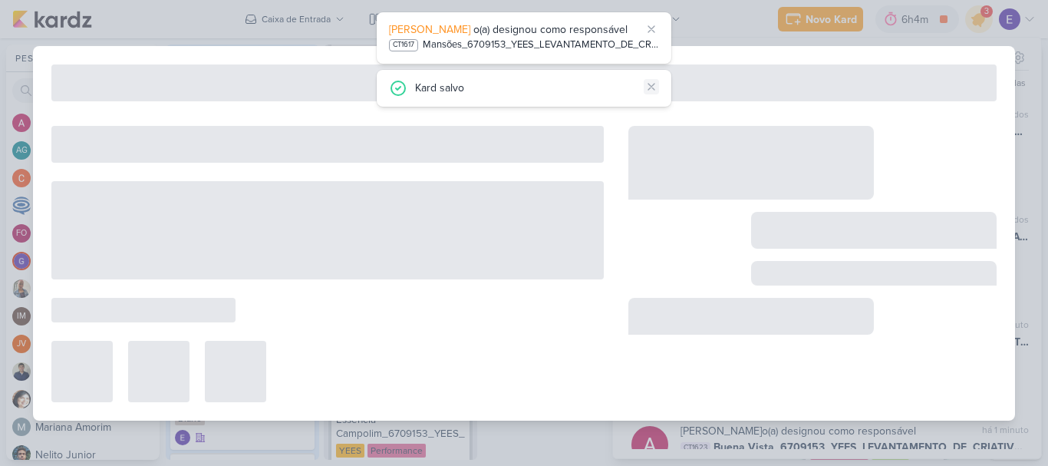
click at [653, 87] on icon at bounding box center [651, 87] width 6 height 6
type input "Tatuapé_6709153_YEES_LEVANTAMENTO_DE_CRIATIVOS_ATIVOS"
type input "[DATE] 18:00"
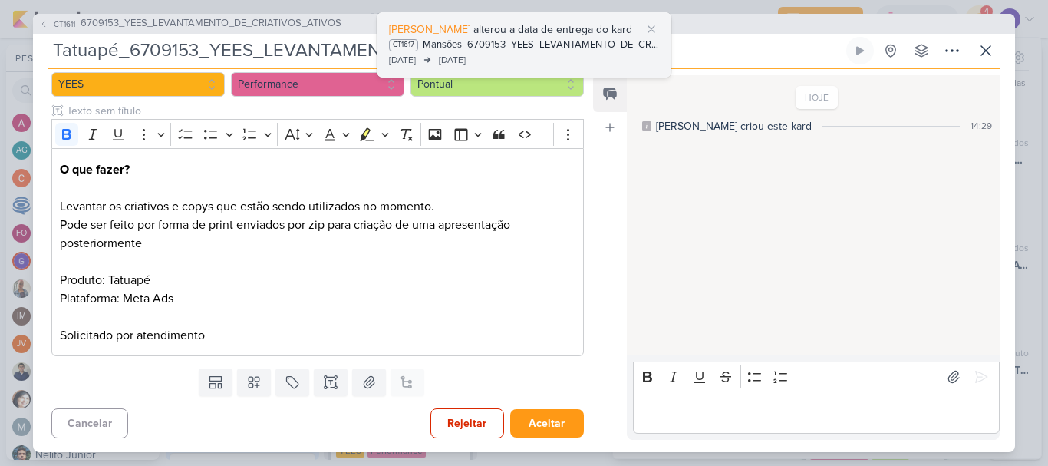
scroll to position [0, 0]
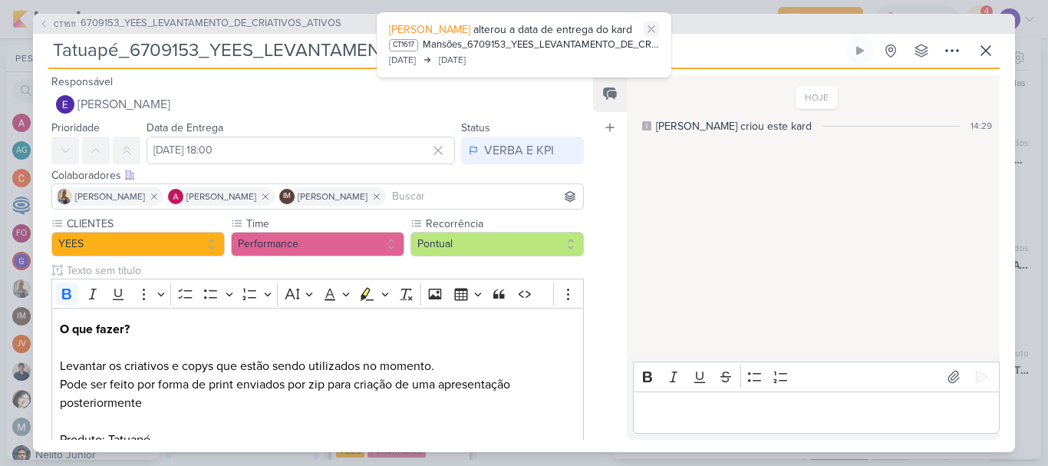
click at [655, 31] on icon at bounding box center [651, 29] width 12 height 12
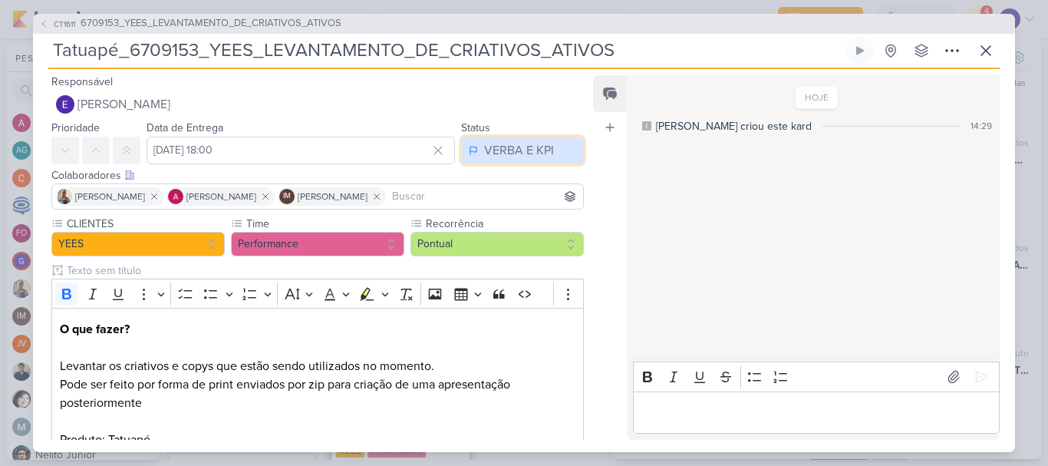
click at [520, 137] on button "VERBA E KPI" at bounding box center [522, 151] width 123 height 28
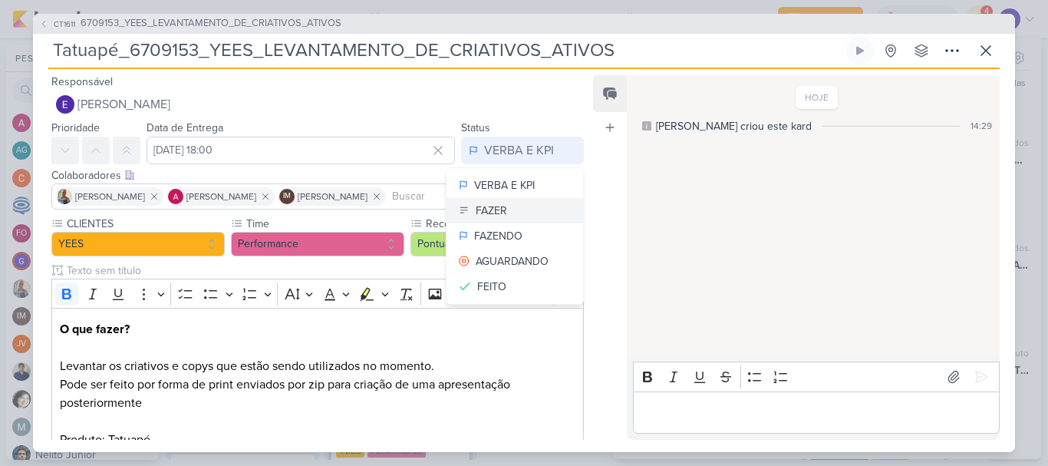
click at [523, 212] on button "FAZER" at bounding box center [514, 210] width 137 height 25
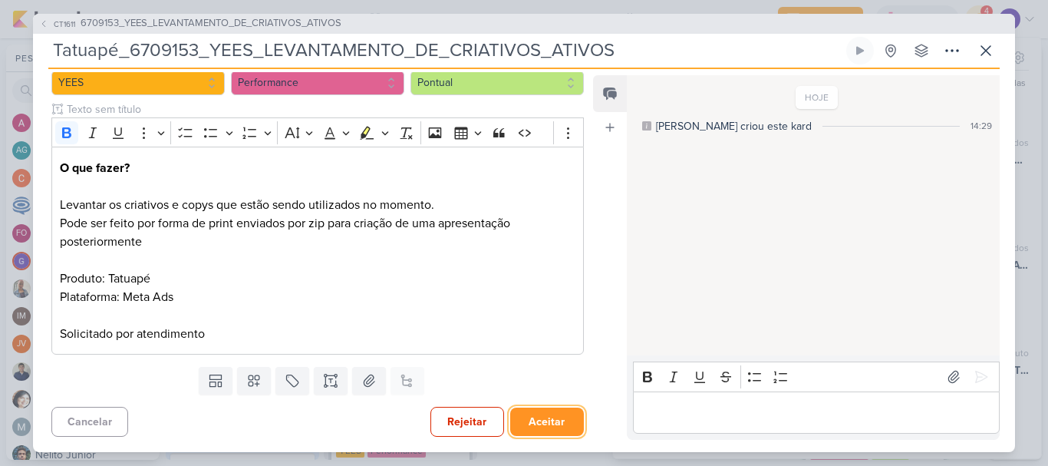
click at [540, 417] on button "Aceitar" at bounding box center [547, 421] width 74 height 28
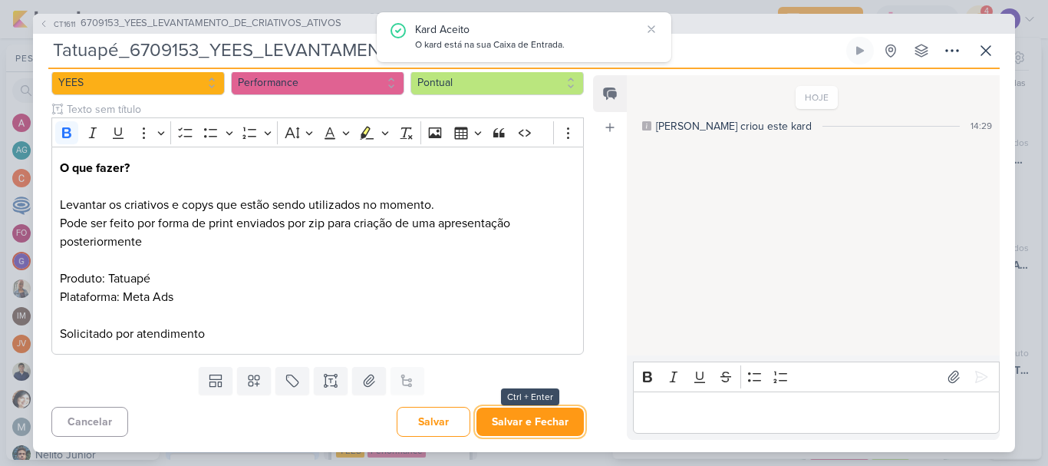
click at [538, 420] on button "Salvar e Fechar" at bounding box center [529, 421] width 107 height 28
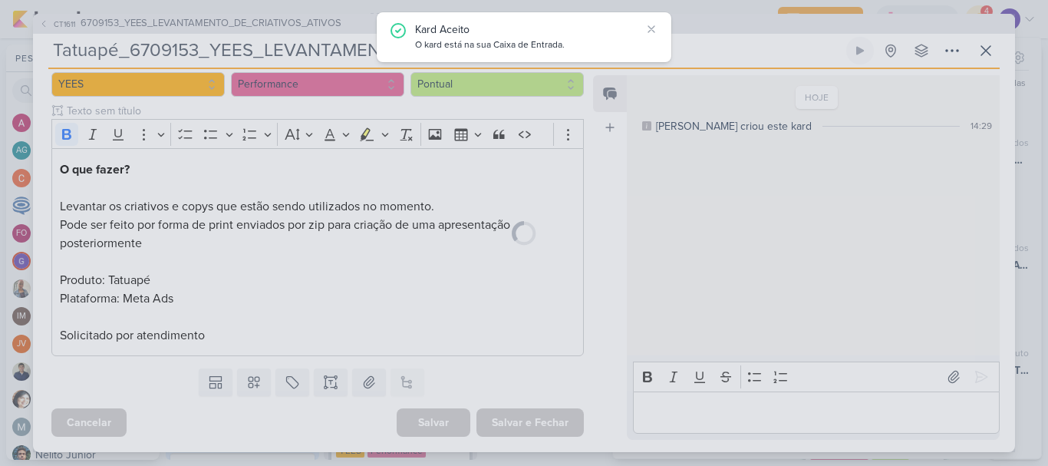
scroll to position [160, 0]
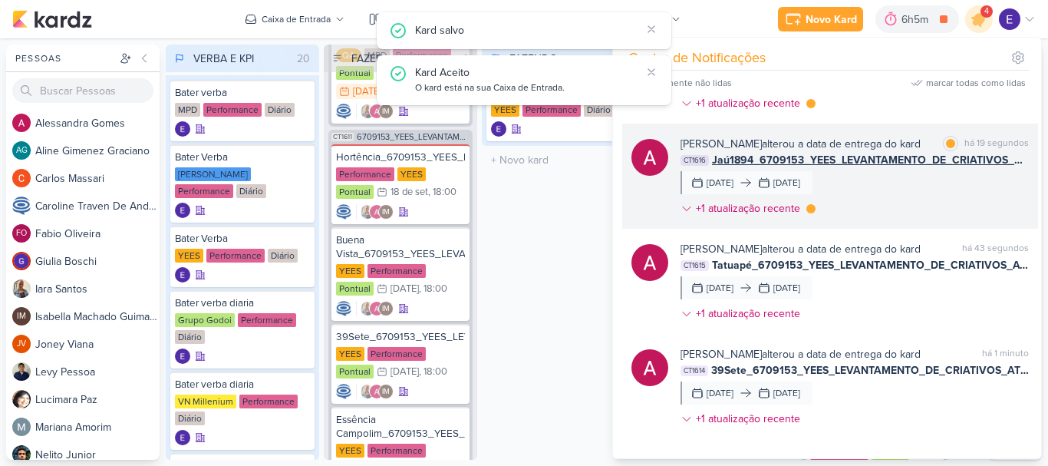
click at [947, 203] on div "[PERSON_NAME] alterou a data de entrega do kard marcar como lida há 19 segundos…" at bounding box center [854, 179] width 348 height 87
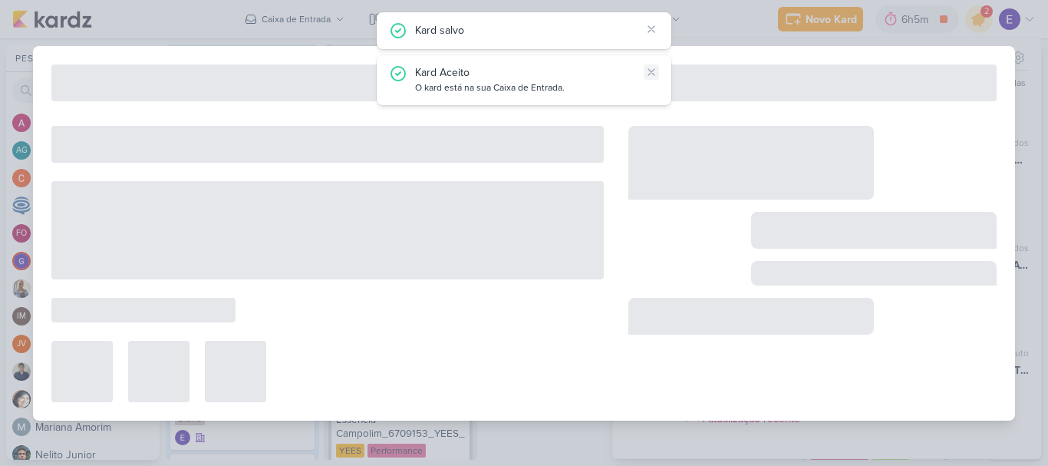
click at [650, 72] on icon at bounding box center [651, 72] width 12 height 12
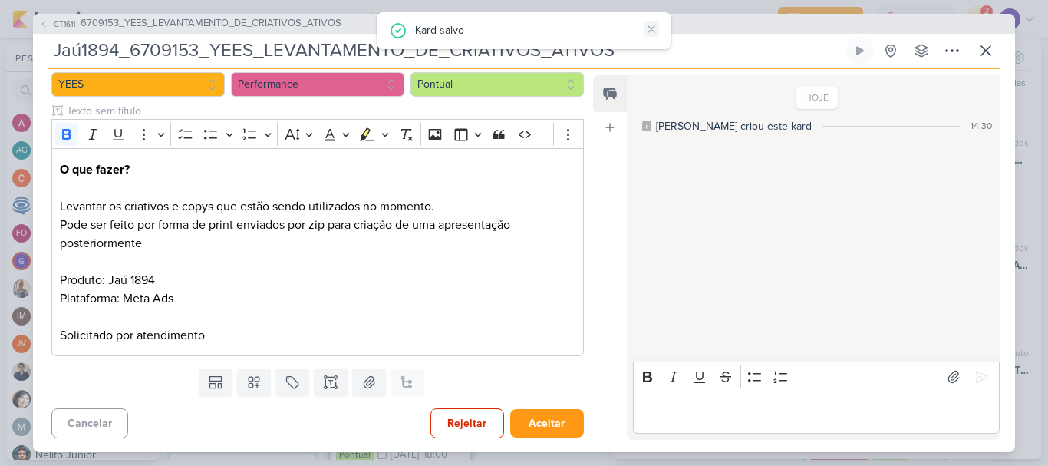
scroll to position [0, 0]
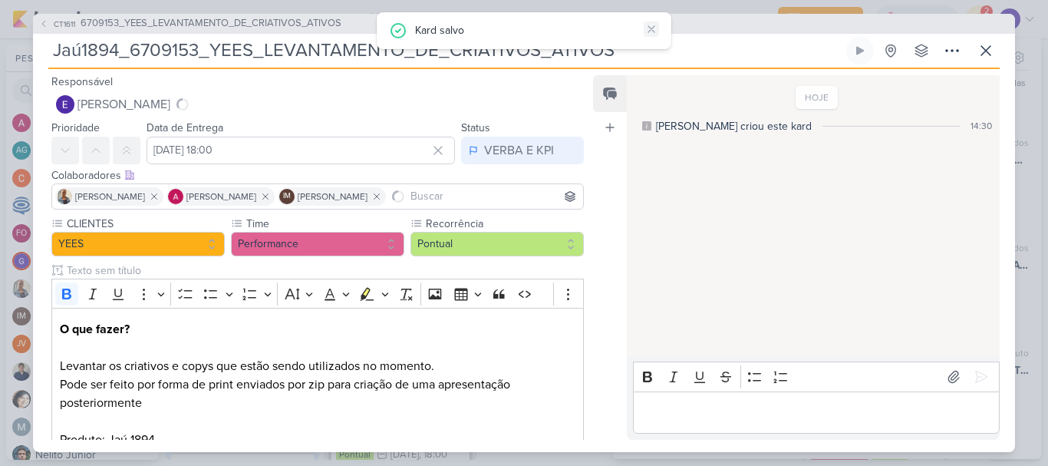
click at [655, 28] on icon at bounding box center [651, 29] width 12 height 12
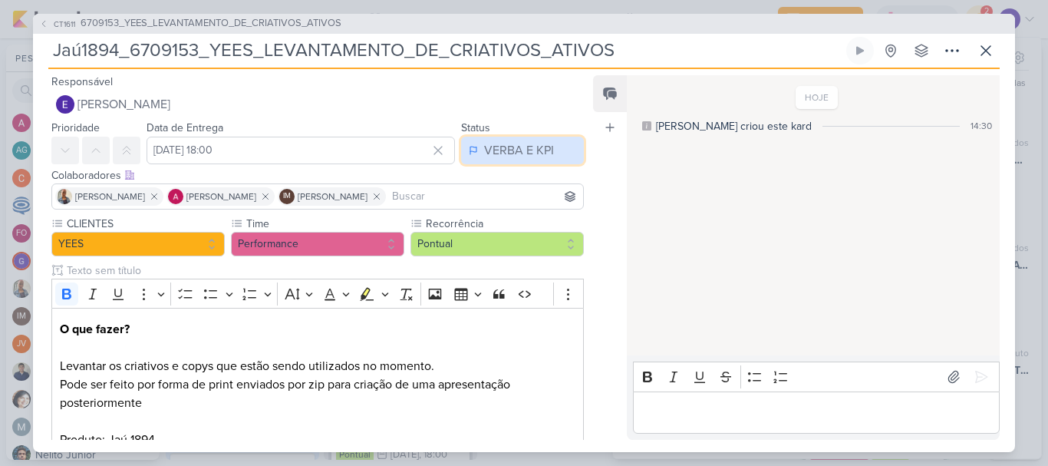
click at [506, 141] on div "VERBA E KPI" at bounding box center [519, 150] width 70 height 18
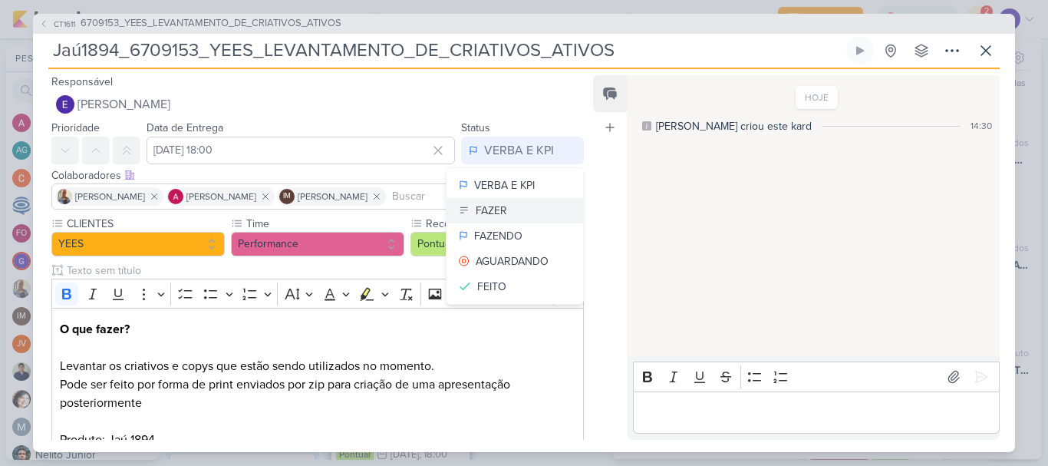
click at [512, 207] on button "FAZER" at bounding box center [514, 210] width 137 height 25
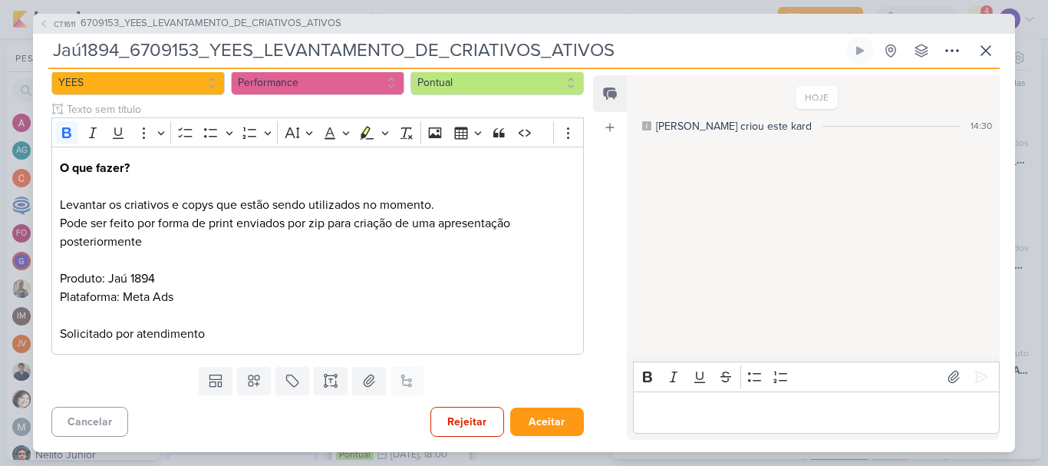
click at [544, 440] on div "Responsável [PERSON_NAME] Nenhum contato encontrado create new contact Novo Con…" at bounding box center [524, 260] width 982 height 383
click at [547, 425] on button "Aceitar" at bounding box center [547, 421] width 74 height 28
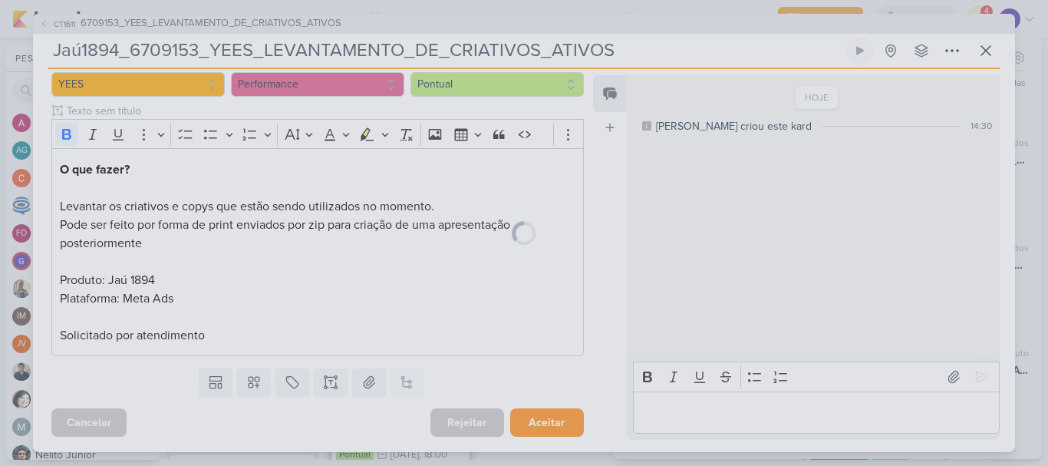
scroll to position [161, 0]
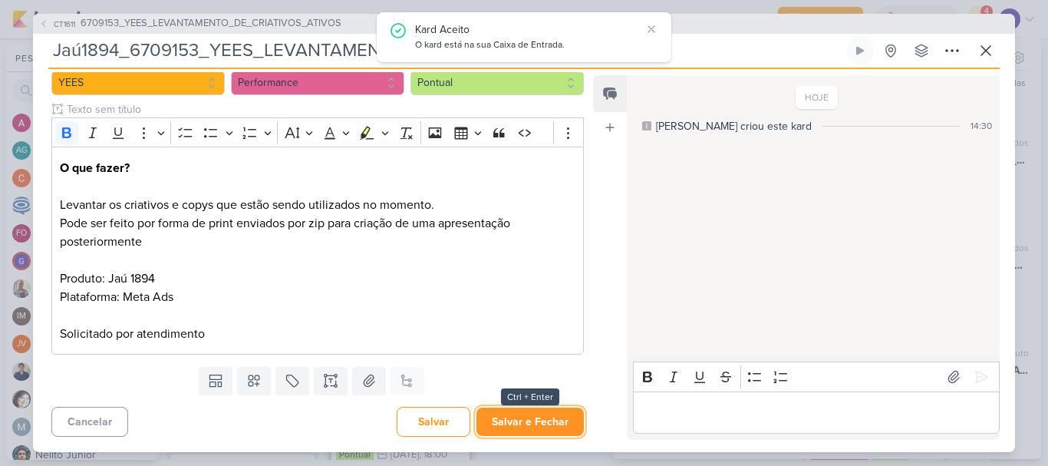
click at [552, 423] on button "Salvar e Fechar" at bounding box center [529, 421] width 107 height 28
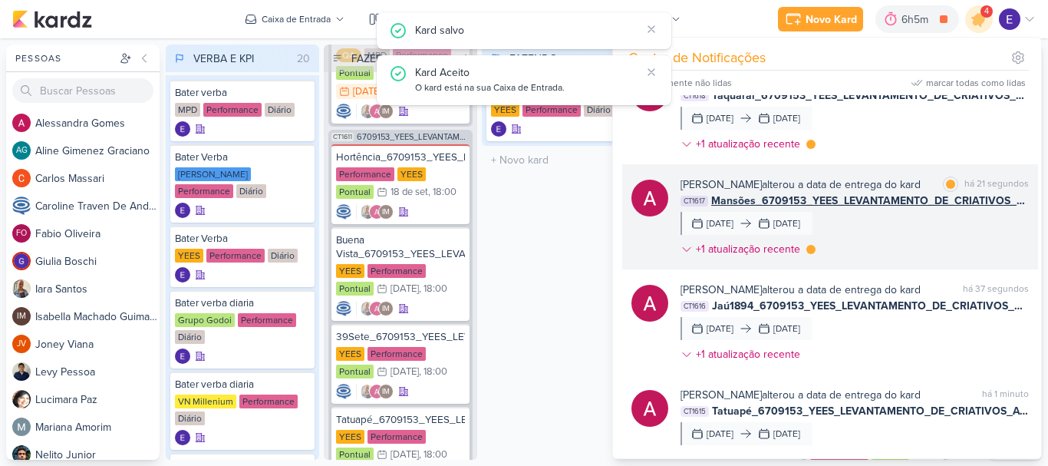
scroll to position [0, 0]
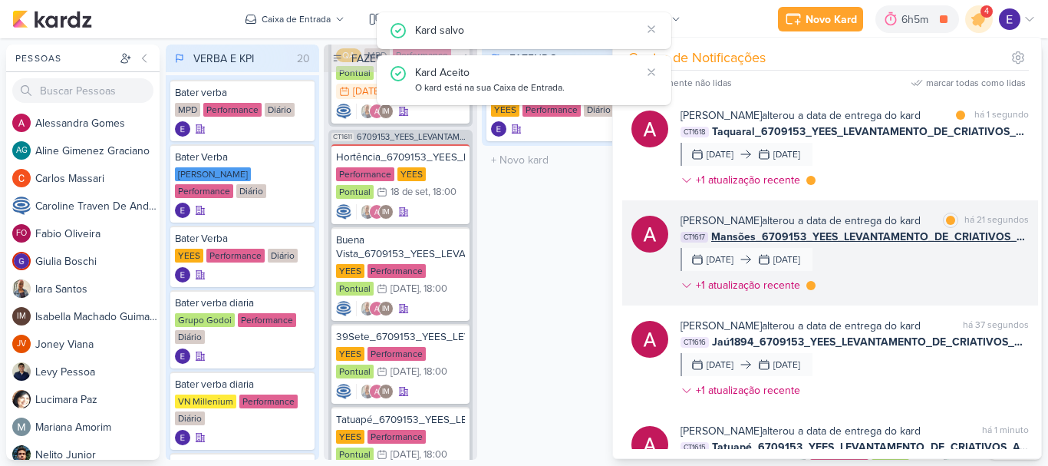
click at [973, 254] on div "[PERSON_NAME] alterou a data de entrega do kard marcar como lida há 21 segundos…" at bounding box center [854, 255] width 348 height 87
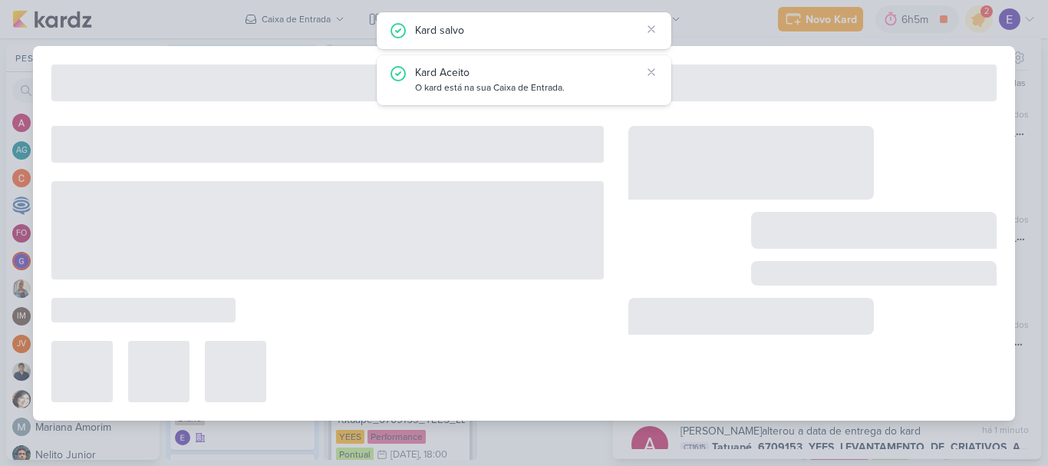
click at [0, 0] on div "Responsável [PERSON_NAME] Nenhum contato encontrado create new contact Novo Con…" at bounding box center [0, 0] width 0 height 0
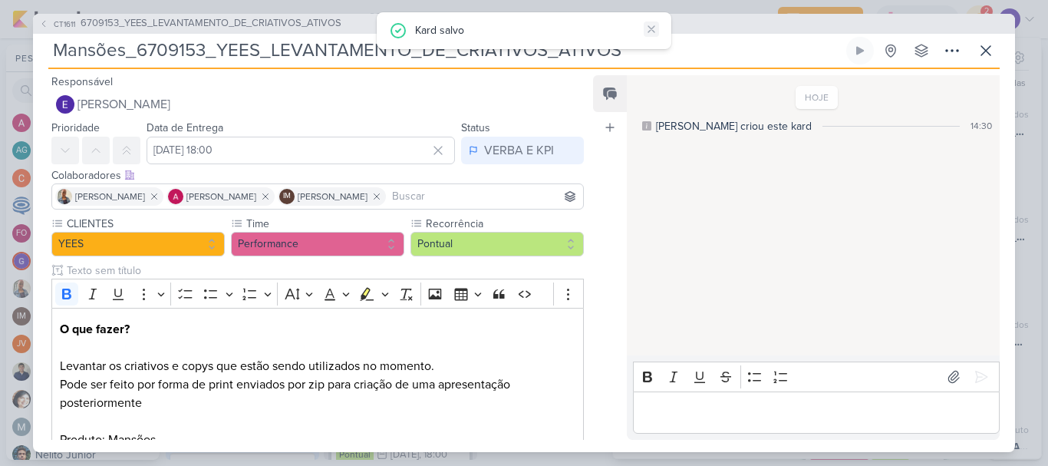
click at [650, 27] on icon at bounding box center [651, 29] width 12 height 12
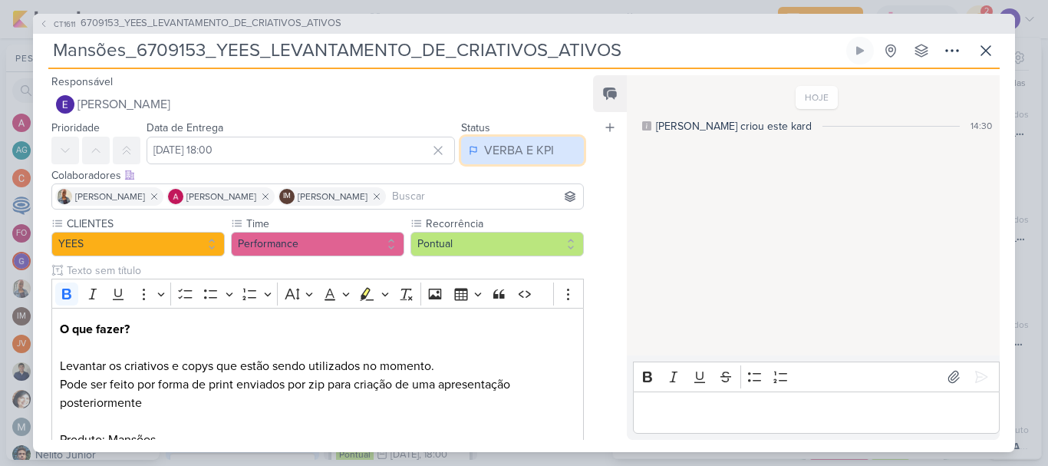
click at [510, 143] on div "VERBA E KPI" at bounding box center [519, 150] width 70 height 18
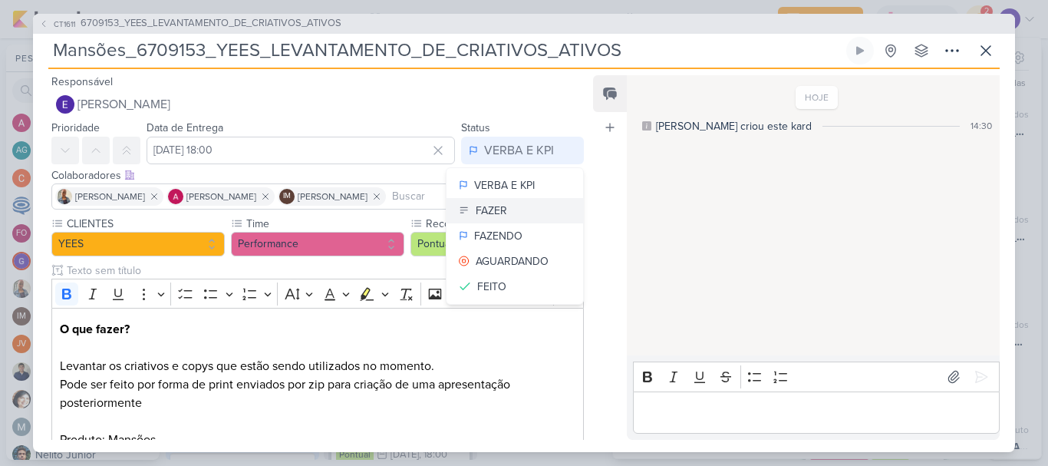
click at [514, 212] on button "FAZER" at bounding box center [514, 210] width 137 height 25
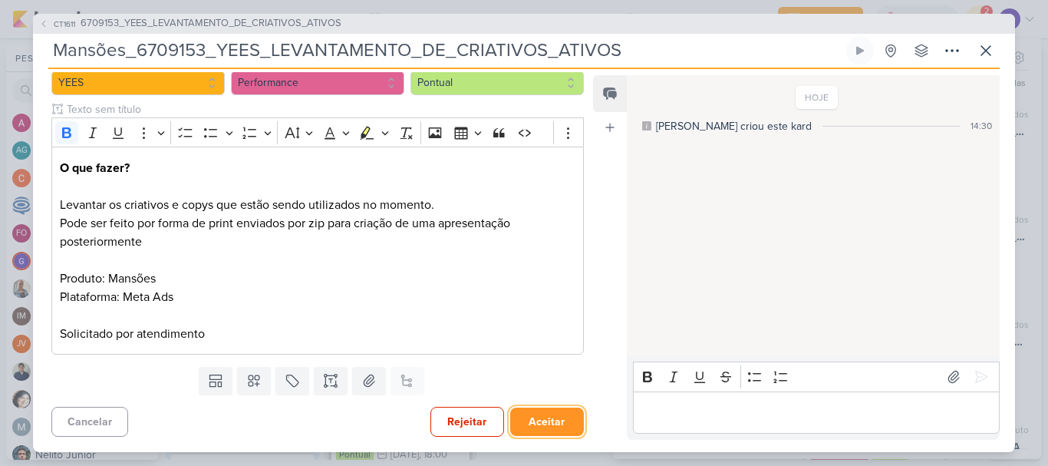
click at [529, 417] on button "Aceitar" at bounding box center [547, 421] width 74 height 28
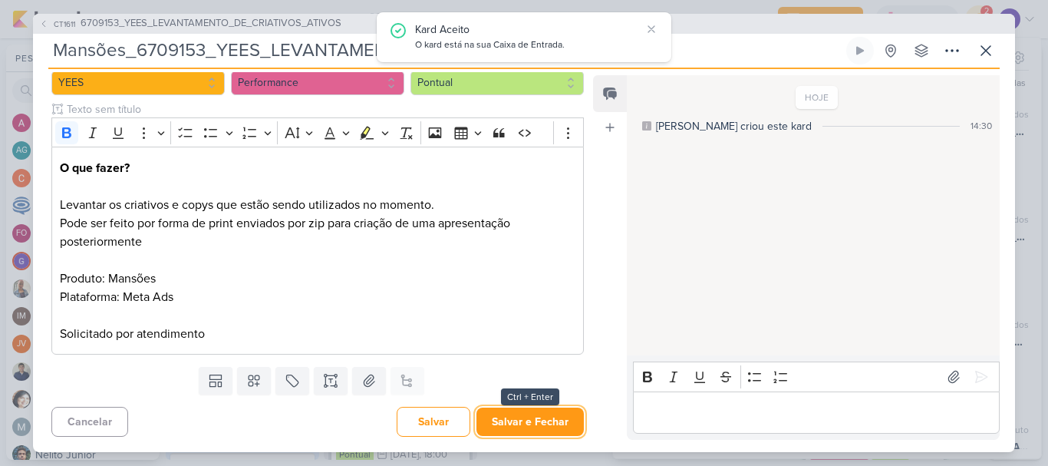
click at [529, 417] on button "Salvar e Fechar" at bounding box center [529, 421] width 107 height 28
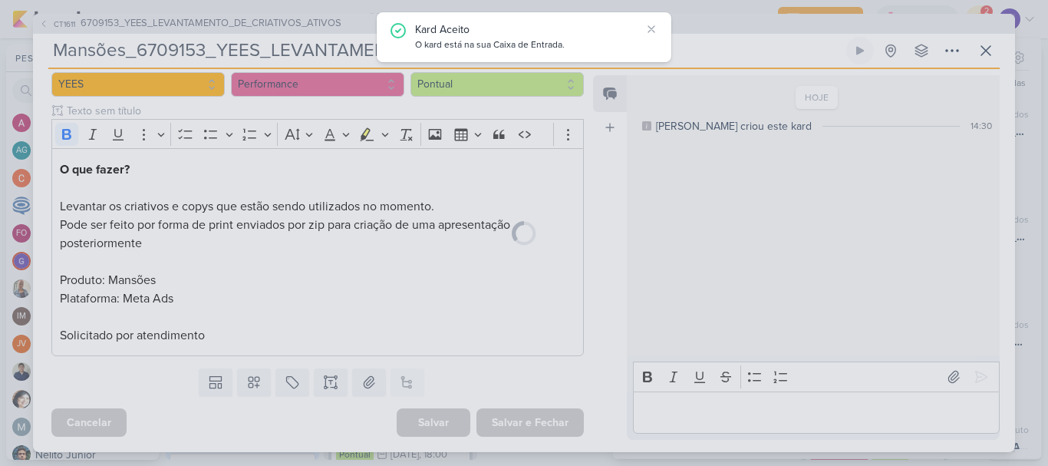
scroll to position [160, 0]
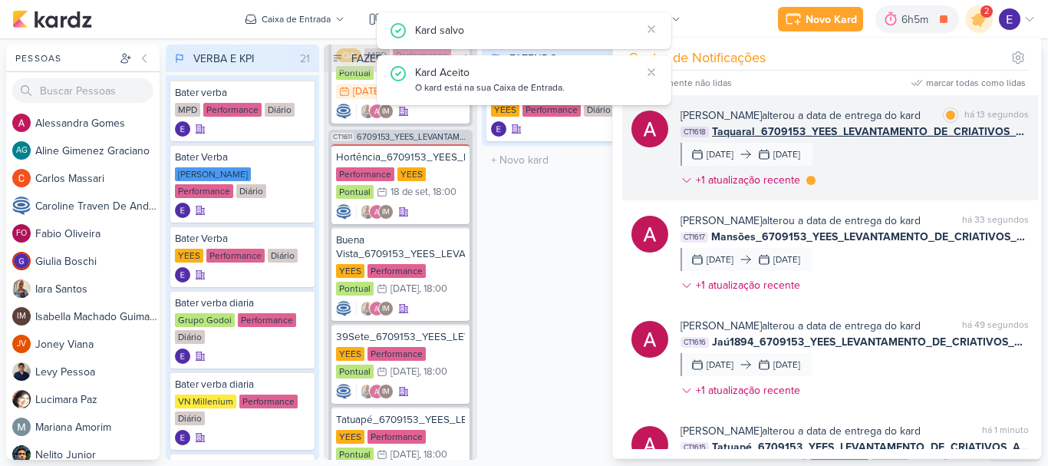
click at [920, 156] on div "[PERSON_NAME] alterou a data de entrega do kard marcar como lida há 13 segundos…" at bounding box center [854, 150] width 348 height 87
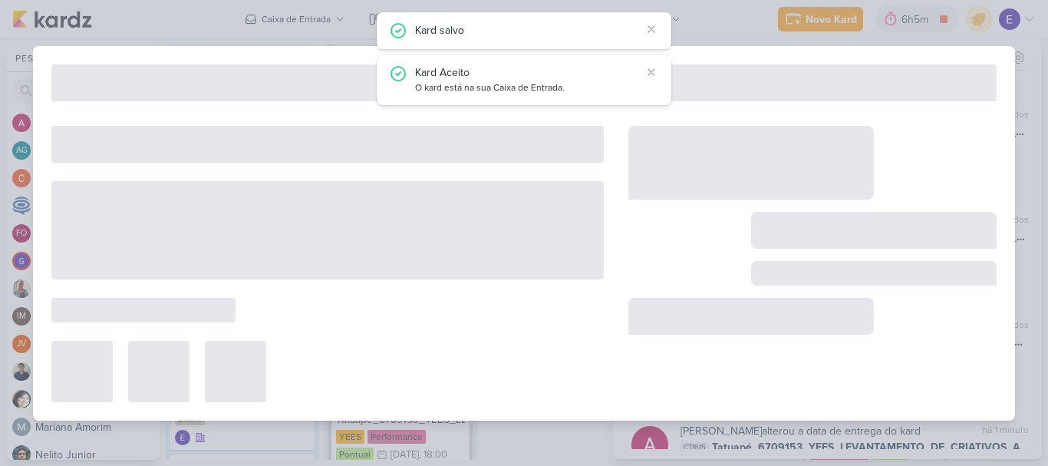
click at [652, 74] on icon at bounding box center [651, 72] width 12 height 12
type input "Taquaral_6709153_YEES_LEVANTAMENTO_DE_CRIATIVOS_ATIVOS"
type input "[DATE] 18:59"
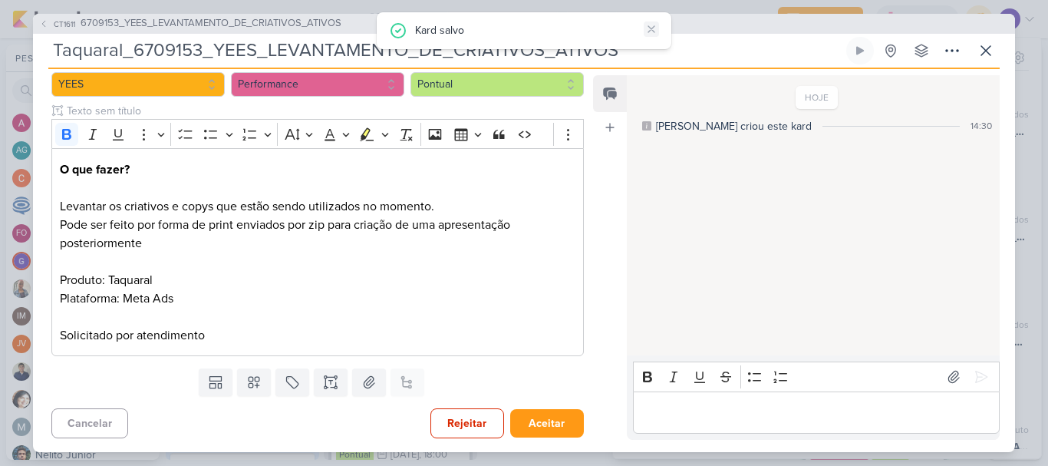
scroll to position [0, 0]
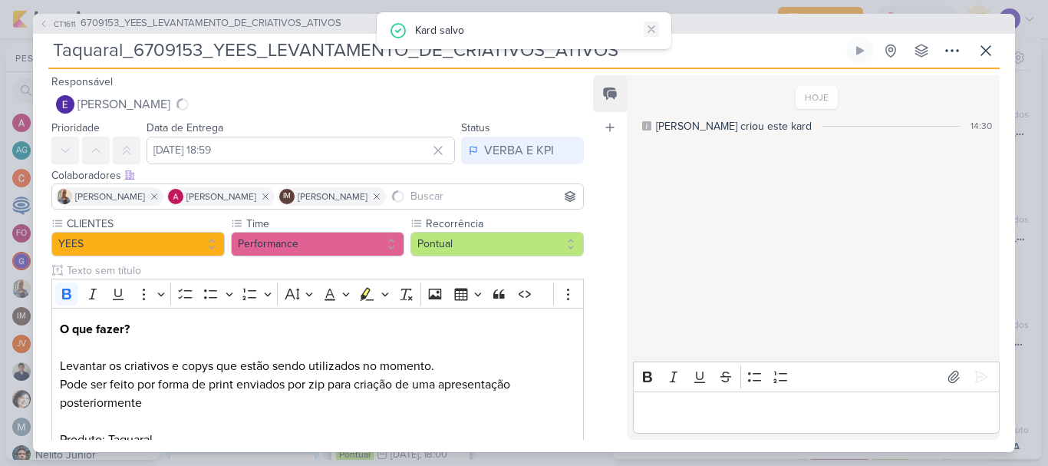
click at [647, 27] on icon at bounding box center [651, 29] width 12 height 12
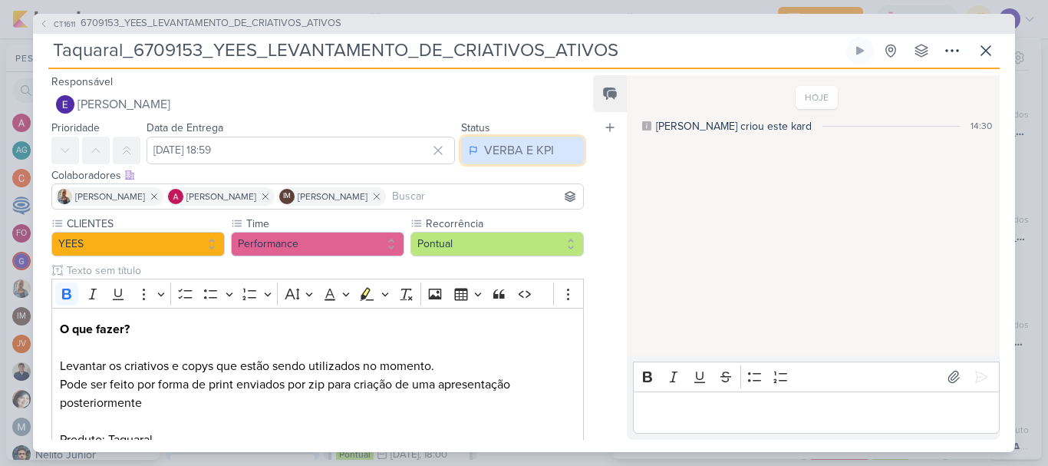
click at [519, 144] on div "VERBA E KPI" at bounding box center [519, 150] width 70 height 18
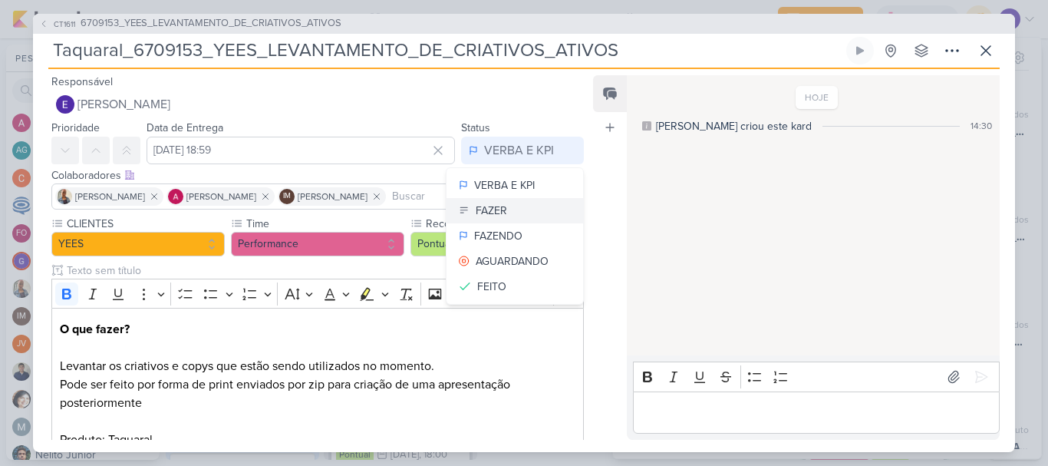
click at [507, 205] on button "FAZER" at bounding box center [514, 210] width 137 height 25
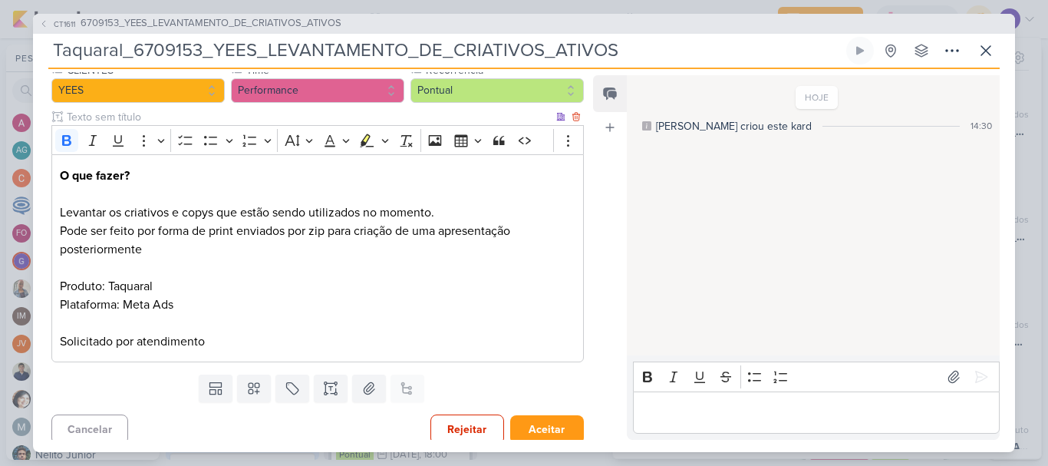
scroll to position [161, 0]
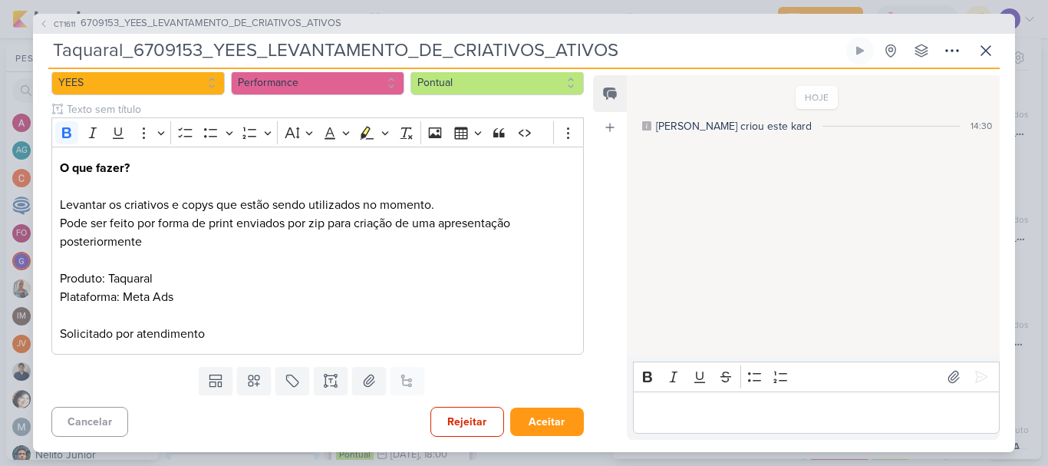
click at [541, 403] on div "Cancelar Rejeitar Aceitar" at bounding box center [311, 419] width 557 height 39
click at [539, 414] on button "Aceitar" at bounding box center [547, 421] width 74 height 28
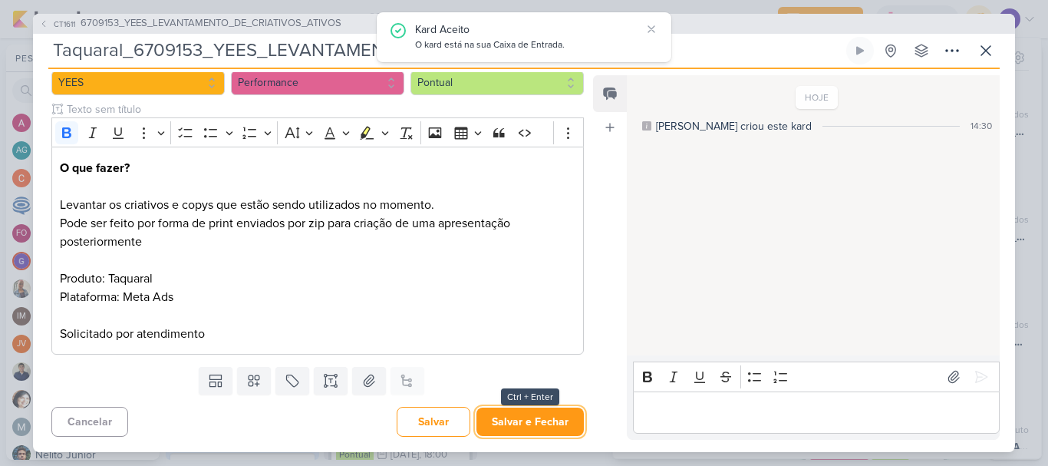
click at [539, 414] on button "Salvar e Fechar" at bounding box center [529, 421] width 107 height 28
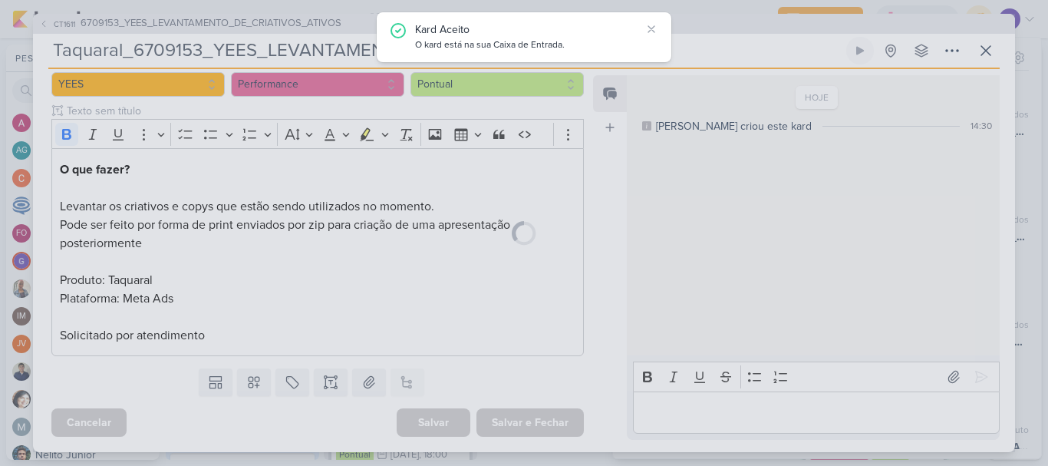
scroll to position [160, 0]
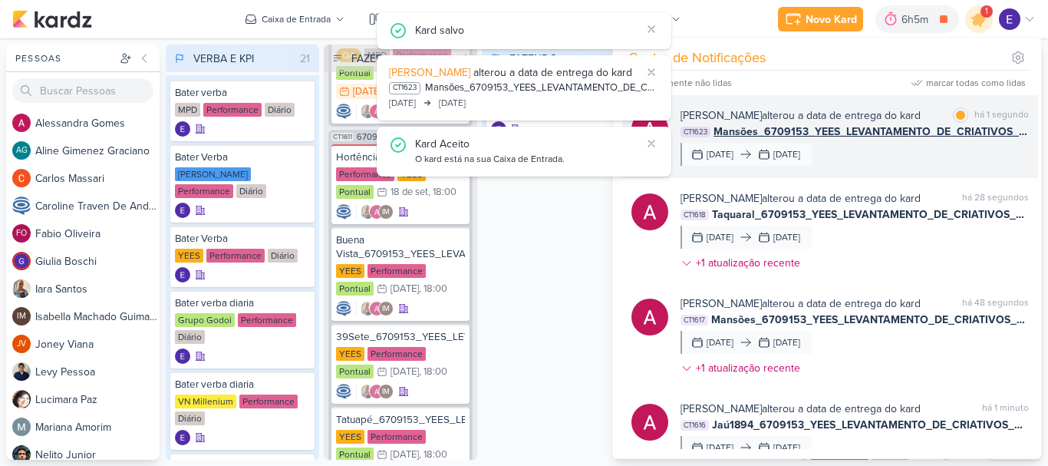
click at [885, 159] on div "[PERSON_NAME] alterou a data de entrega do kard marcar como lida há 1 segundo C…" at bounding box center [854, 136] width 348 height 58
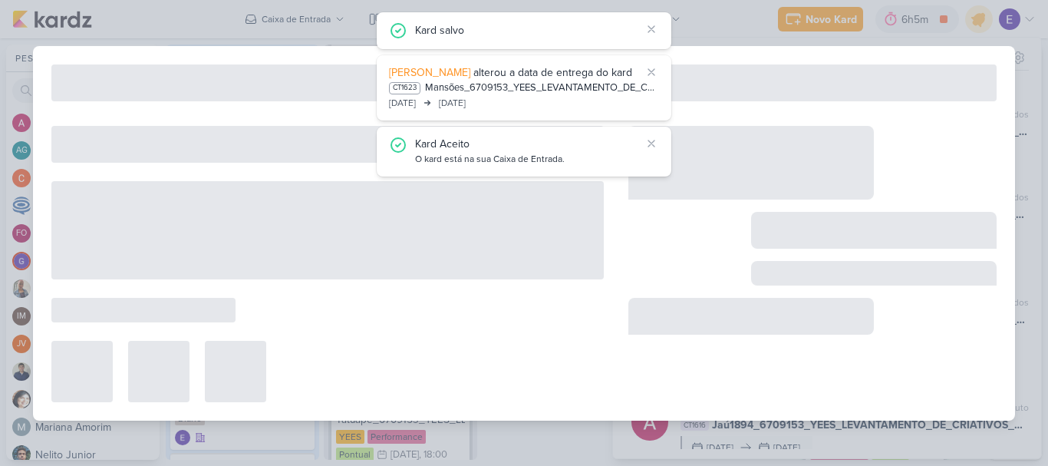
type input "Mansões_6709153_YEES_LEVANTAMENTO_DE_CRIATIVOS_ATIVOS"
type input "[DATE] 18:00"
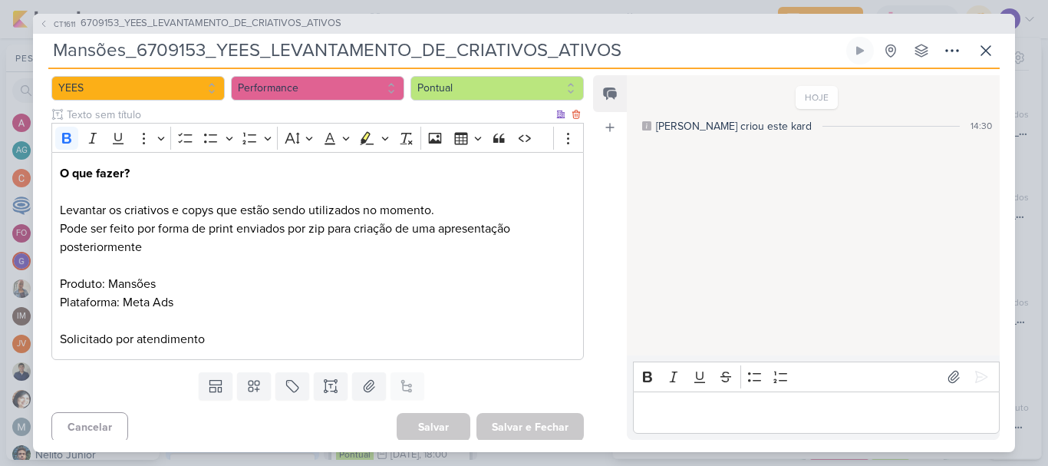
scroll to position [161, 0]
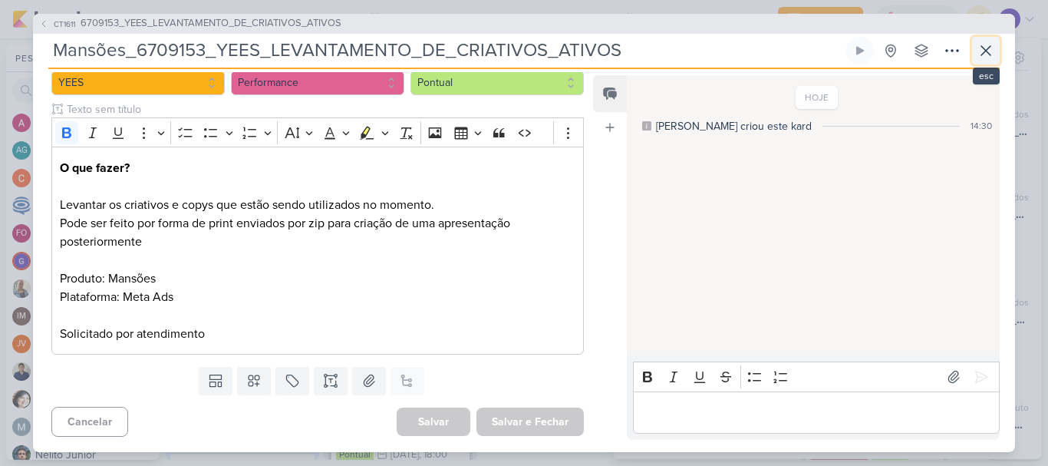
click at [980, 56] on icon at bounding box center [985, 50] width 18 height 18
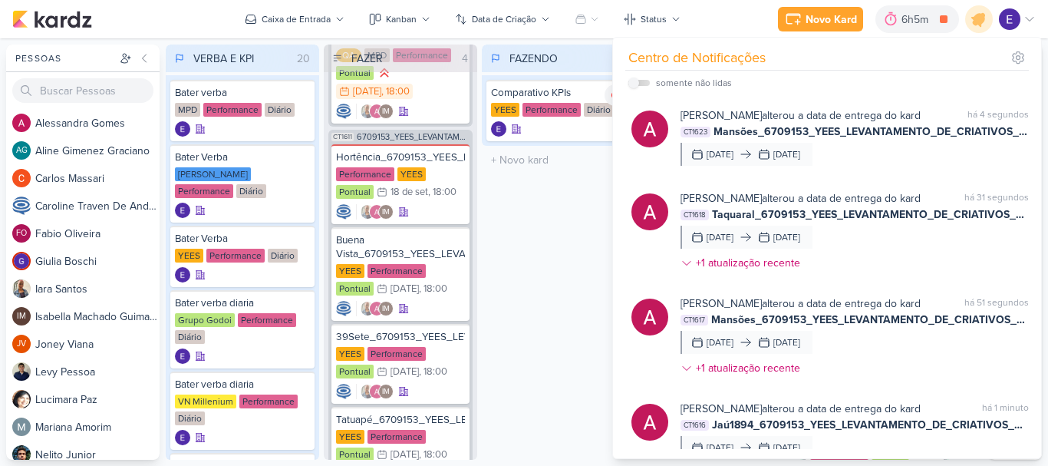
click at [540, 236] on div "FAZENDO 1 Mover Para Esquerda Mover Para Direita [GEOGRAPHIC_DATA] Comparativo …" at bounding box center [558, 251] width 153 height 415
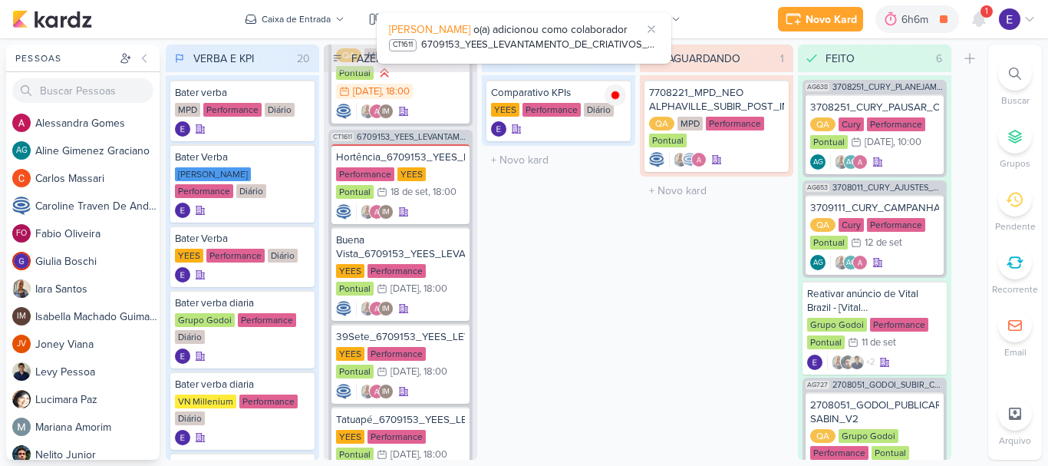
click at [994, 20] on div "Novo Kard Ctrl + k 6h6m Comparativo KPIs 1h0m Hoje 6h6m Semana 1h0m Mês 1h0m Ne…" at bounding box center [907, 19] width 258 height 28
click at [986, 15] on span "1" at bounding box center [986, 11] width 3 height 12
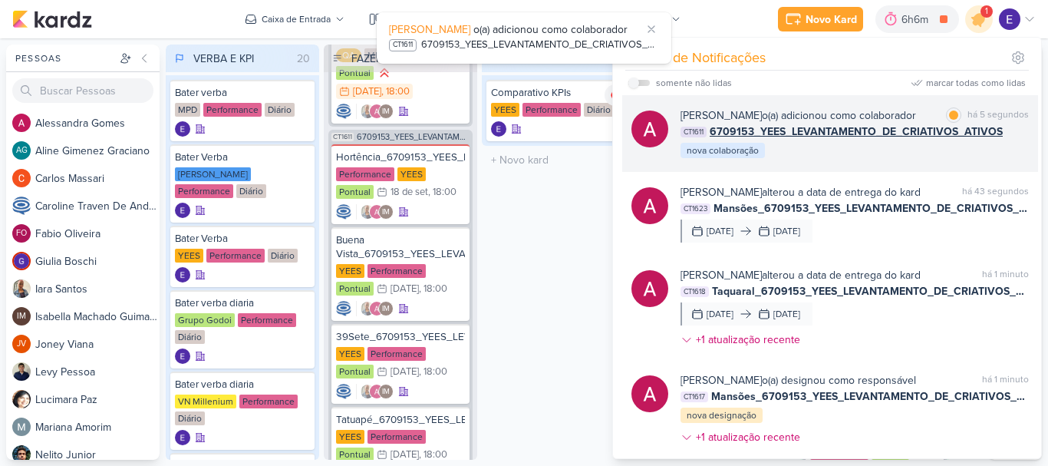
click at [953, 133] on span "6709153_YEES_LEVANTAMENTO_DE_CRIATIVOS_ATIVOS" at bounding box center [856, 131] width 293 height 16
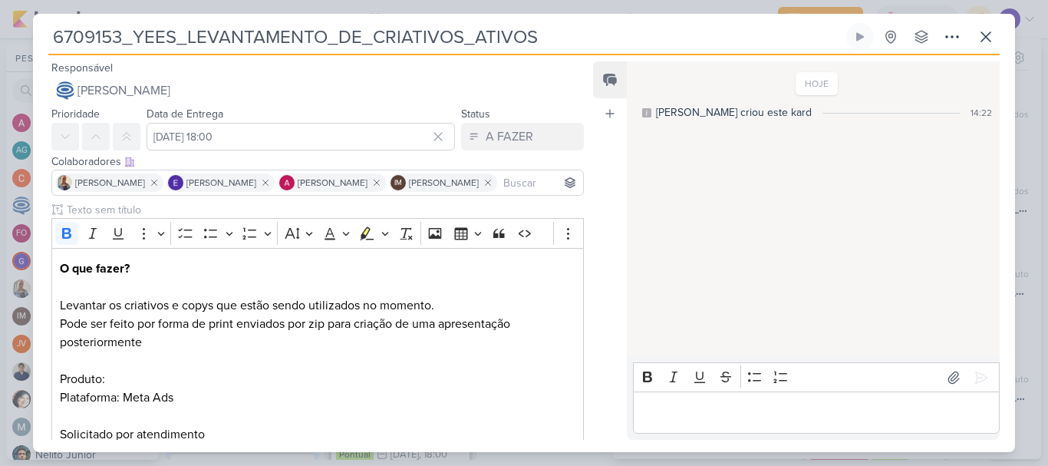
scroll to position [77, 0]
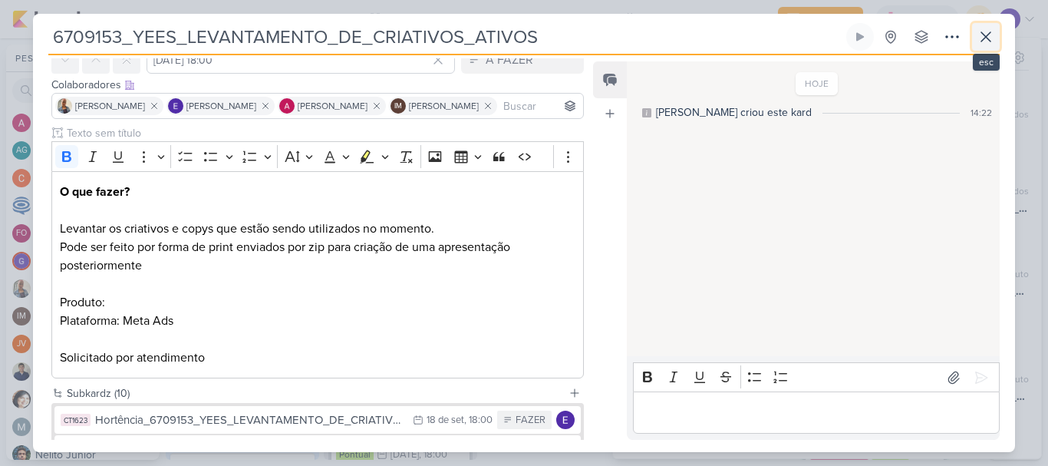
click at [980, 41] on icon at bounding box center [985, 37] width 18 height 18
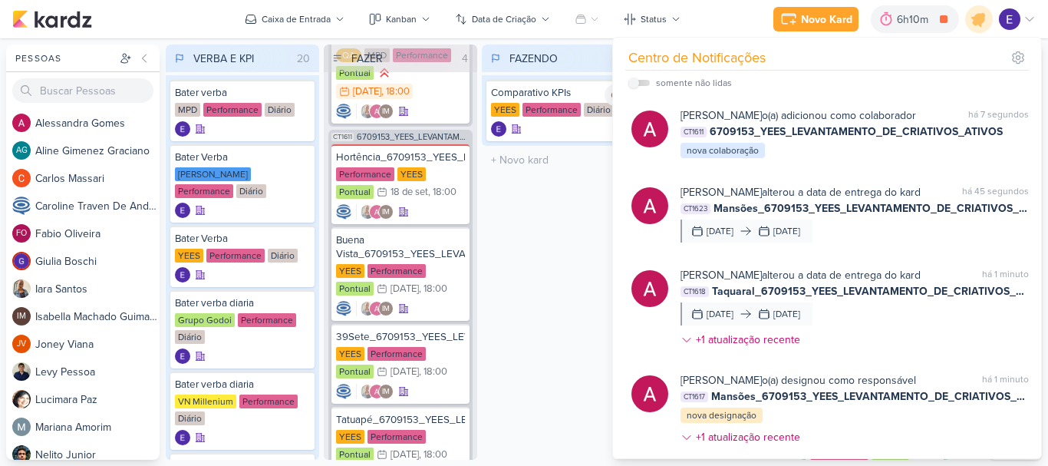
click at [561, 297] on div "FAZENDO 1 Mover Para Esquerda Mover Para Direita [GEOGRAPHIC_DATA] Comparativo …" at bounding box center [558, 251] width 153 height 415
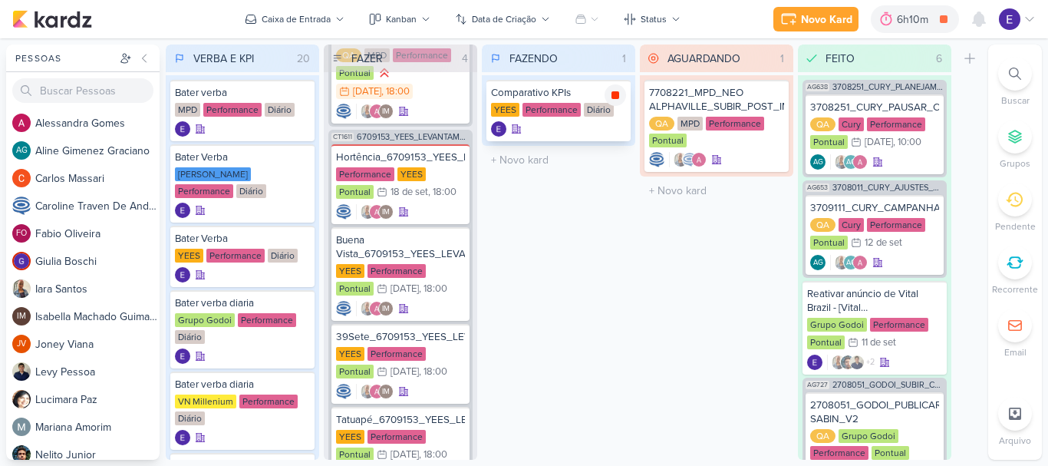
click at [616, 92] on icon at bounding box center [615, 95] width 8 height 8
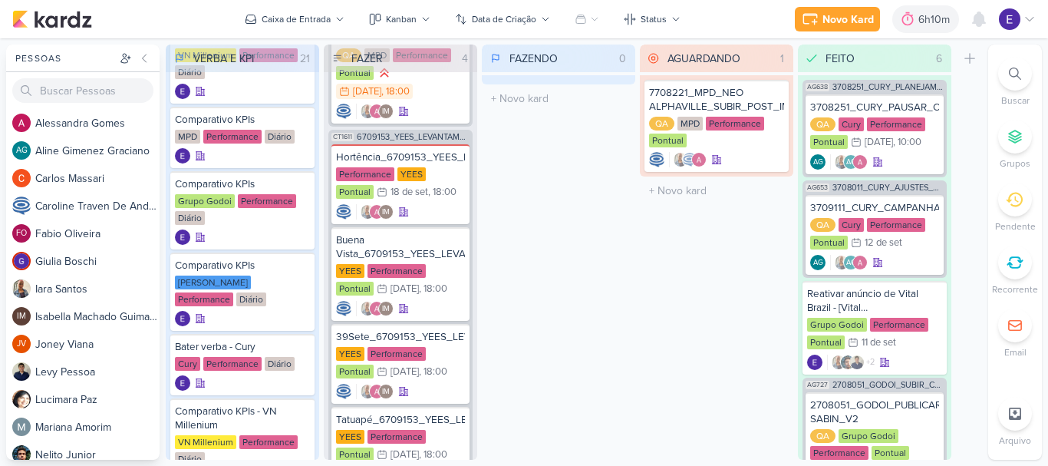
scroll to position [384, 0]
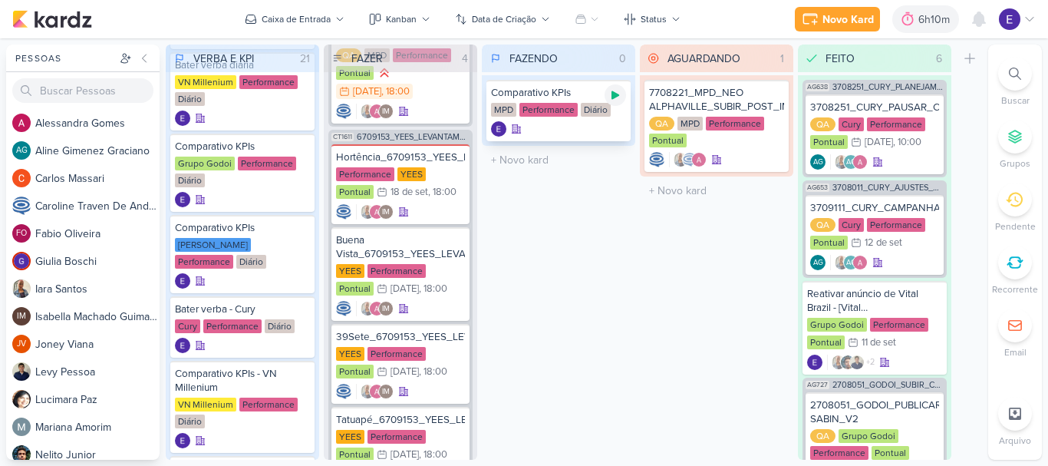
click at [621, 98] on div at bounding box center [614, 94] width 21 height 21
click at [562, 127] on div at bounding box center [558, 128] width 135 height 15
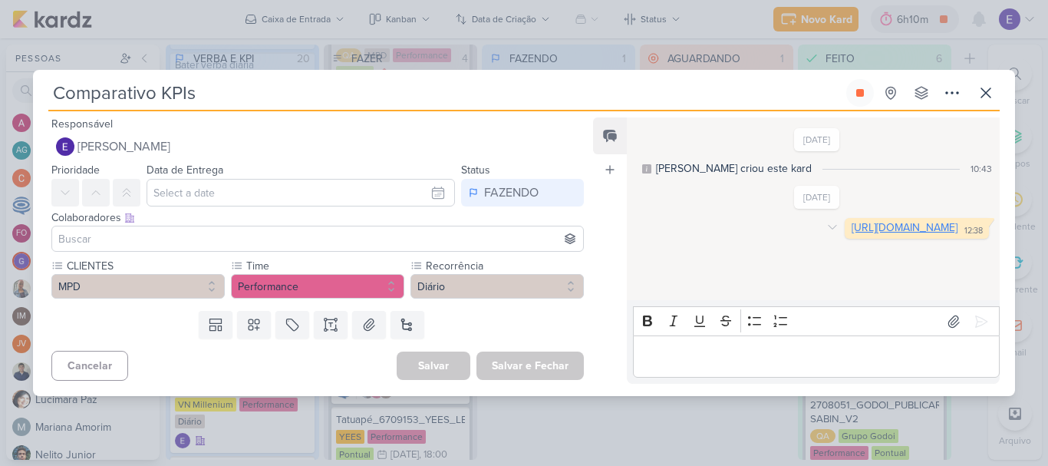
click at [851, 234] on link "[URL][DOMAIN_NAME]" at bounding box center [904, 227] width 106 height 13
